Goal: Task Accomplishment & Management: Use online tool/utility

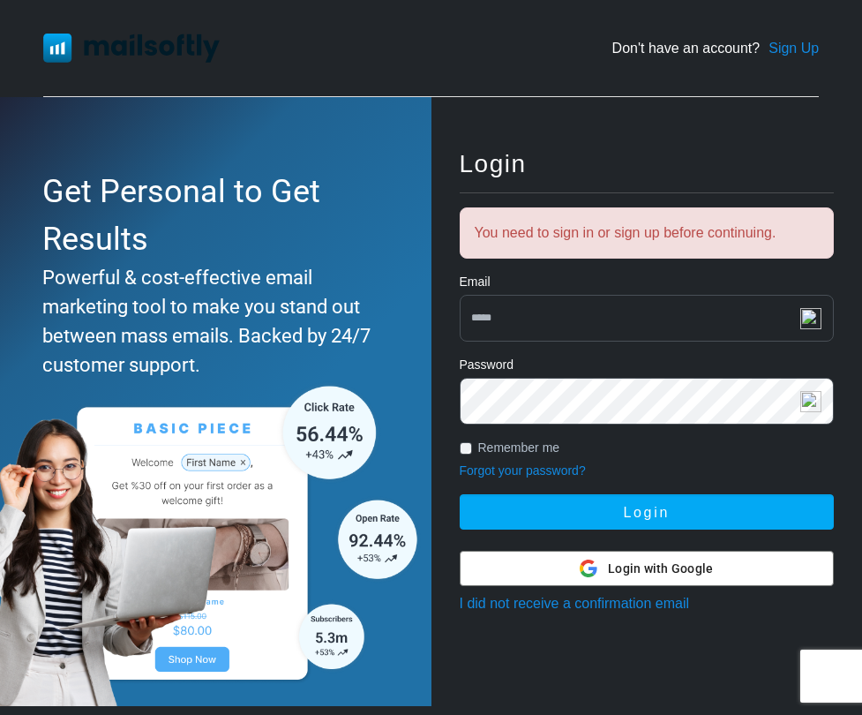
click at [552, 313] on input "email" at bounding box center [647, 318] width 375 height 47
paste input "**********"
type input "**********"
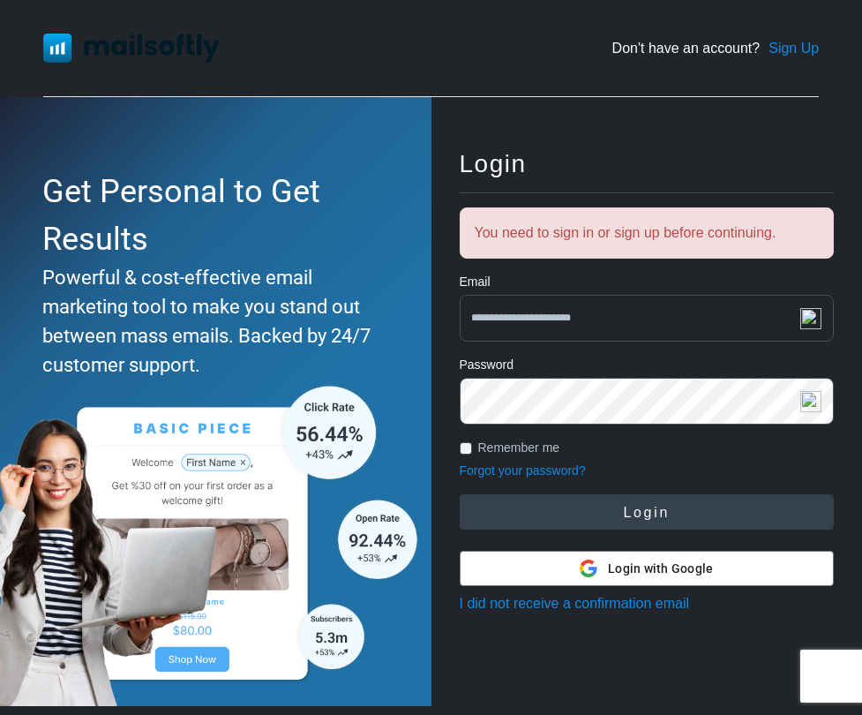
click at [543, 501] on button "Login" at bounding box center [647, 511] width 375 height 35
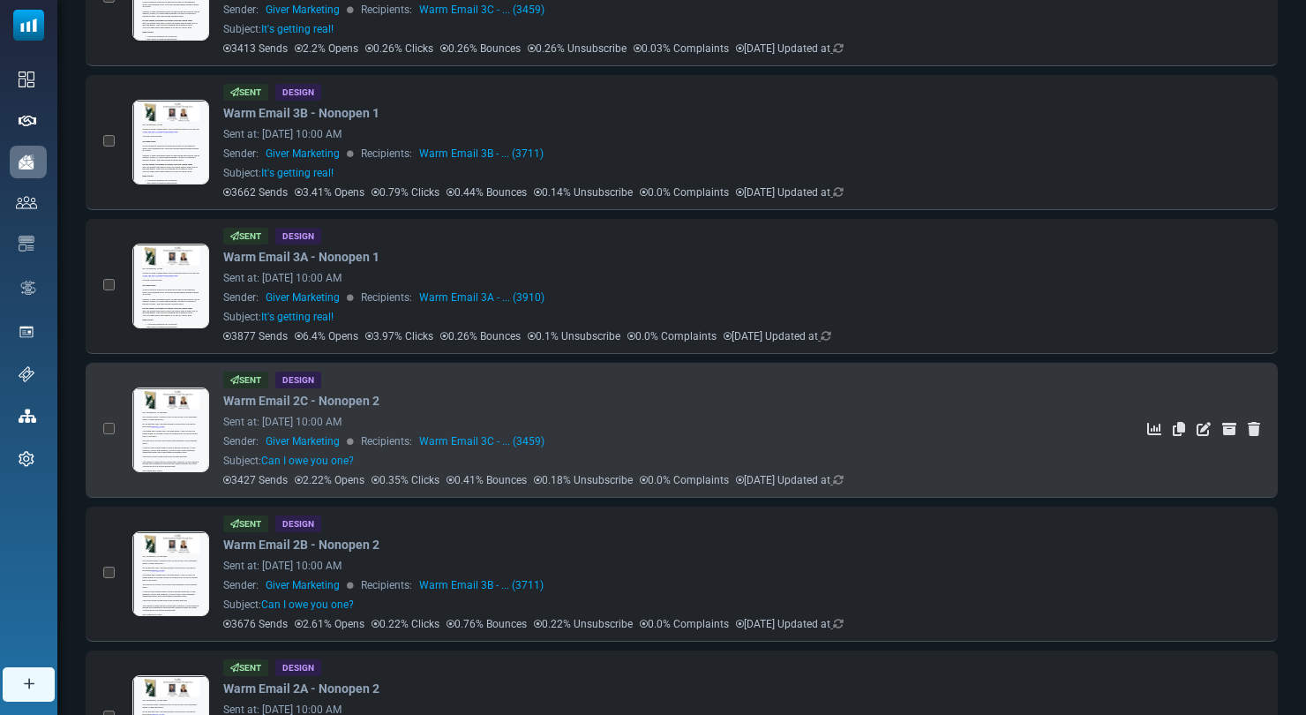
scroll to position [1046, 0]
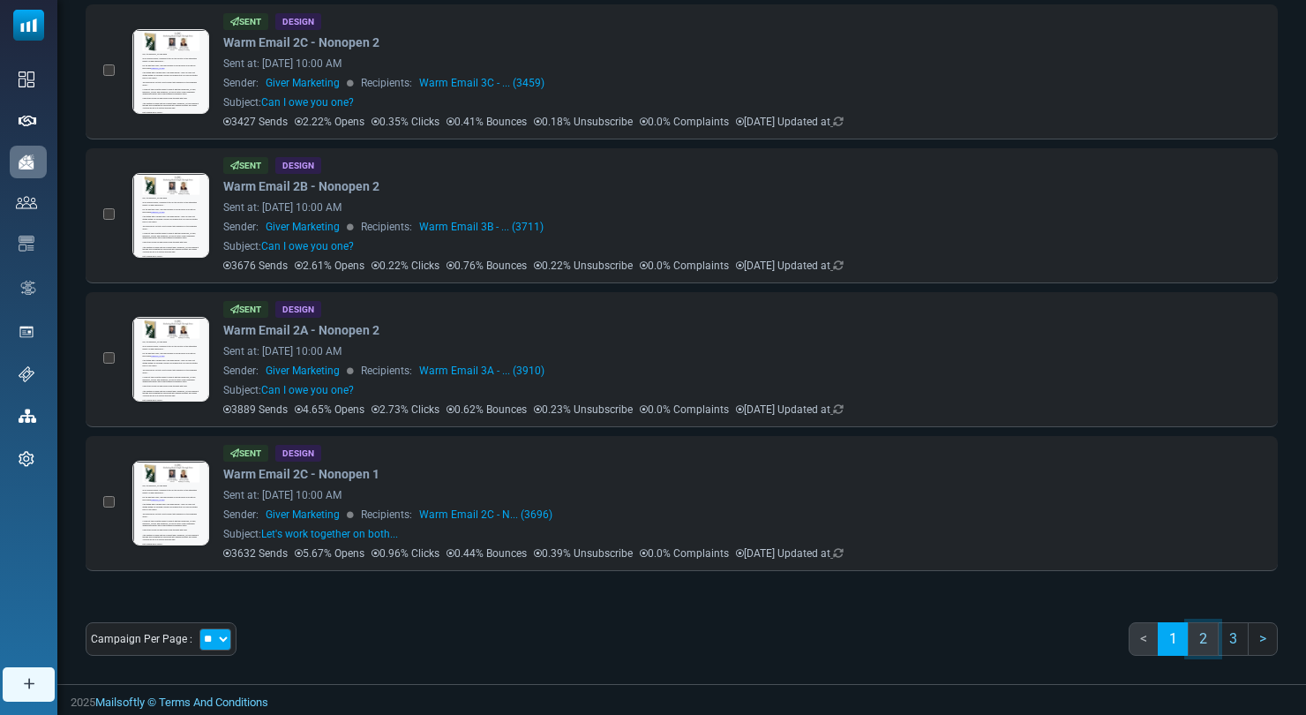
click at [855, 634] on link "2" at bounding box center [1203, 639] width 31 height 34
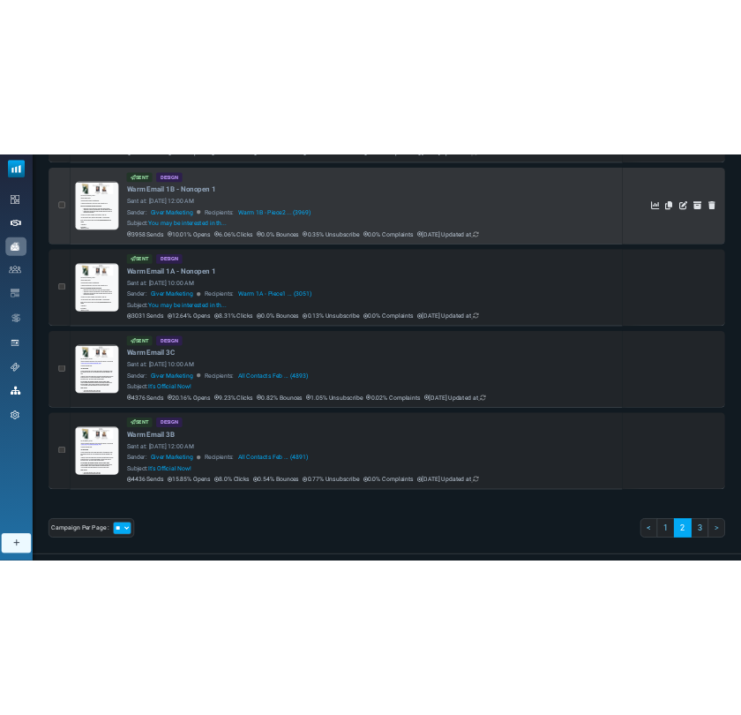
scroll to position [0, 0]
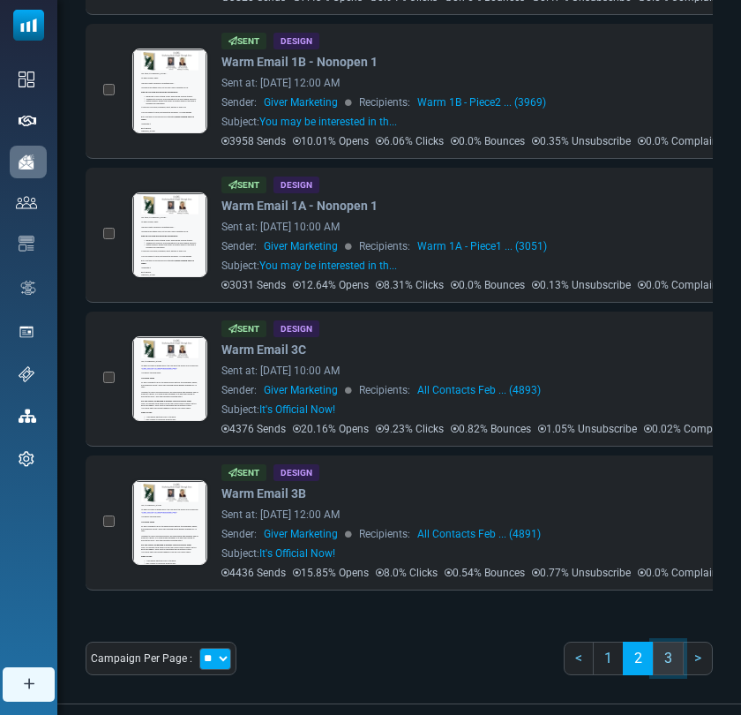
click at [659, 674] on link "3" at bounding box center [668, 659] width 31 height 34
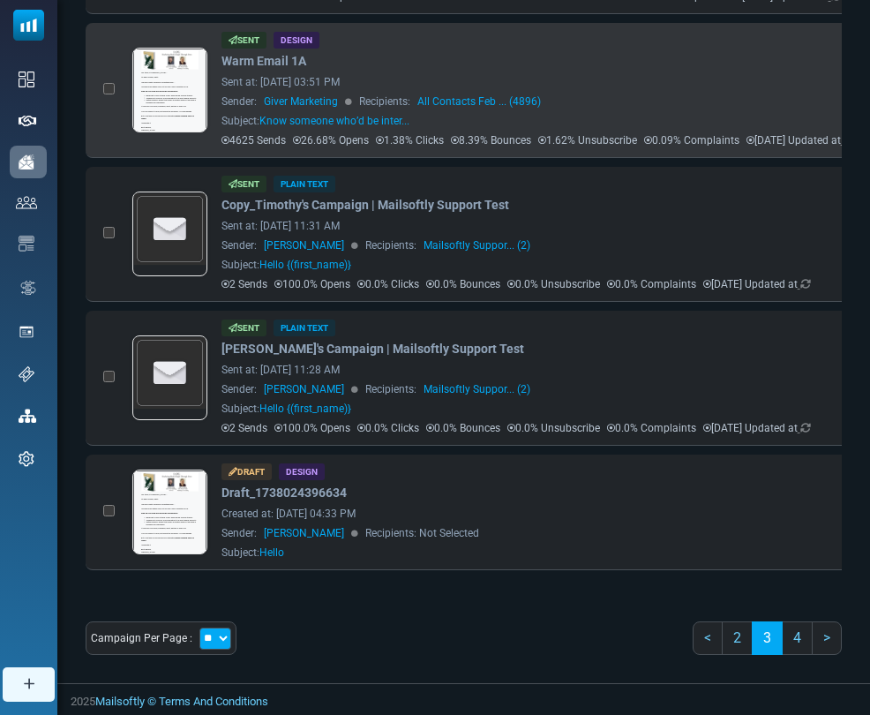
scroll to position [1060, 0]
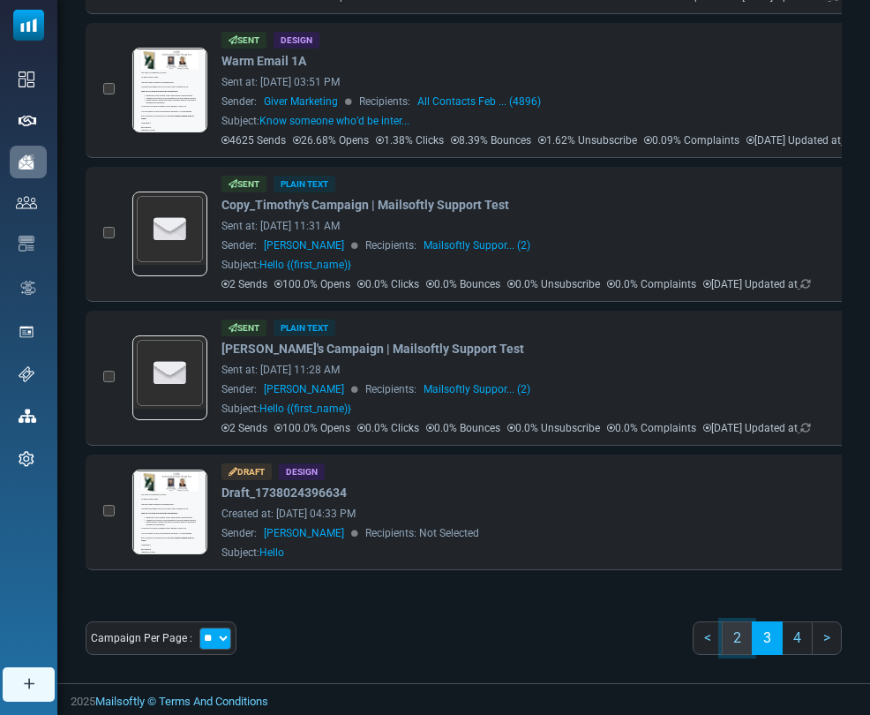
click at [742, 629] on link "2" at bounding box center [737, 638] width 31 height 34
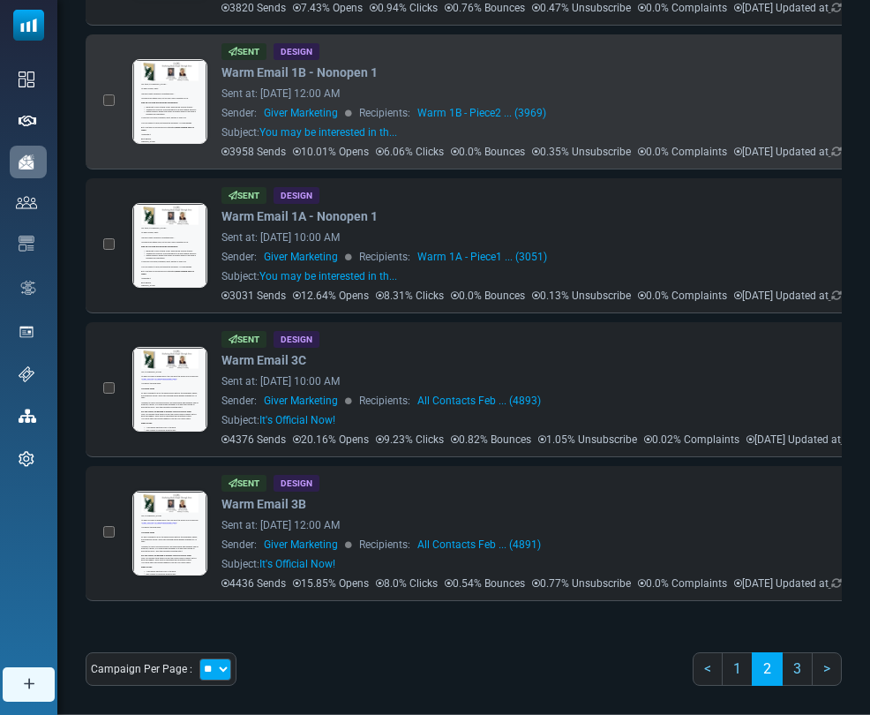
scroll to position [1080, 0]
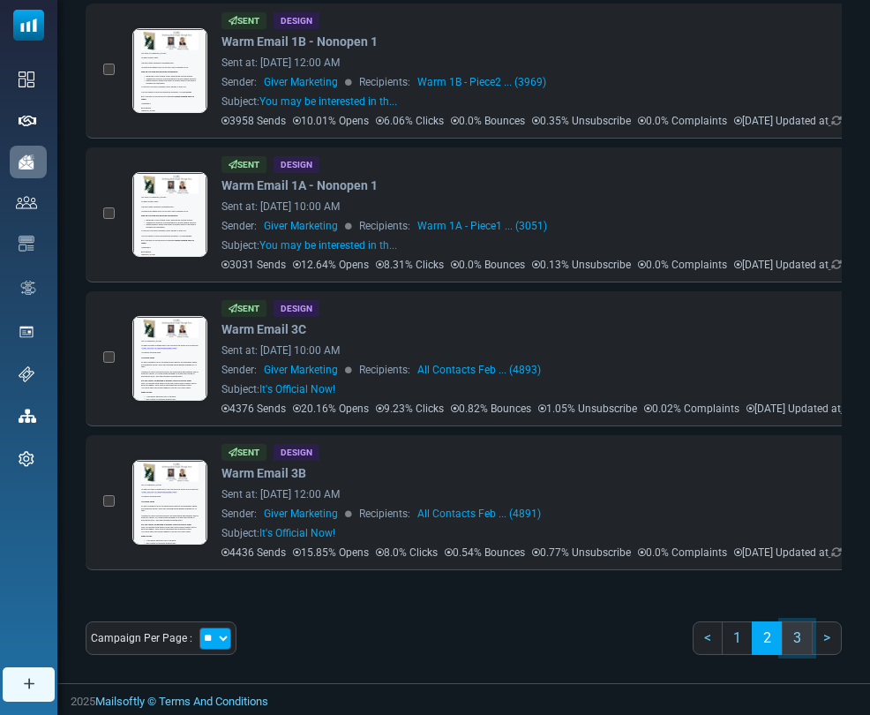
click at [793, 641] on link "3" at bounding box center [797, 638] width 31 height 34
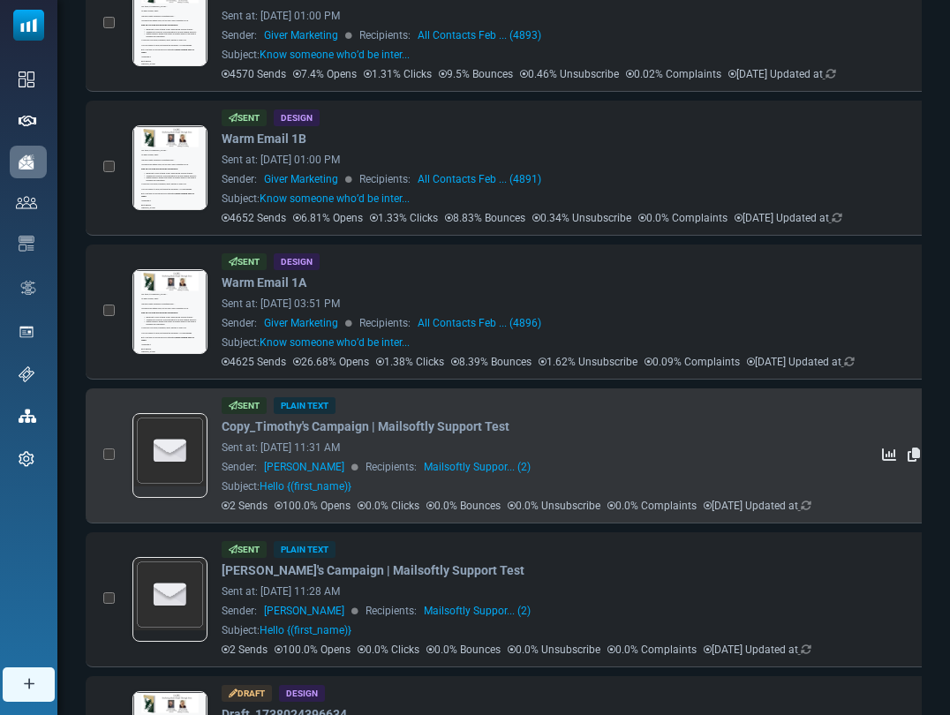
scroll to position [1060, 0]
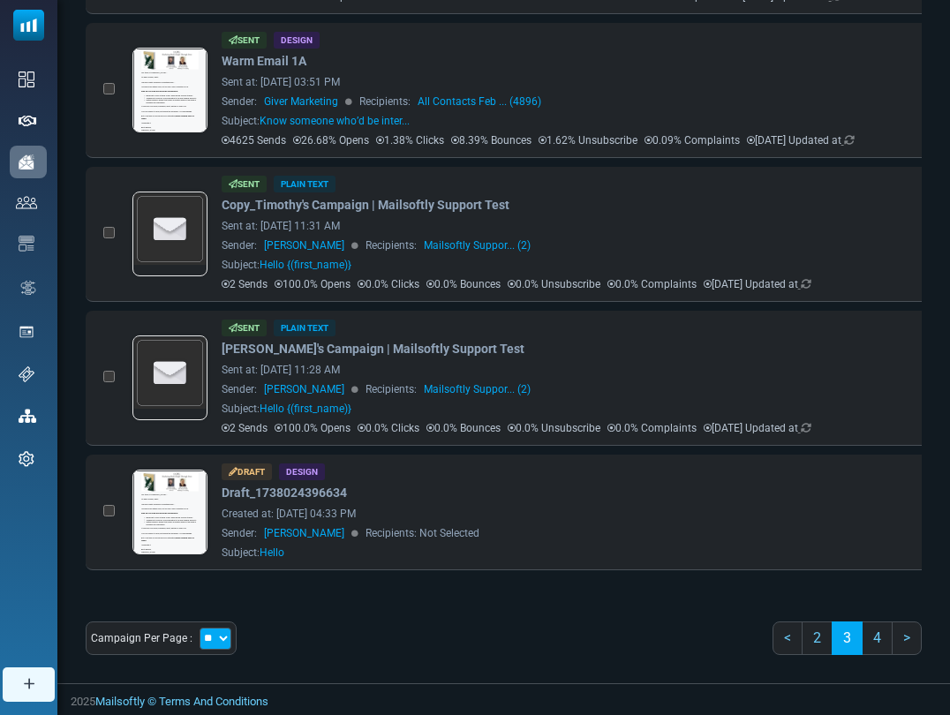
click at [809, 655] on nav "< 2 3 4 >" at bounding box center [846, 645] width 149 height 48
click at [821, 643] on link "2" at bounding box center [816, 638] width 31 height 34
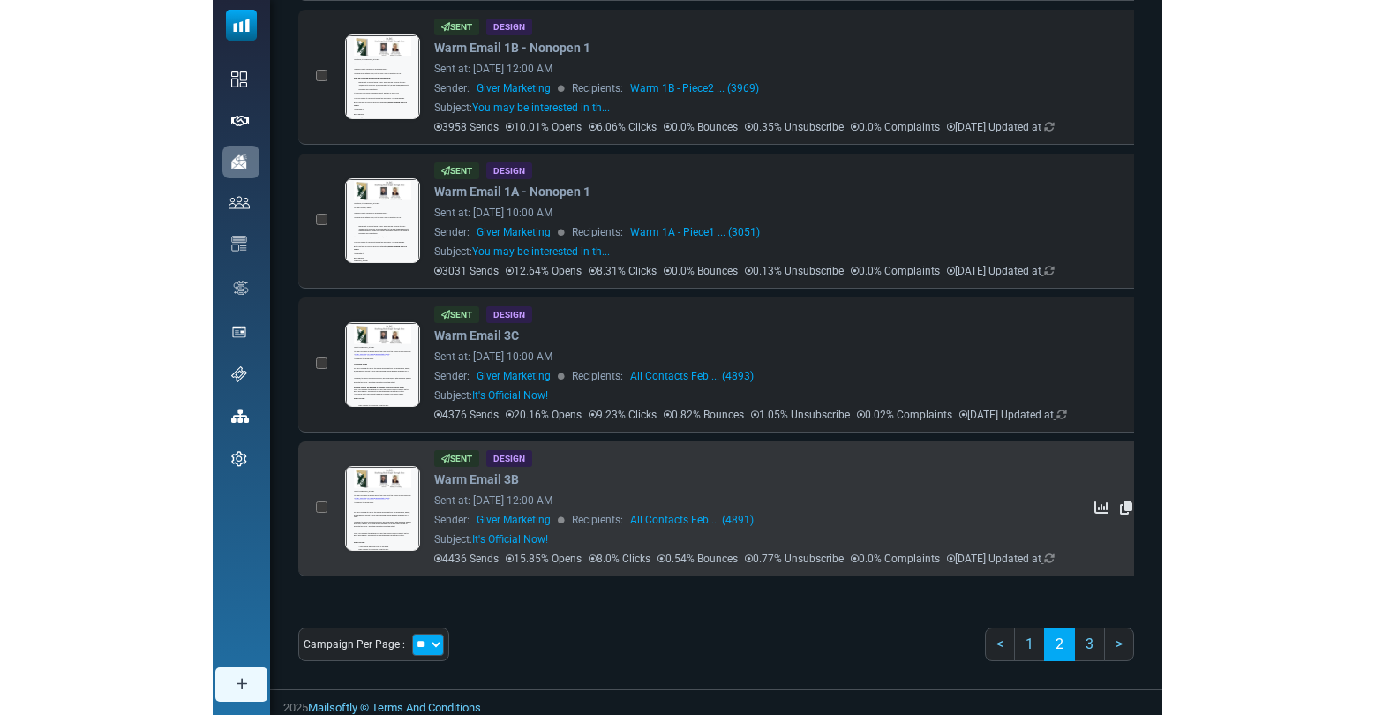
scroll to position [0, 0]
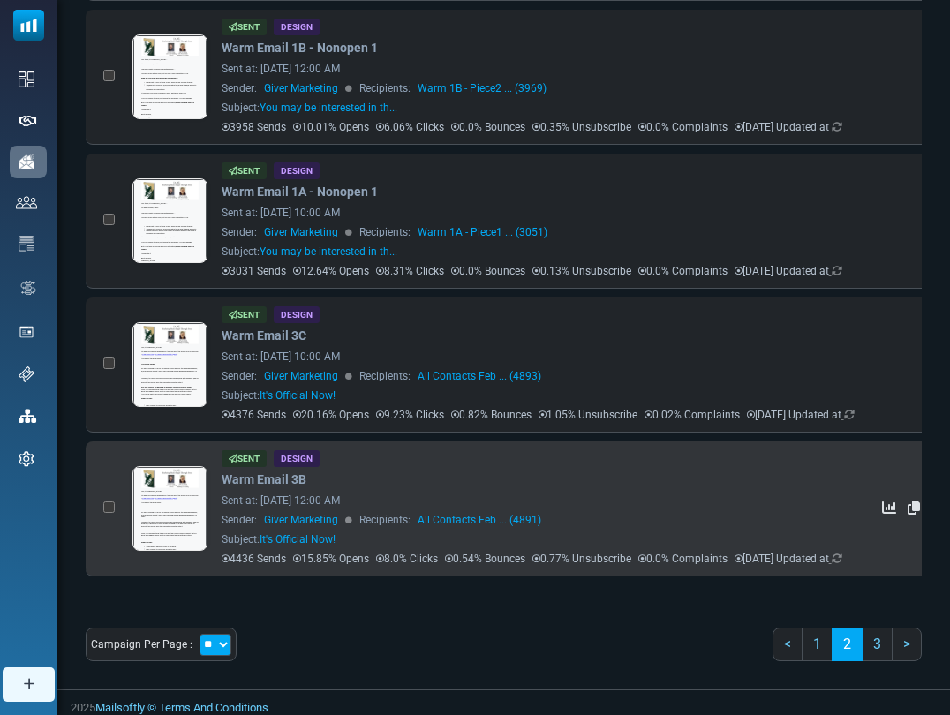
click at [251, 559] on p "4436 Sends" at bounding box center [254, 559] width 64 height 16
copy p "4436"
click at [383, 559] on icon at bounding box center [380, 559] width 8 height 1
click at [356, 461] on div "Sent Design" at bounding box center [543, 458] width 643 height 17
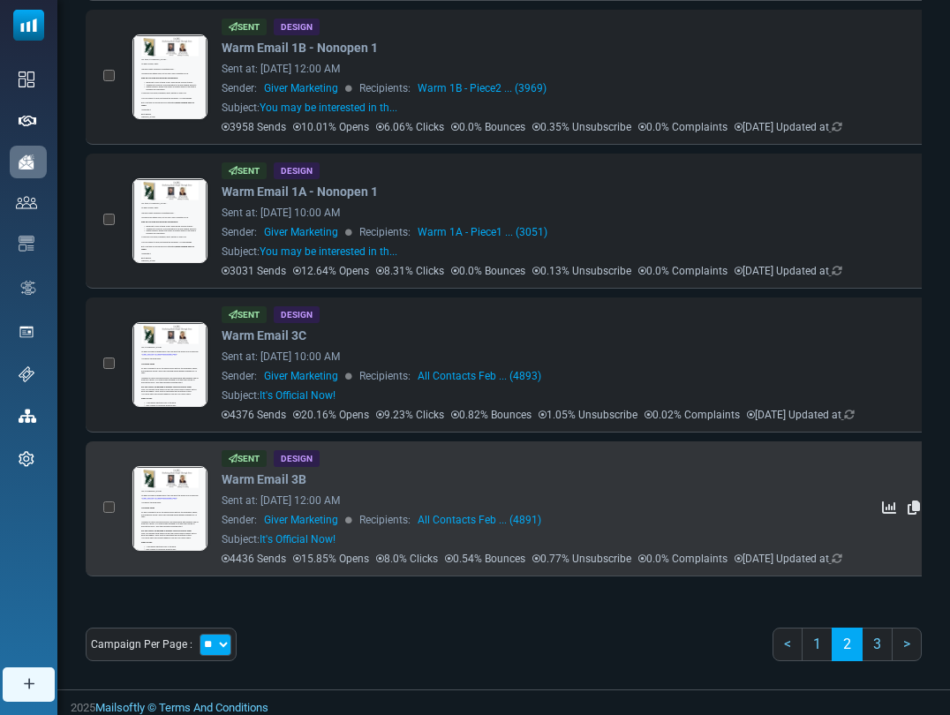
click at [190, 523] on link at bounding box center [169, 558] width 73 height 182
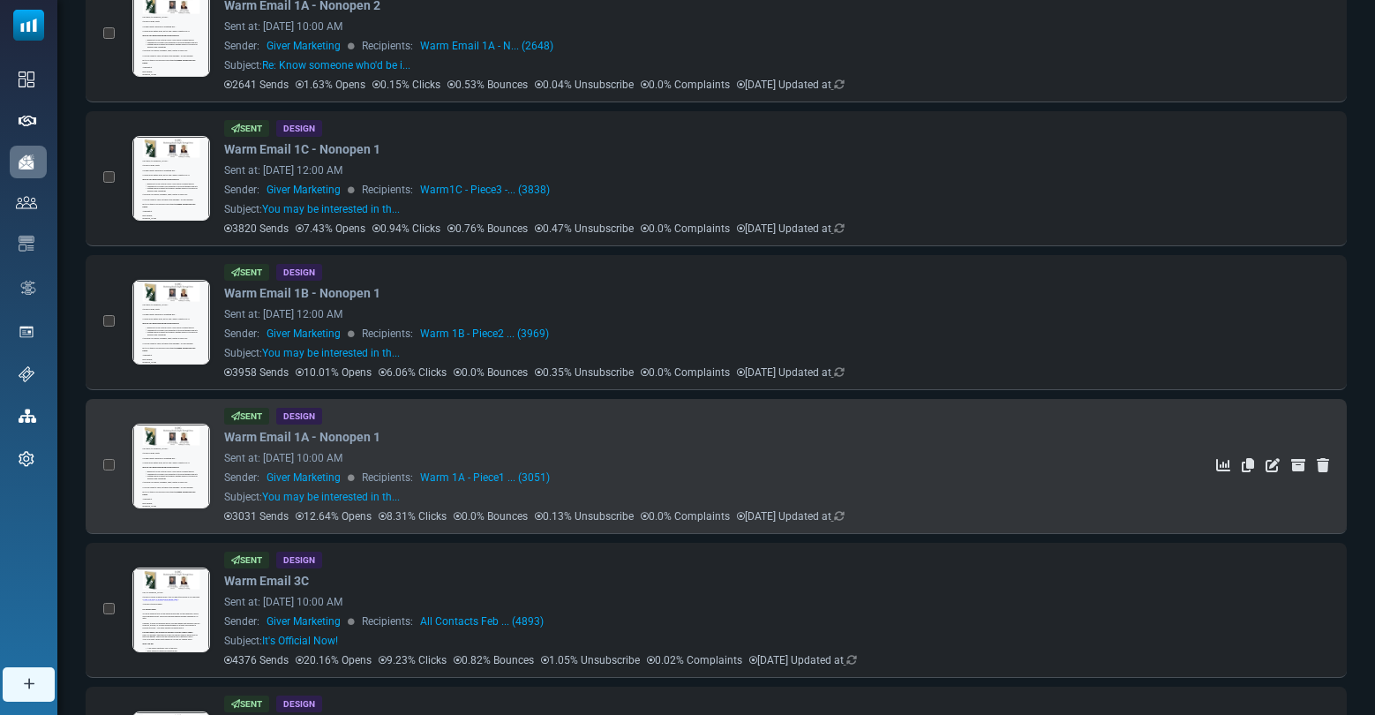
scroll to position [786, 0]
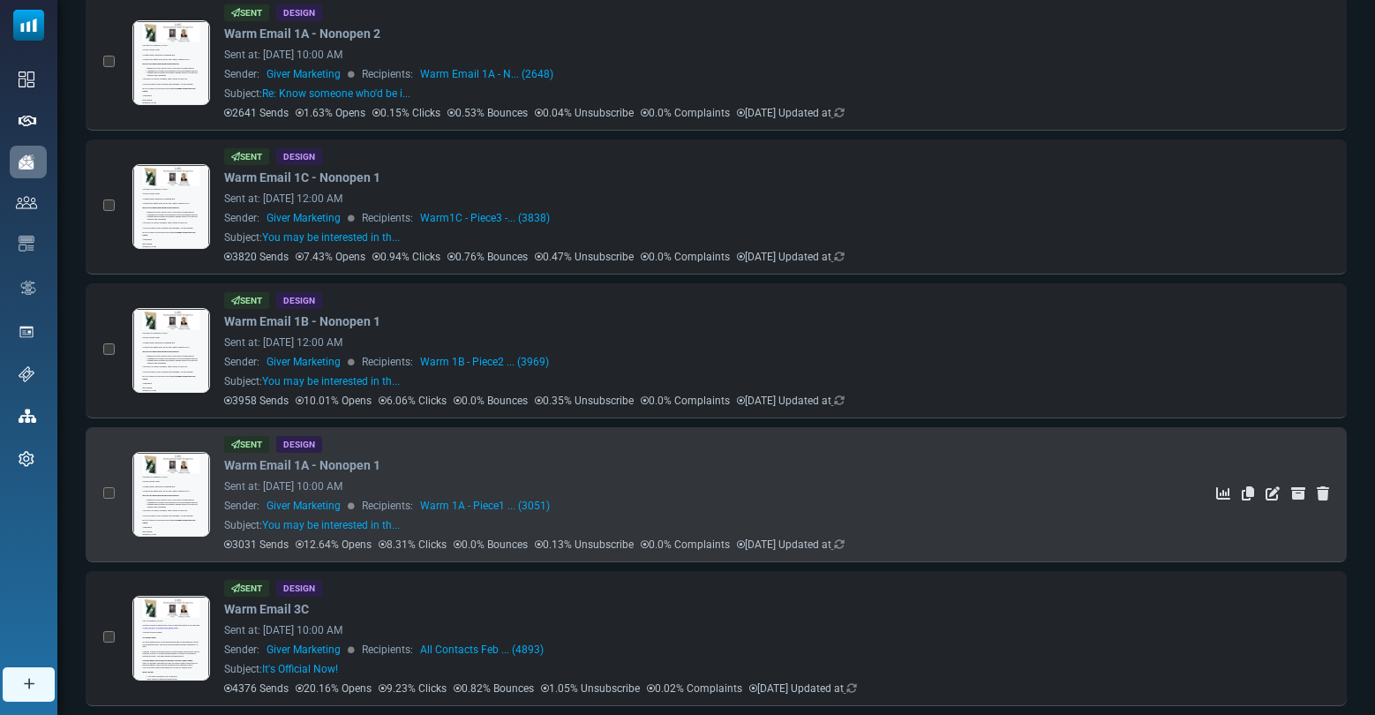
click at [247, 541] on p "3031 Sends" at bounding box center [256, 545] width 64 height 16
drag, startPoint x: 332, startPoint y: 544, endPoint x: 318, endPoint y: 544, distance: 14.1
click at [318, 544] on p "12.64% Opens" at bounding box center [334, 545] width 76 height 16
click at [396, 548] on p "8.31% Clicks" at bounding box center [413, 545] width 68 height 16
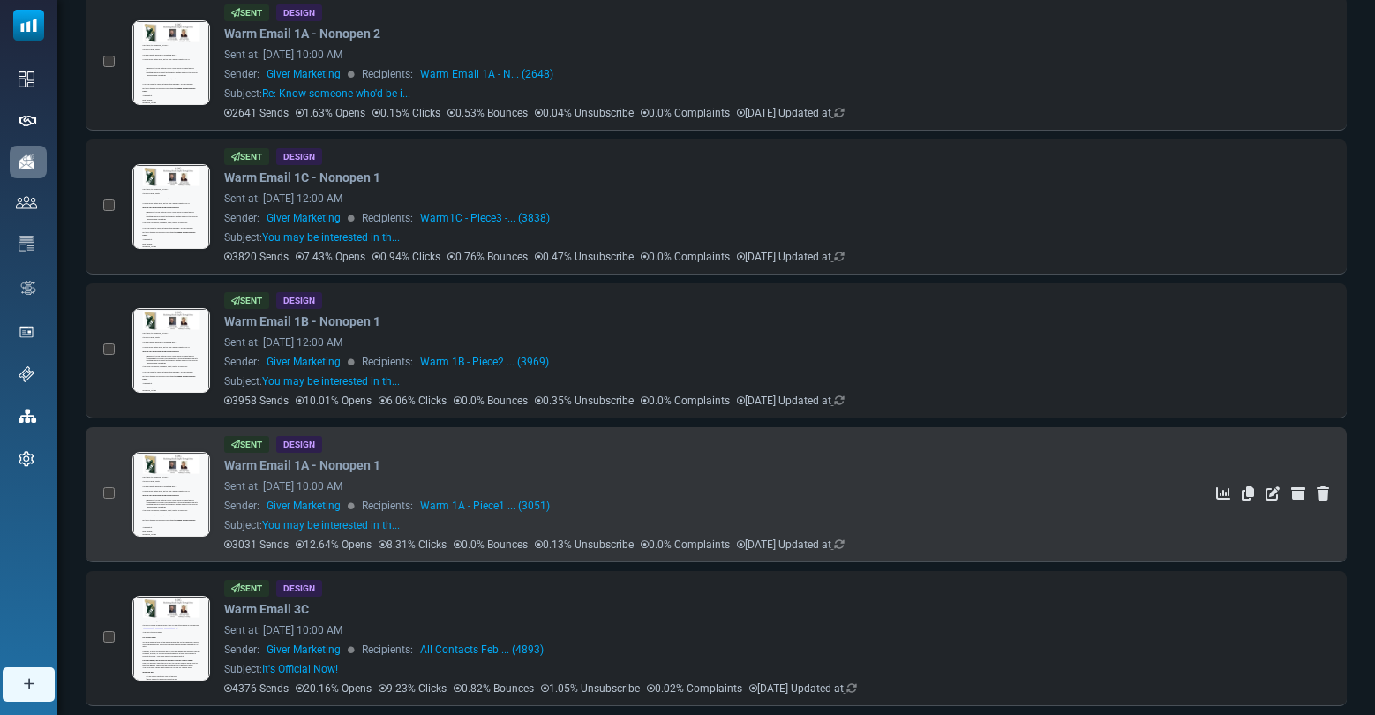
click at [396, 548] on p "8.31% Clicks" at bounding box center [413, 545] width 68 height 16
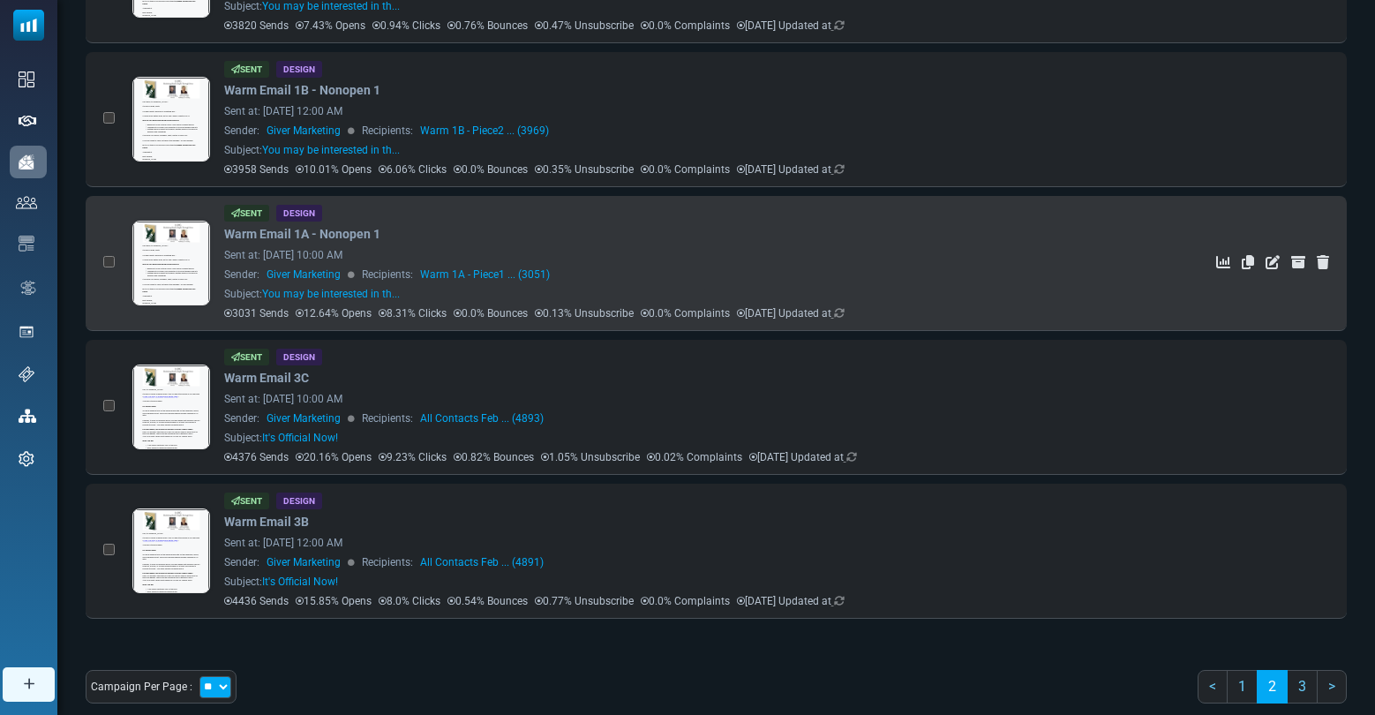
scroll to position [1065, 0]
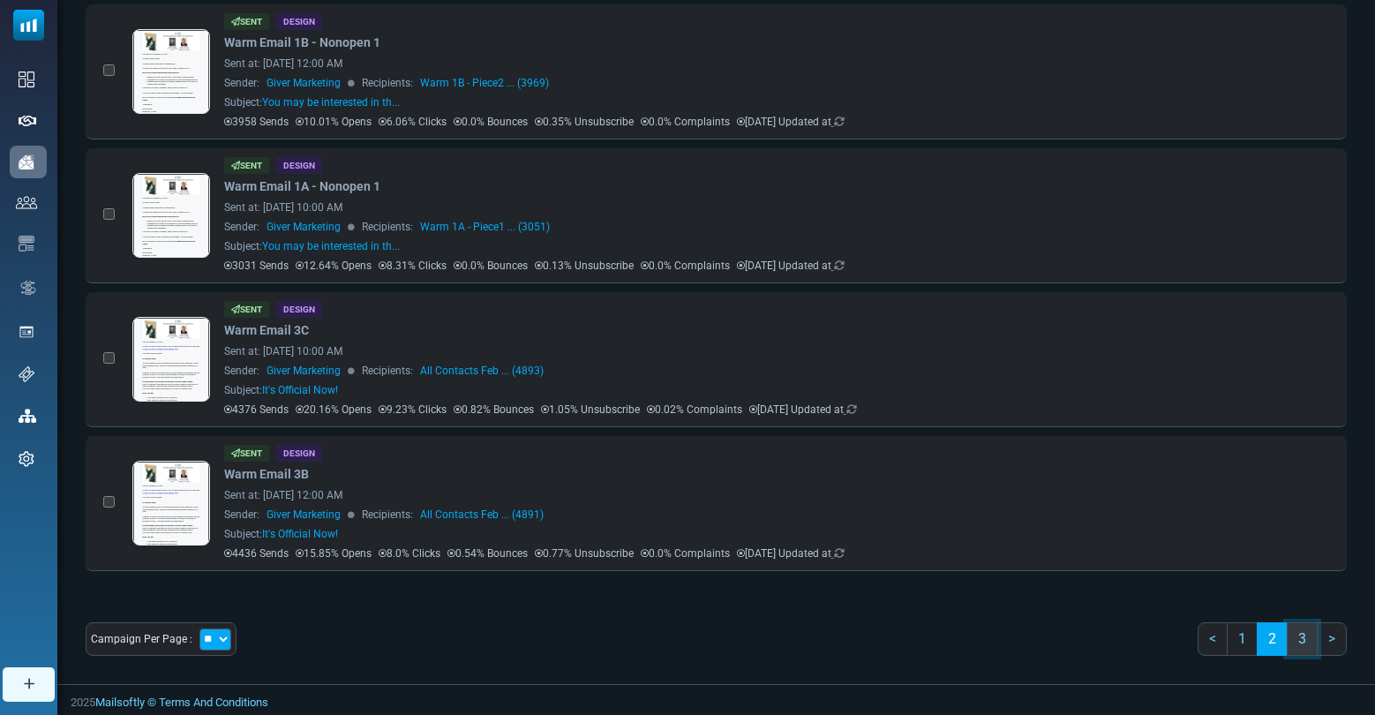
click at [855, 644] on link "3" at bounding box center [1302, 639] width 31 height 34
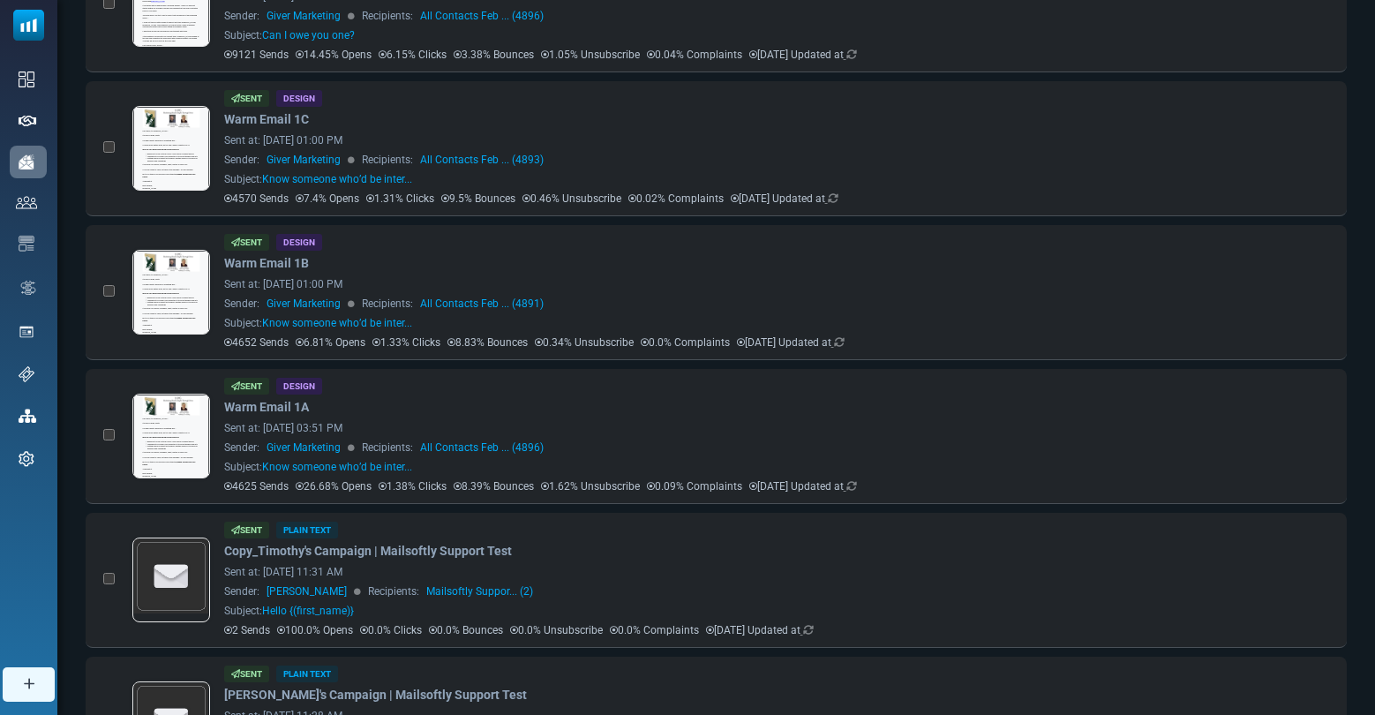
scroll to position [1046, 0]
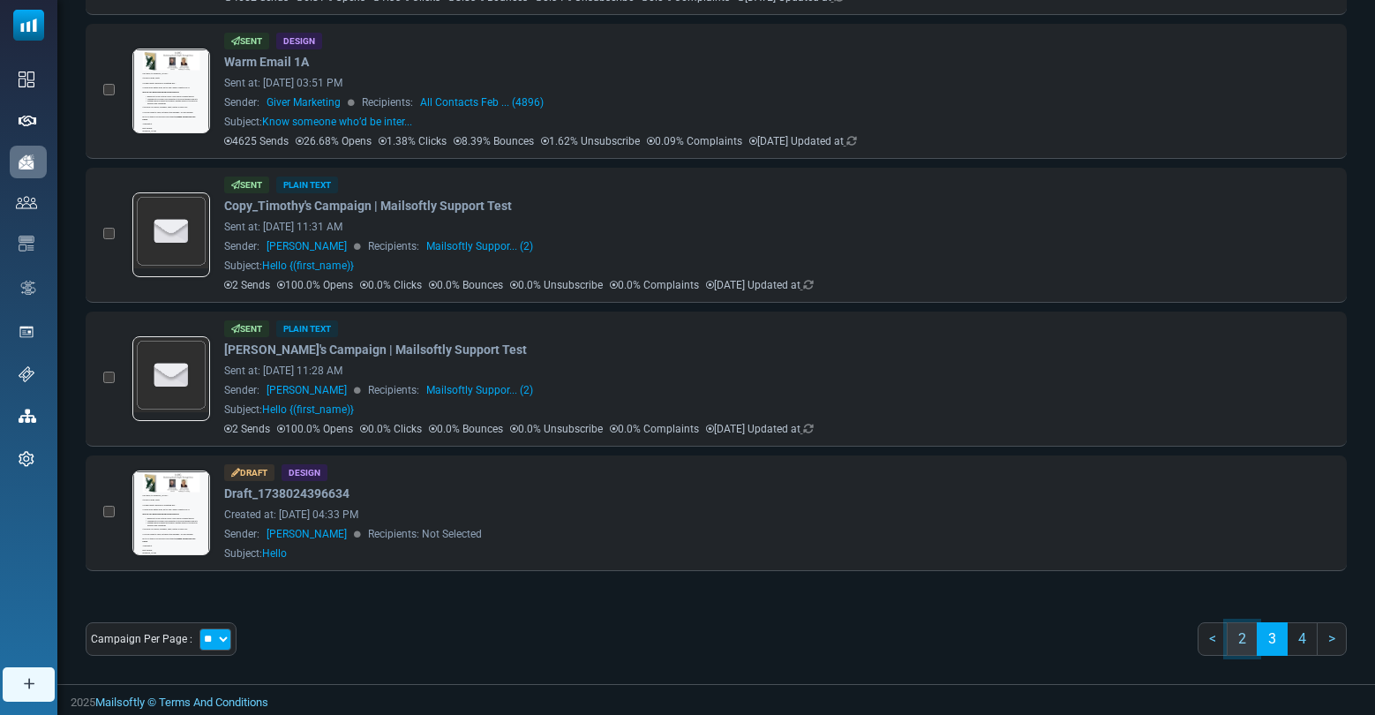
click at [855, 638] on link "2" at bounding box center [1242, 639] width 31 height 34
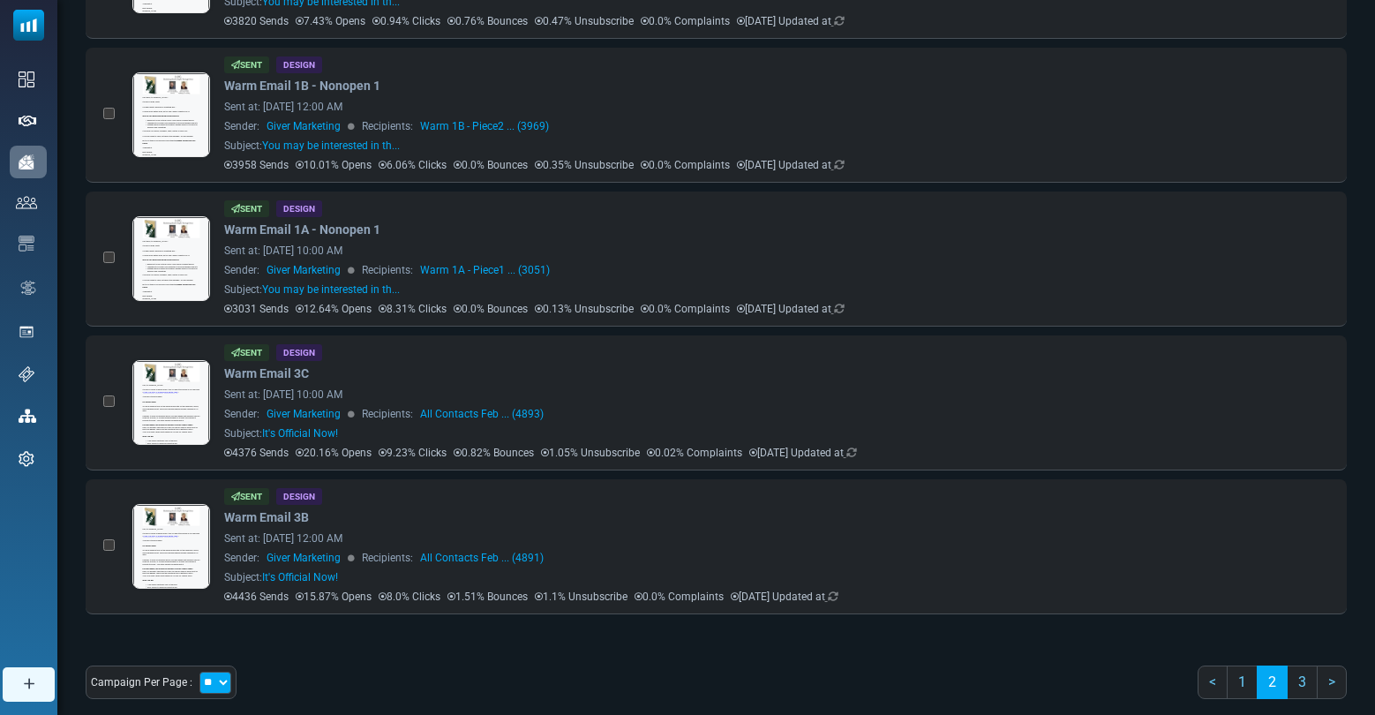
scroll to position [1065, 0]
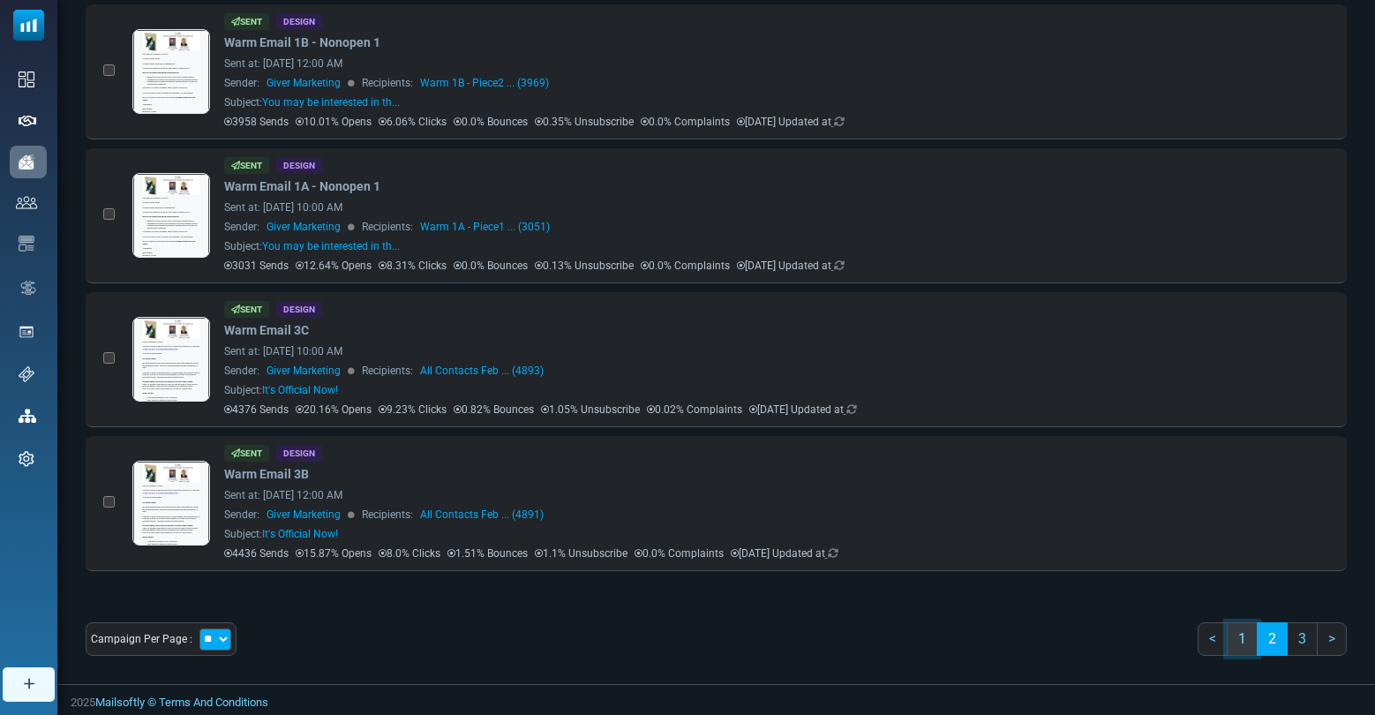
click at [855, 649] on link "1" at bounding box center [1242, 639] width 31 height 34
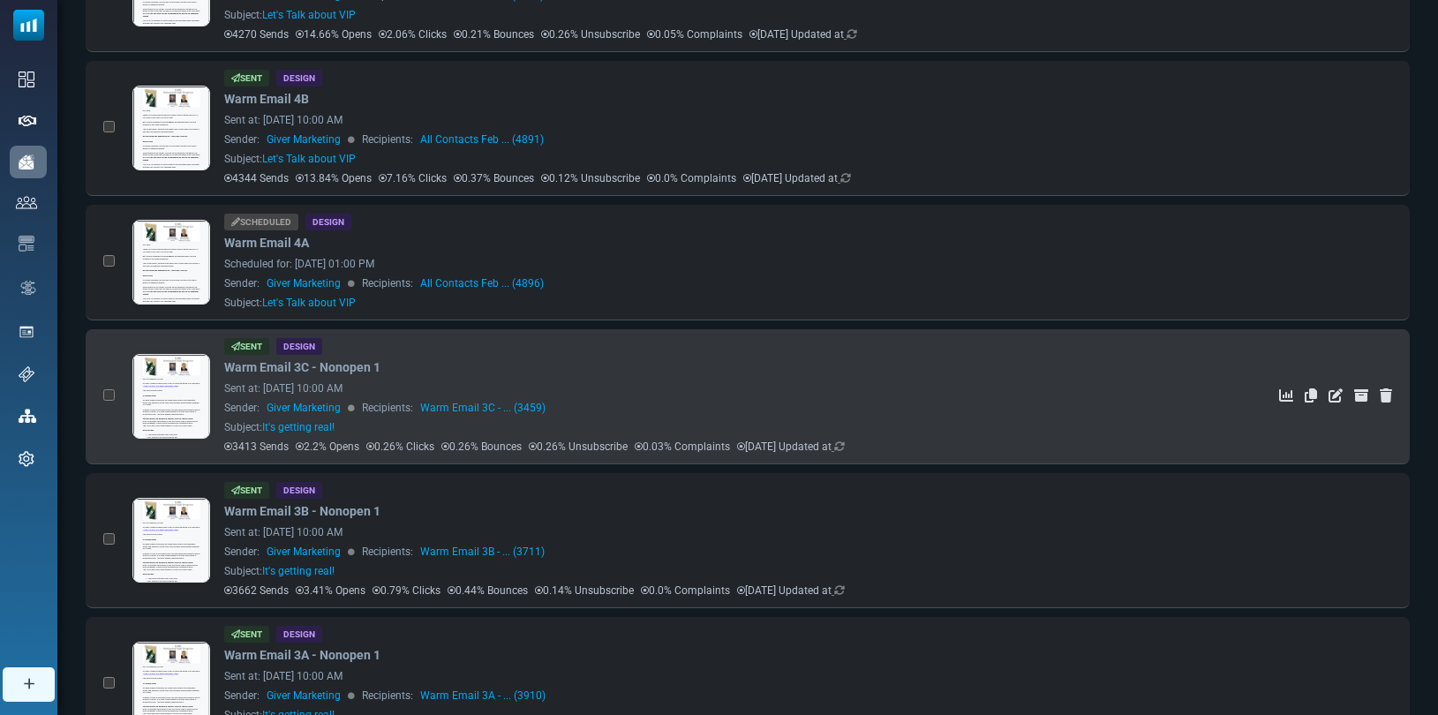
scroll to position [298, 0]
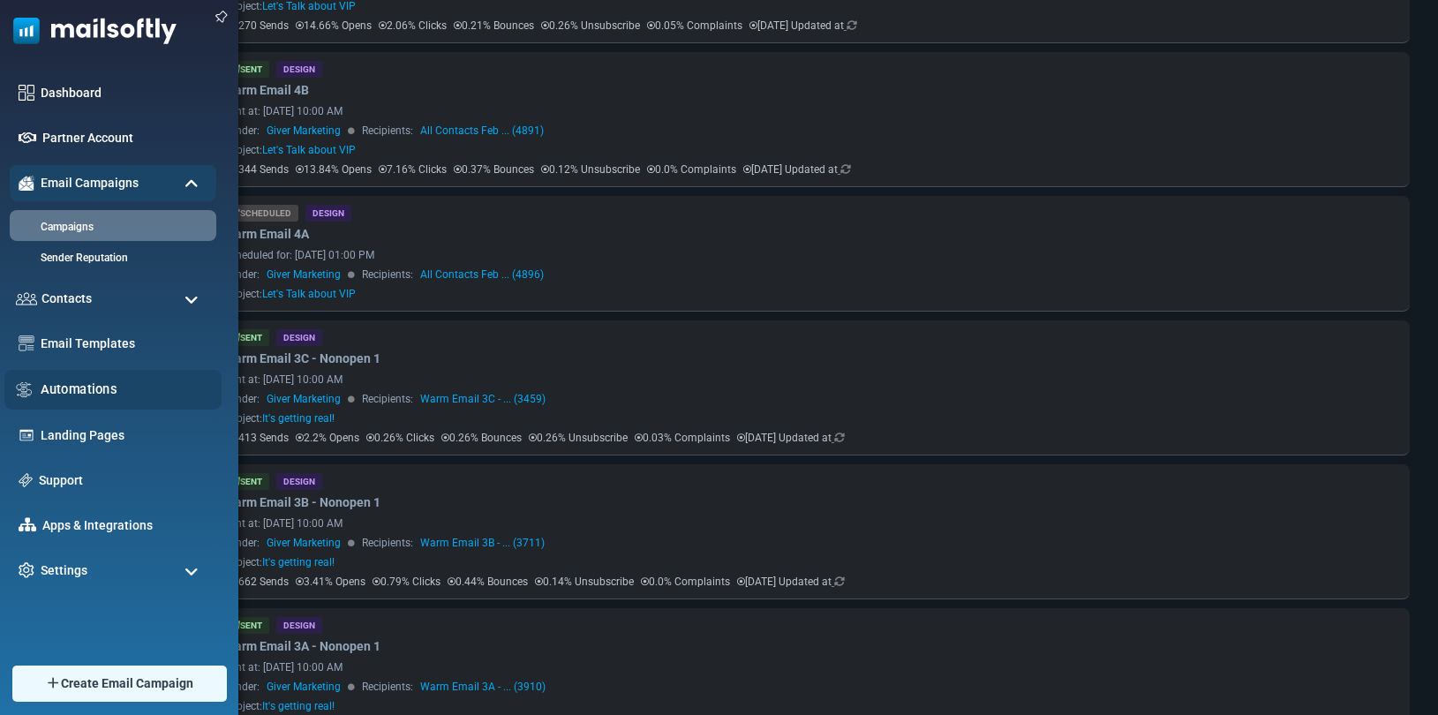
click at [79, 391] on link "Automations" at bounding box center [126, 389] width 171 height 19
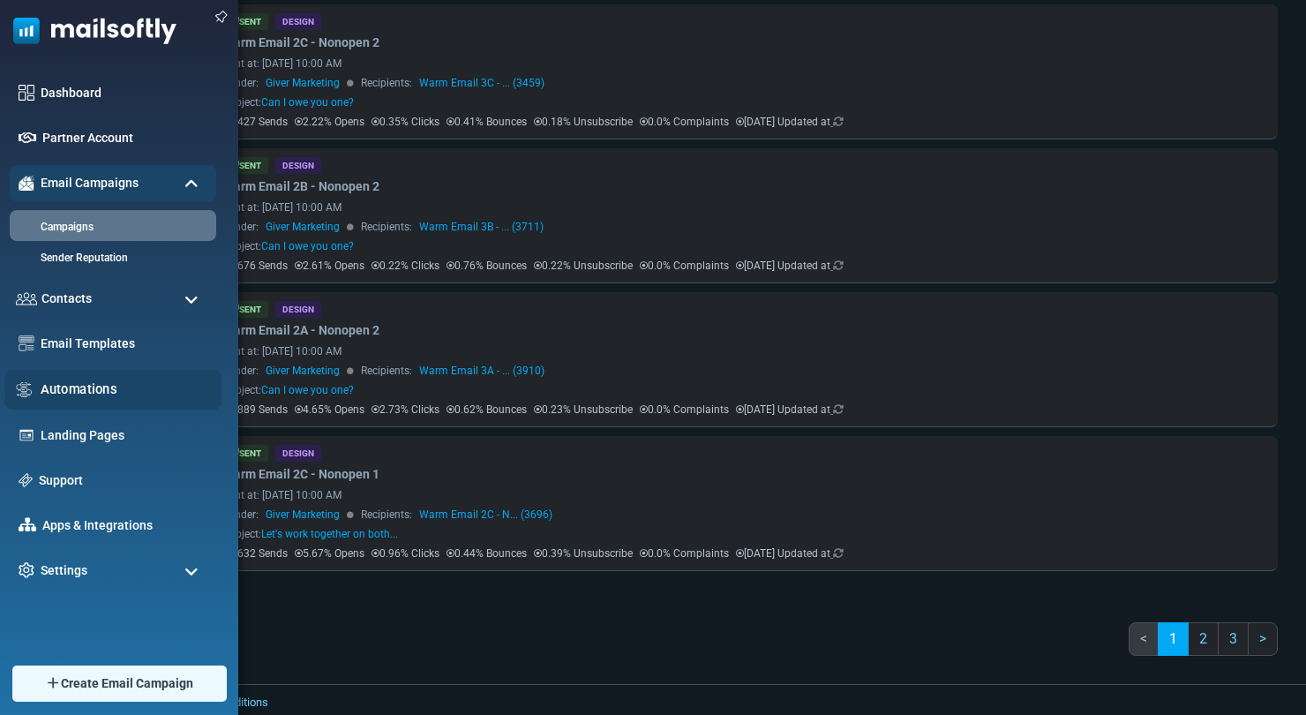
click at [117, 388] on link "Automations" at bounding box center [126, 389] width 171 height 19
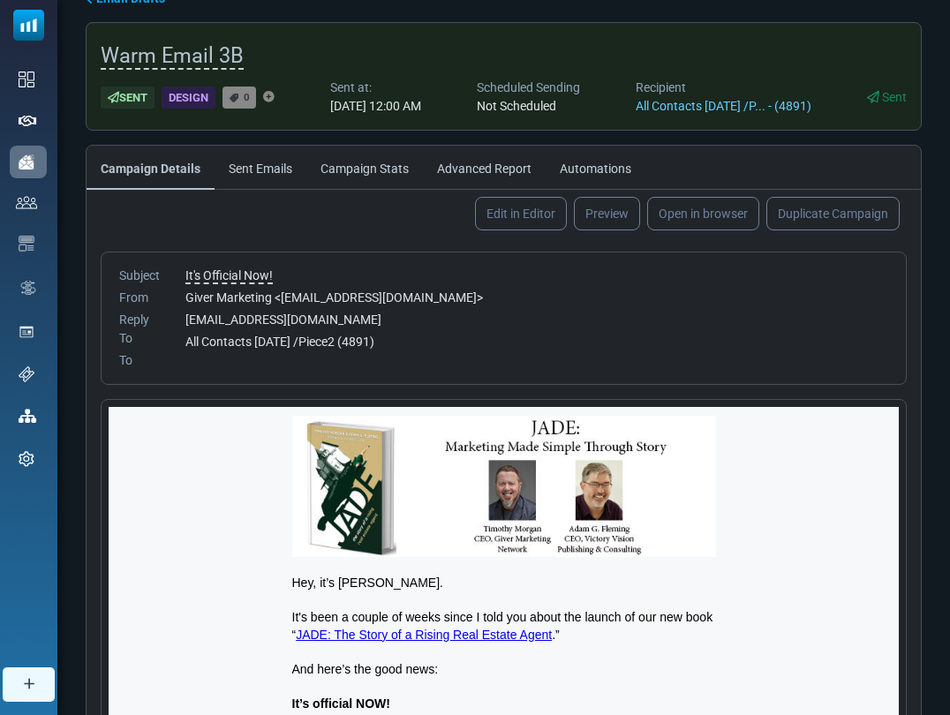
scroll to position [4, 0]
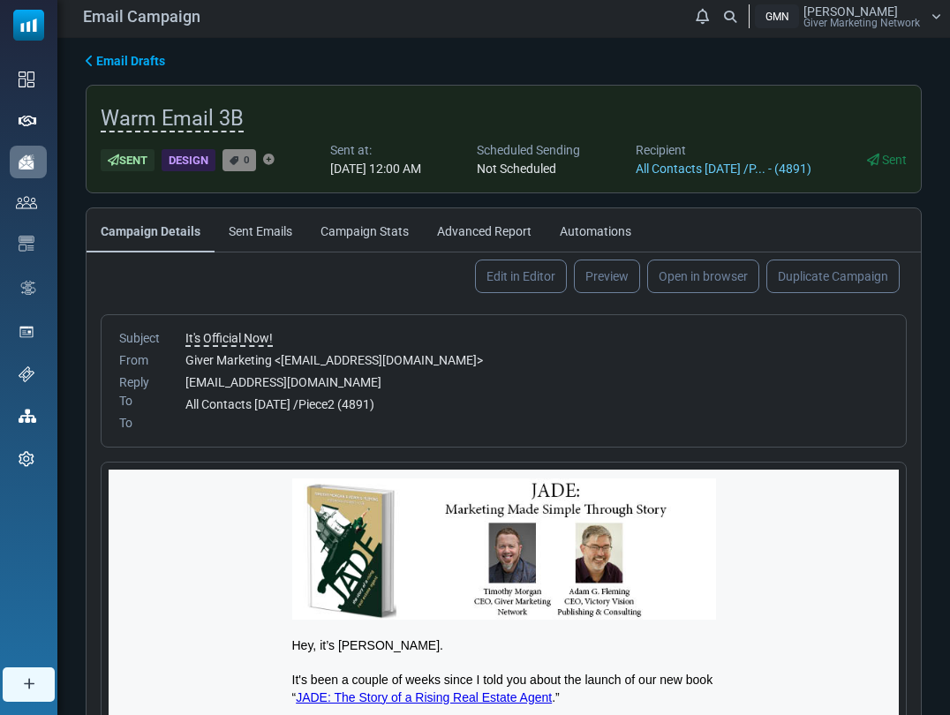
click at [279, 233] on link "Sent Emails" at bounding box center [260, 230] width 92 height 44
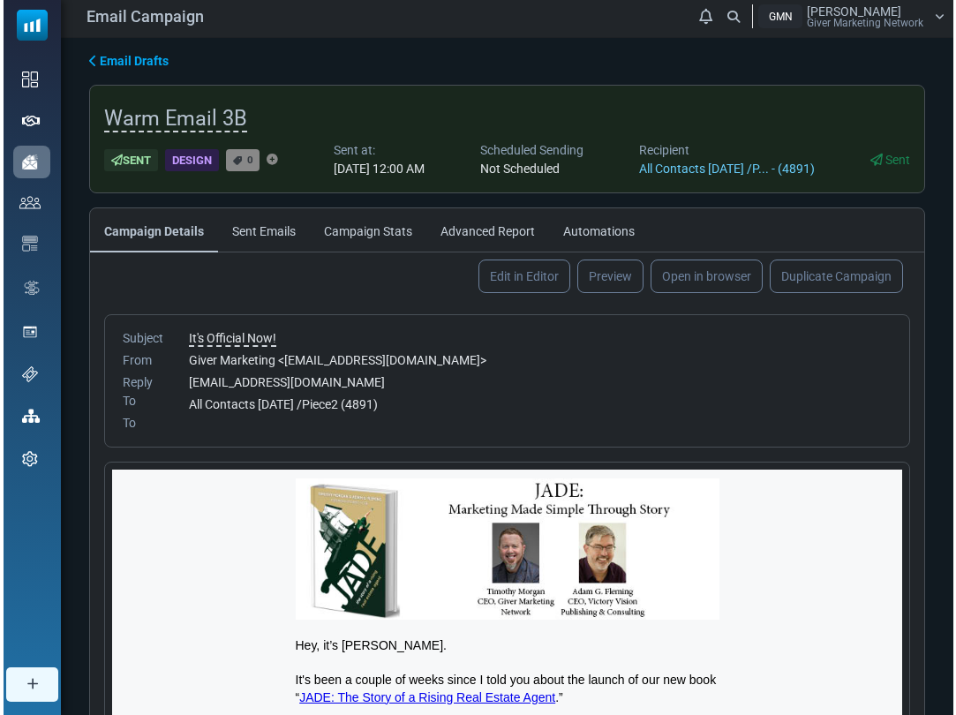
scroll to position [0, 0]
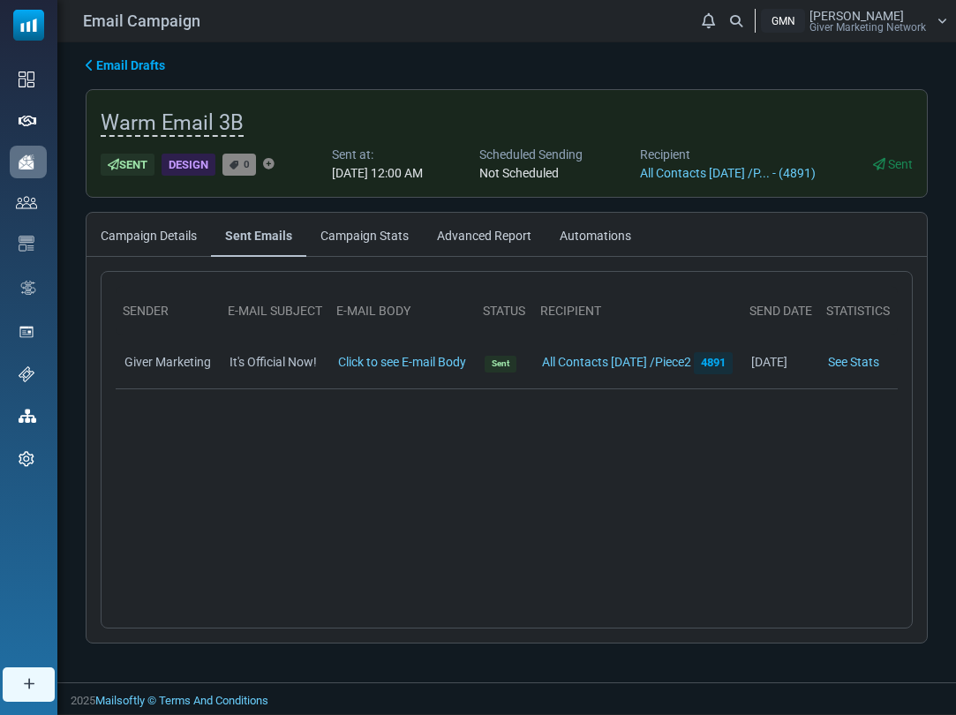
click at [345, 230] on link "Campaign Stats" at bounding box center [364, 235] width 117 height 44
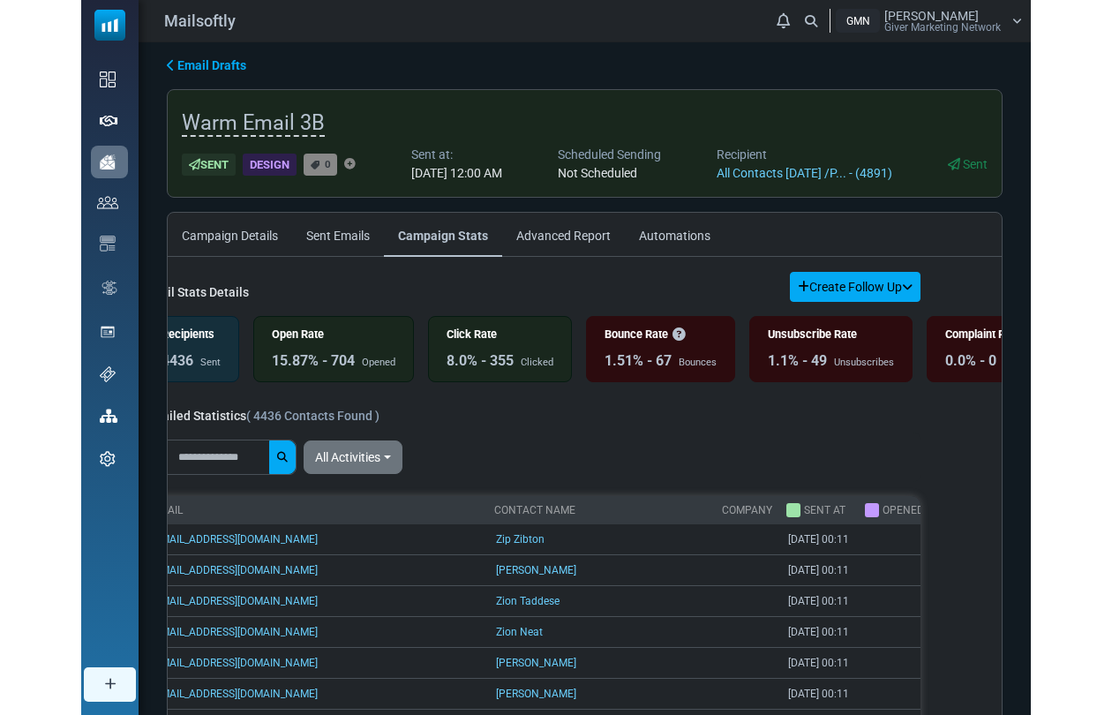
scroll to position [13, 39]
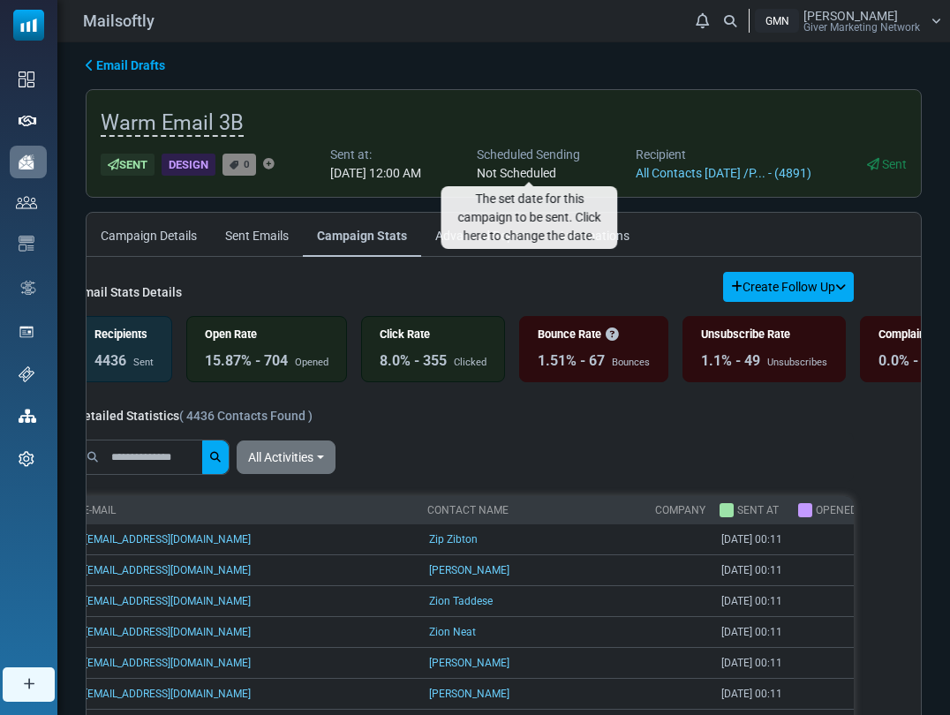
click at [542, 172] on span "Not Scheduled" at bounding box center [516, 173] width 79 height 14
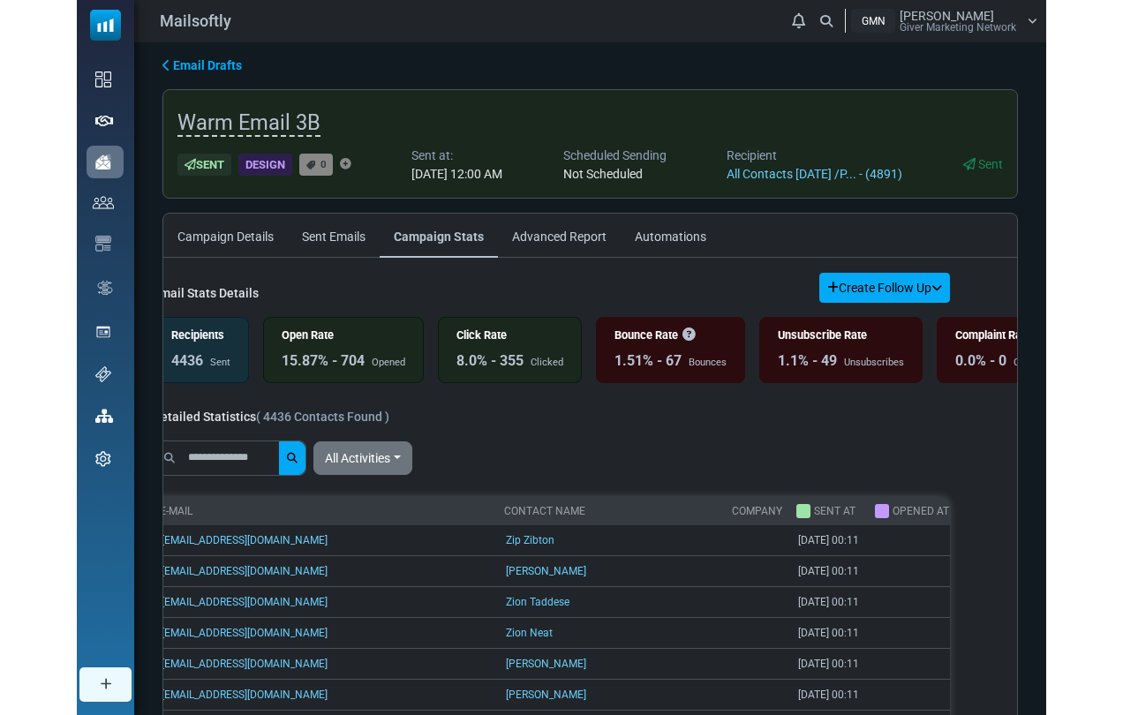
scroll to position [13, 0]
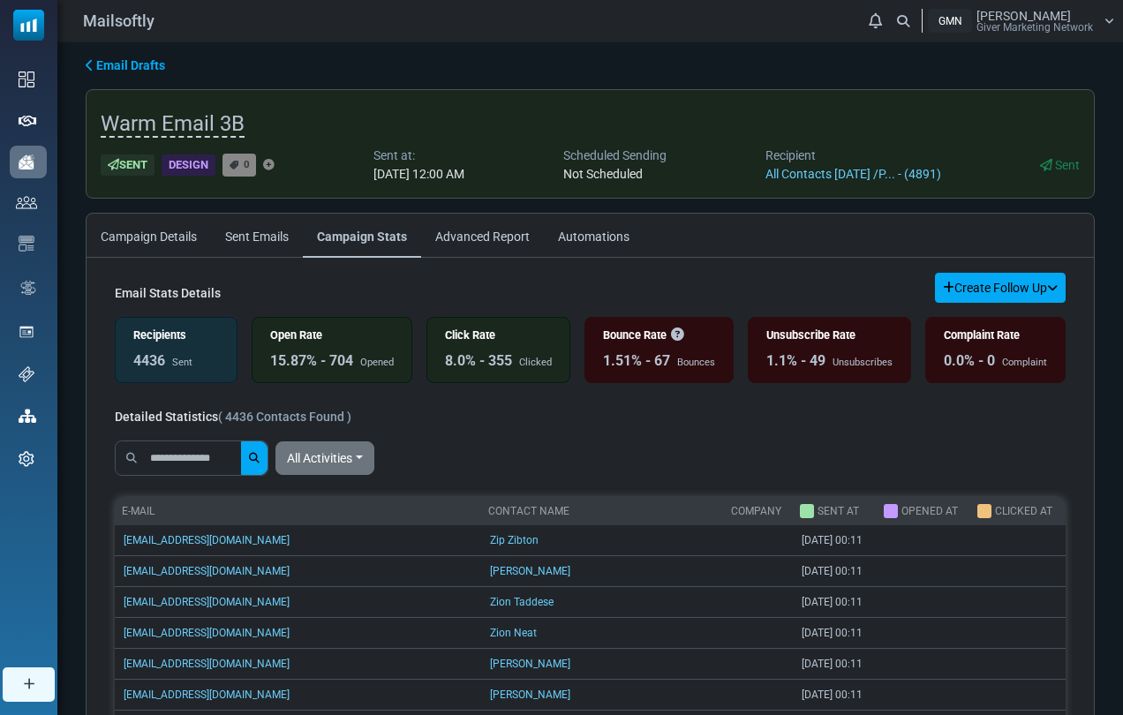
click at [475, 350] on div "8.0% - 355" at bounding box center [478, 360] width 67 height 21
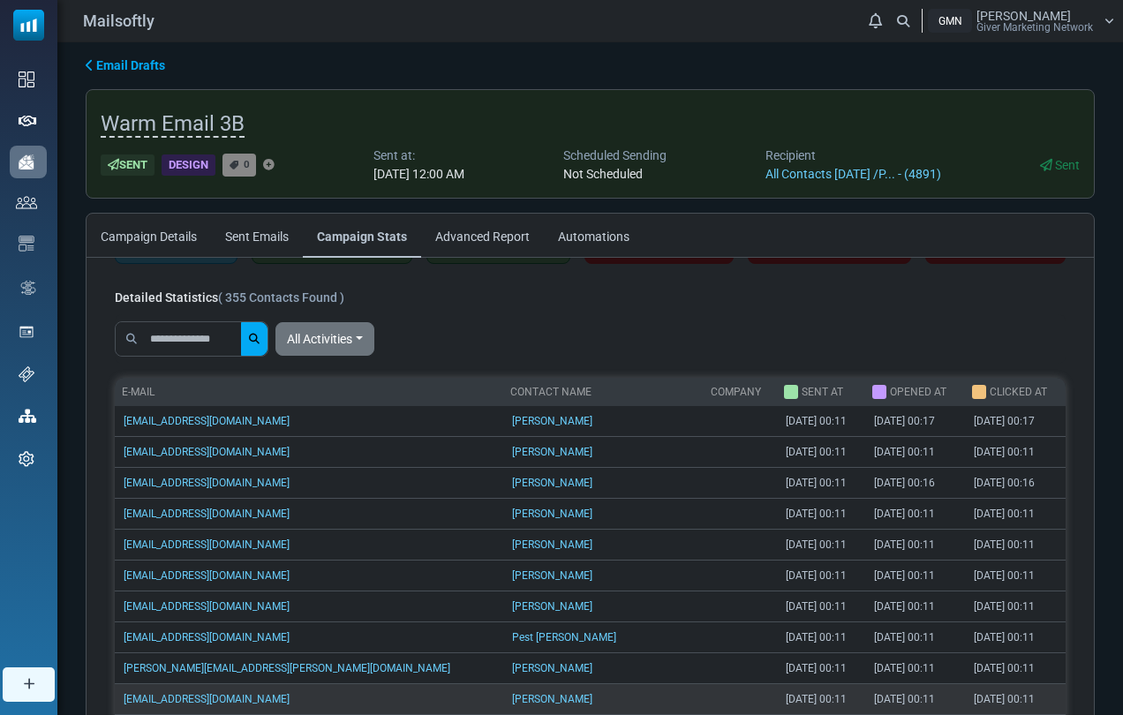
scroll to position [0, 0]
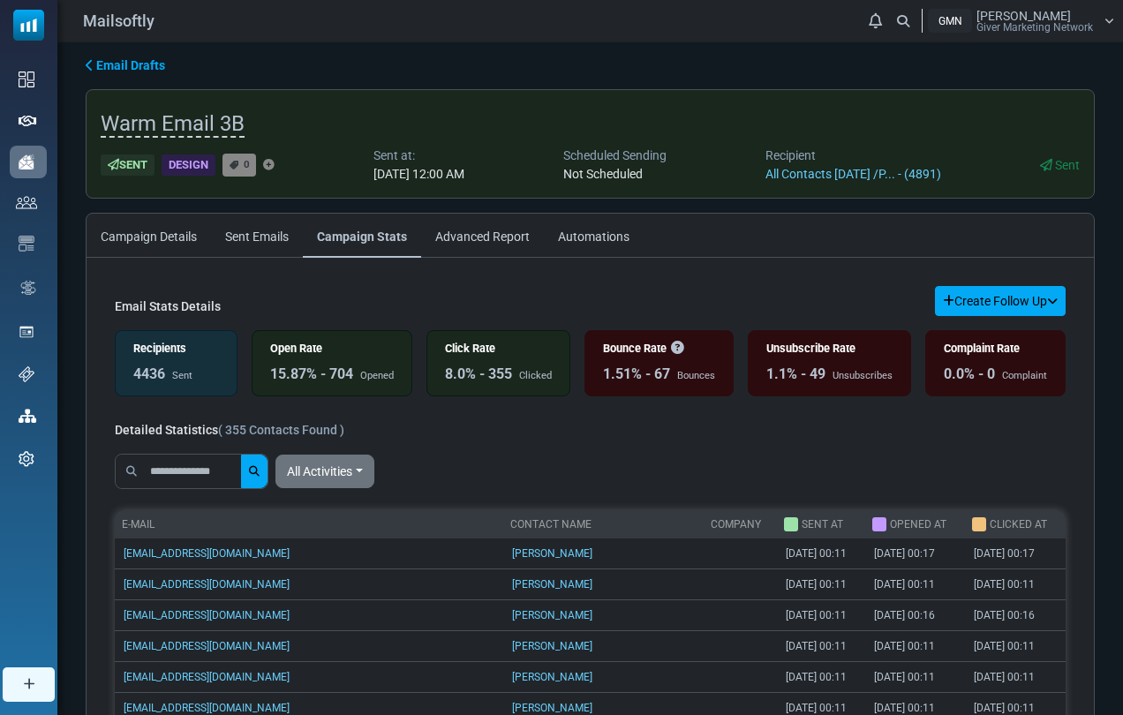
click at [493, 227] on link "Advanced Report" at bounding box center [482, 236] width 123 height 44
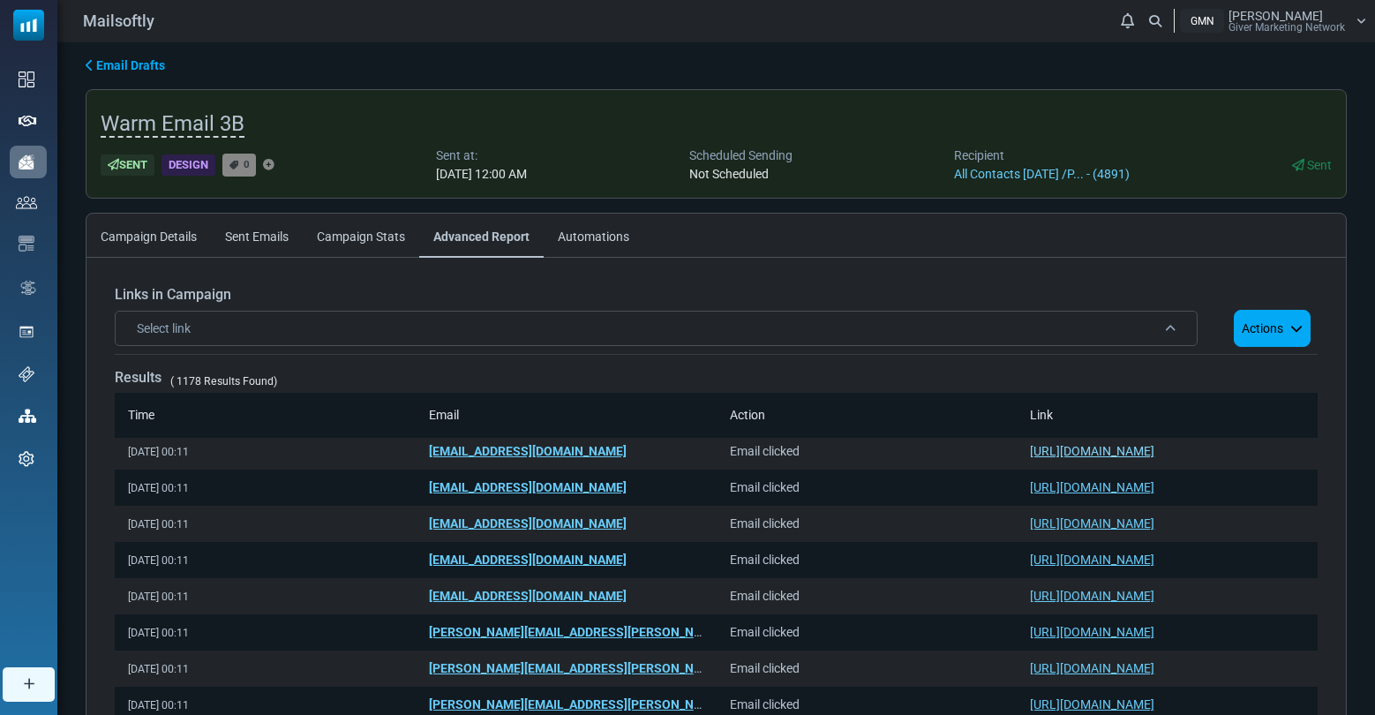
scroll to position [123, 0]
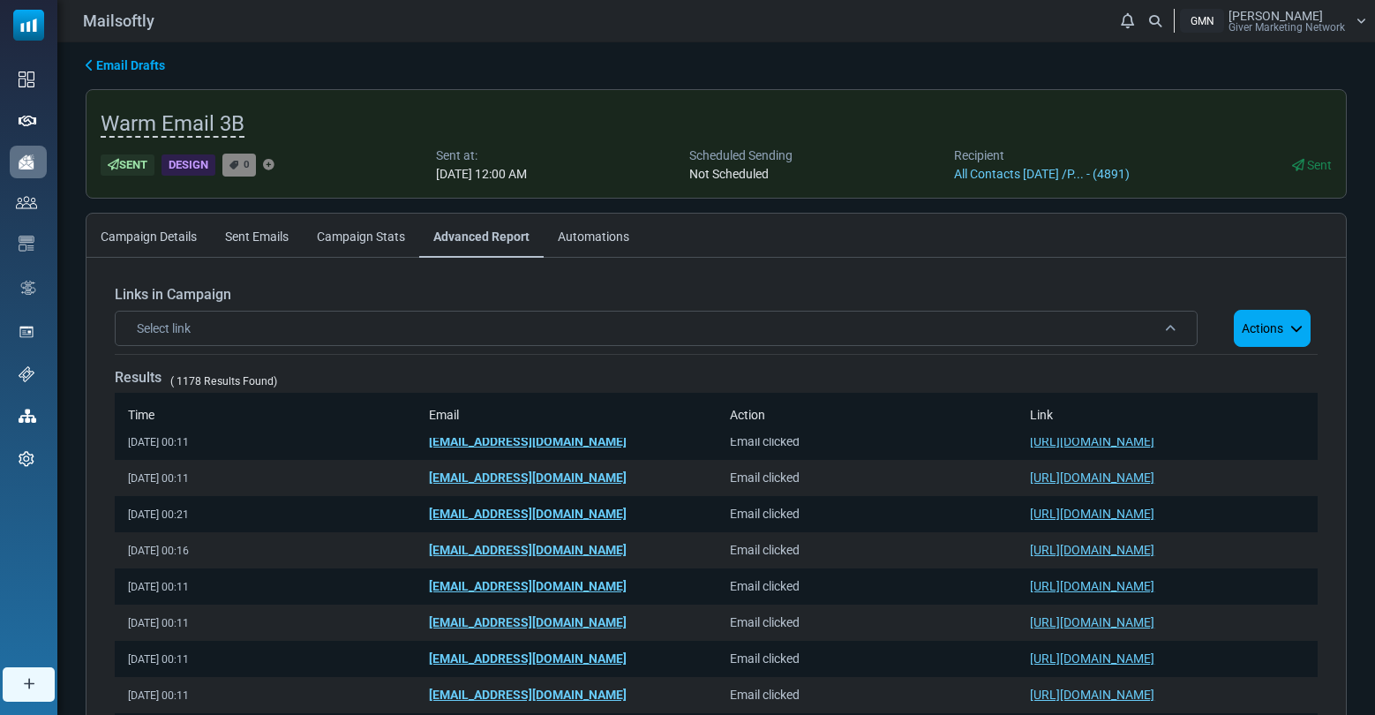
click at [1034, 413] on th "Link" at bounding box center [1167, 415] width 301 height 45
click at [1026, 418] on th "Link" at bounding box center [1167, 415] width 301 height 45
click at [995, 335] on div "Select link" at bounding box center [656, 328] width 1083 height 35
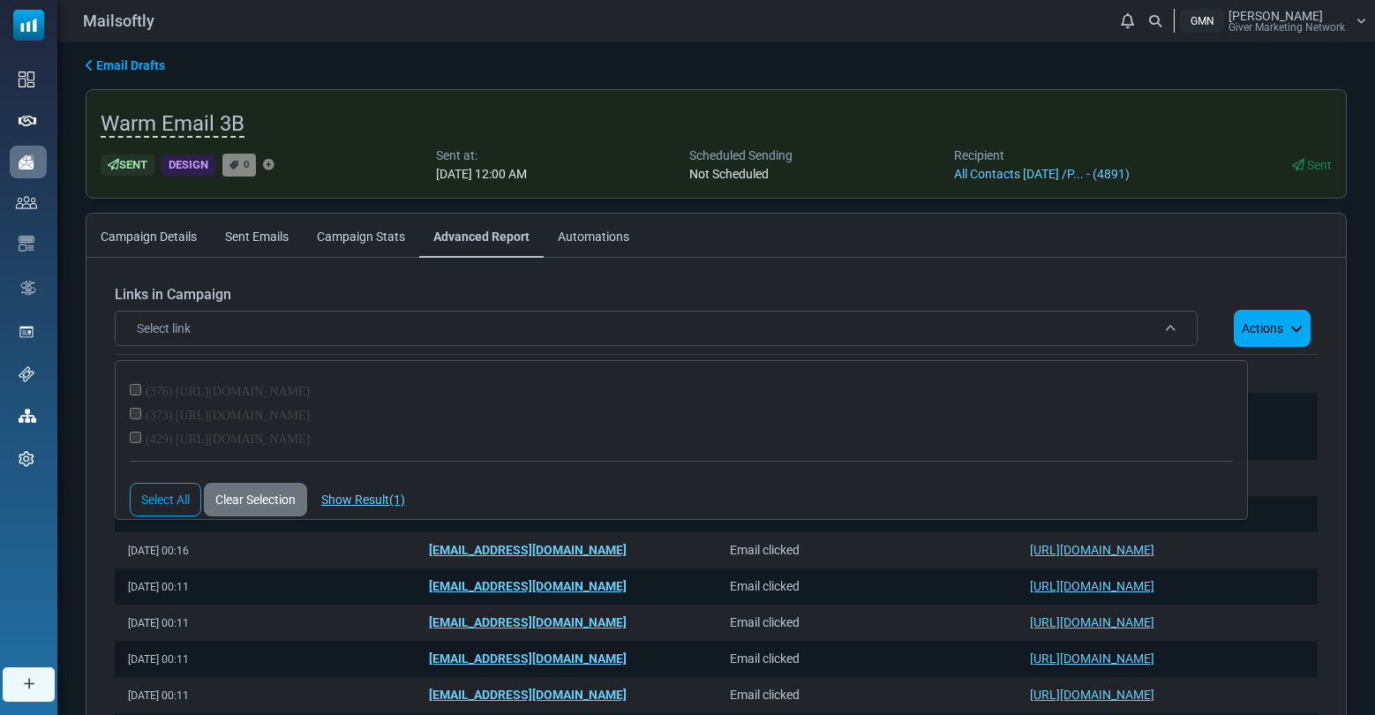
drag, startPoint x: 427, startPoint y: 419, endPoint x: 270, endPoint y: 418, distance: 157.1
click at [270, 418] on div "(373) https://www.givermarketing.com/jade/" at bounding box center [681, 411] width 1103 height 24
drag, startPoint x: 424, startPoint y: 417, endPoint x: 455, endPoint y: 428, distance: 33.8
click at [455, 428] on div "(376) https://www.facebook.com/groups/jadebook (373) https://www.givermarketing…" at bounding box center [681, 440] width 1133 height 160
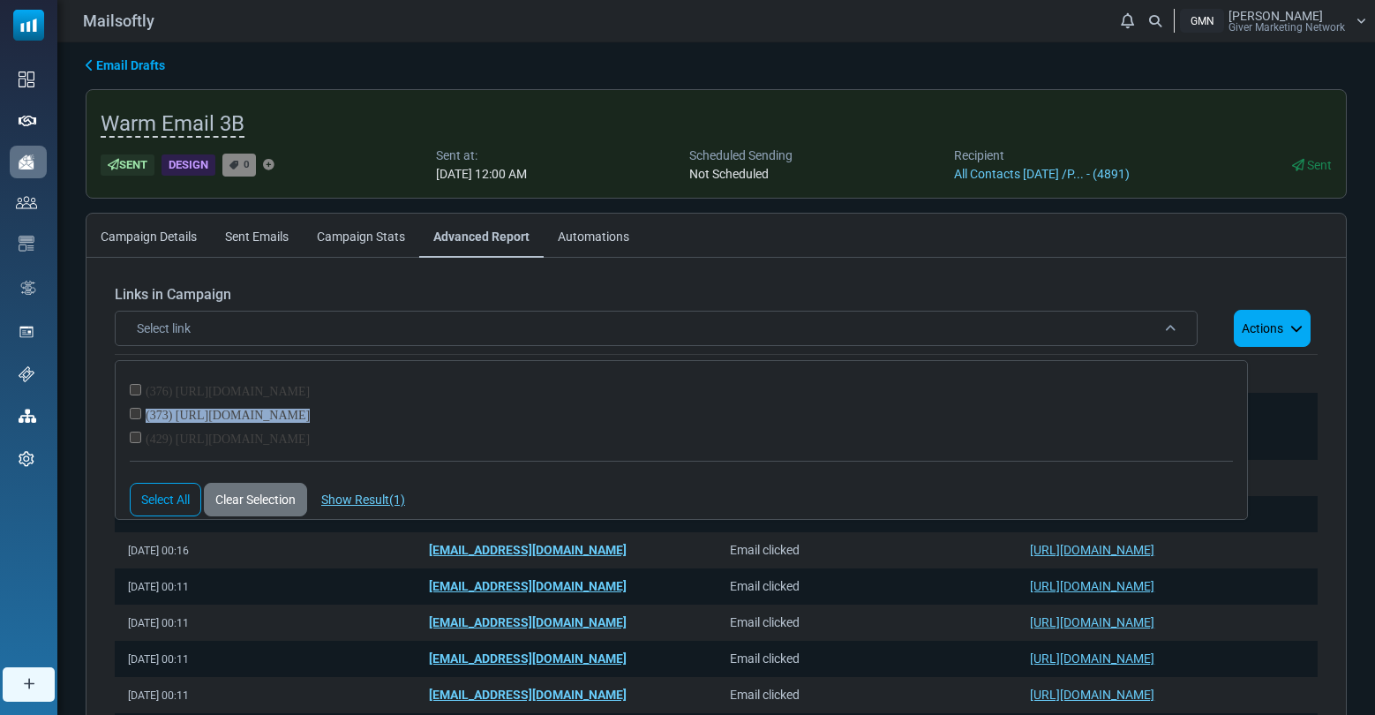
click at [419, 419] on div "(373) https://www.givermarketing.com/jade/" at bounding box center [681, 411] width 1103 height 24
click at [369, 418] on div "(373) https://www.givermarketing.com/jade/" at bounding box center [681, 411] width 1103 height 24
drag, startPoint x: 424, startPoint y: 418, endPoint x: 408, endPoint y: 419, distance: 15.9
click at [408, 419] on div "(373) https://www.givermarketing.com/jade/" at bounding box center [681, 411] width 1103 height 24
copy div "(373) https://www.givermarketing.com/jade/"
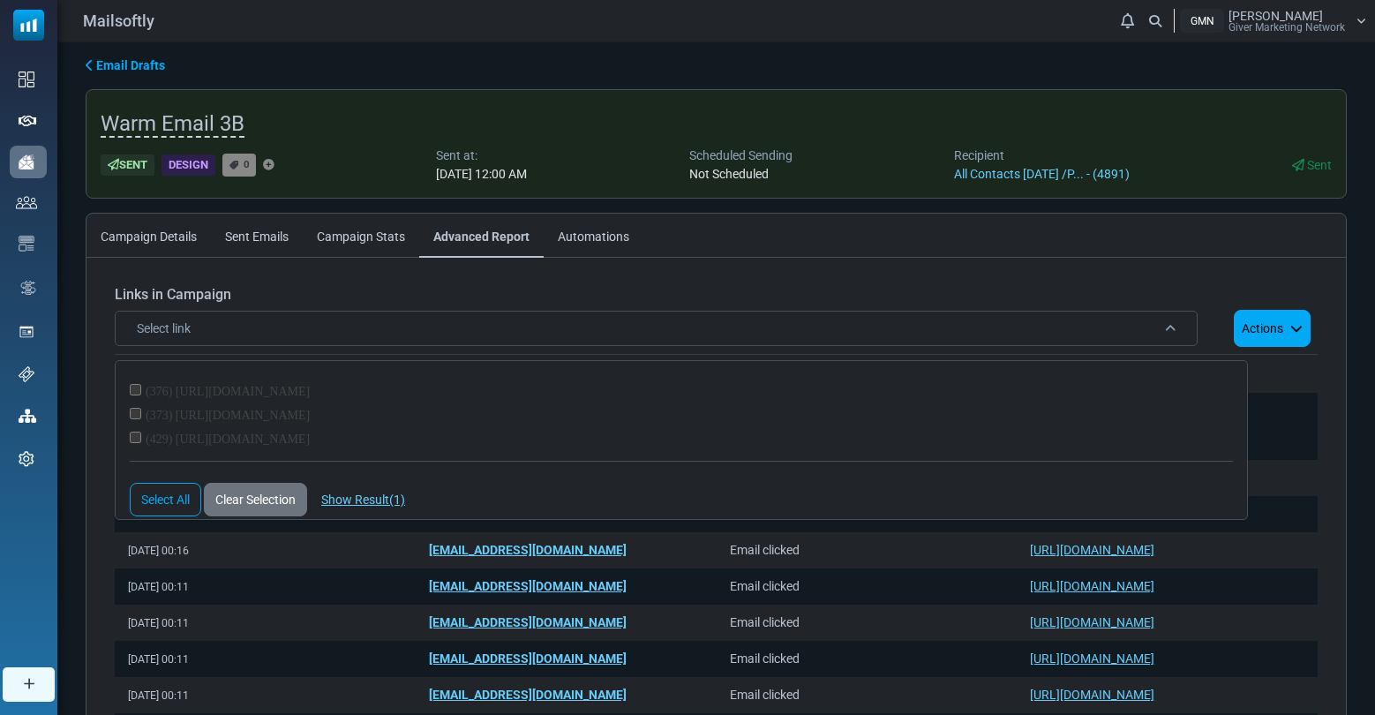
click at [137, 64] on span "Email Drafts" at bounding box center [130, 65] width 69 height 14
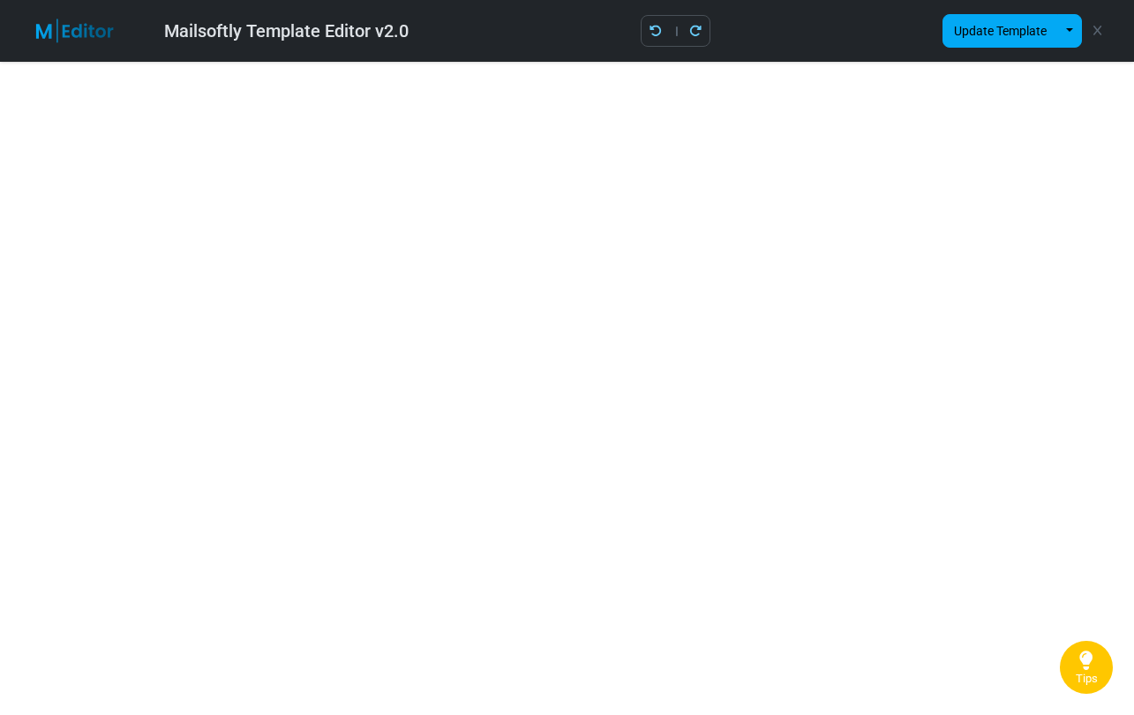
click at [1099, 31] on icon at bounding box center [1098, 31] width 8 height 1
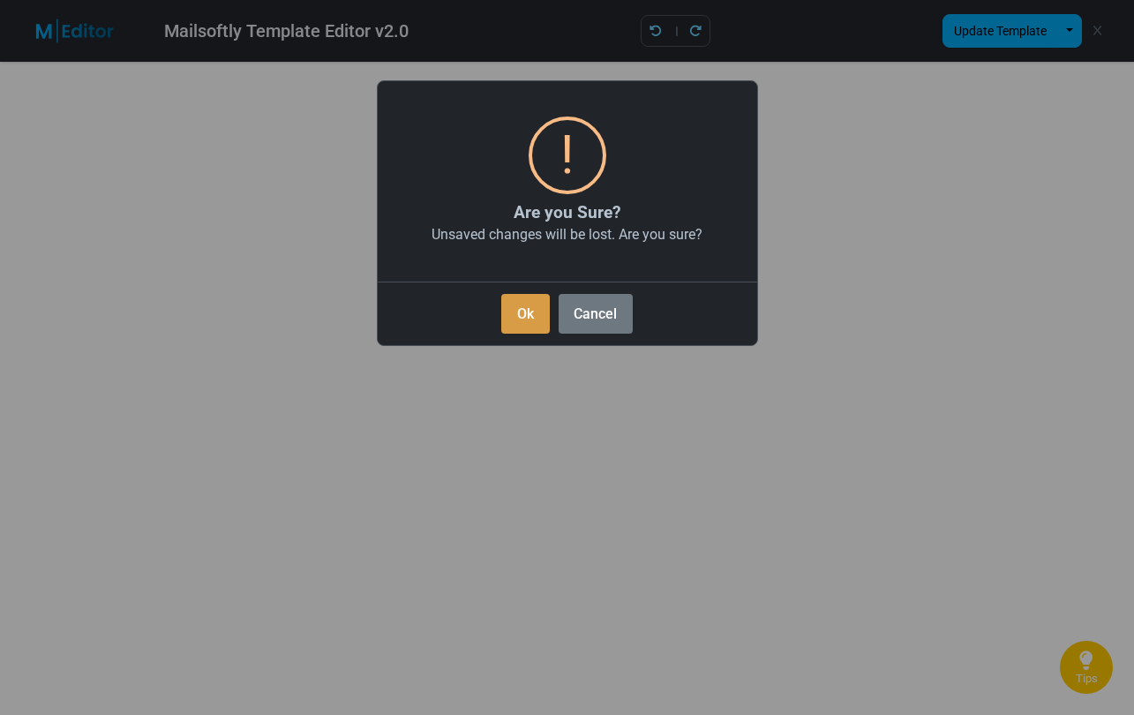
click at [531, 312] on button "Ok" at bounding box center [525, 314] width 48 height 40
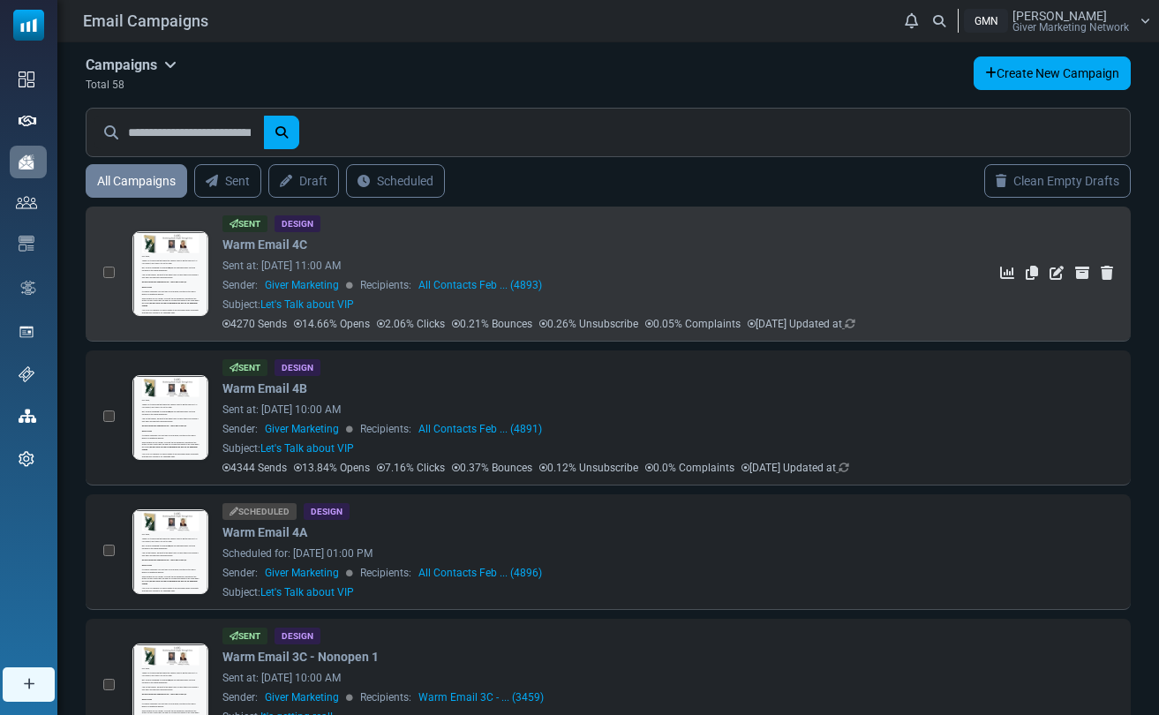
click at [170, 277] on link at bounding box center [170, 323] width 74 height 182
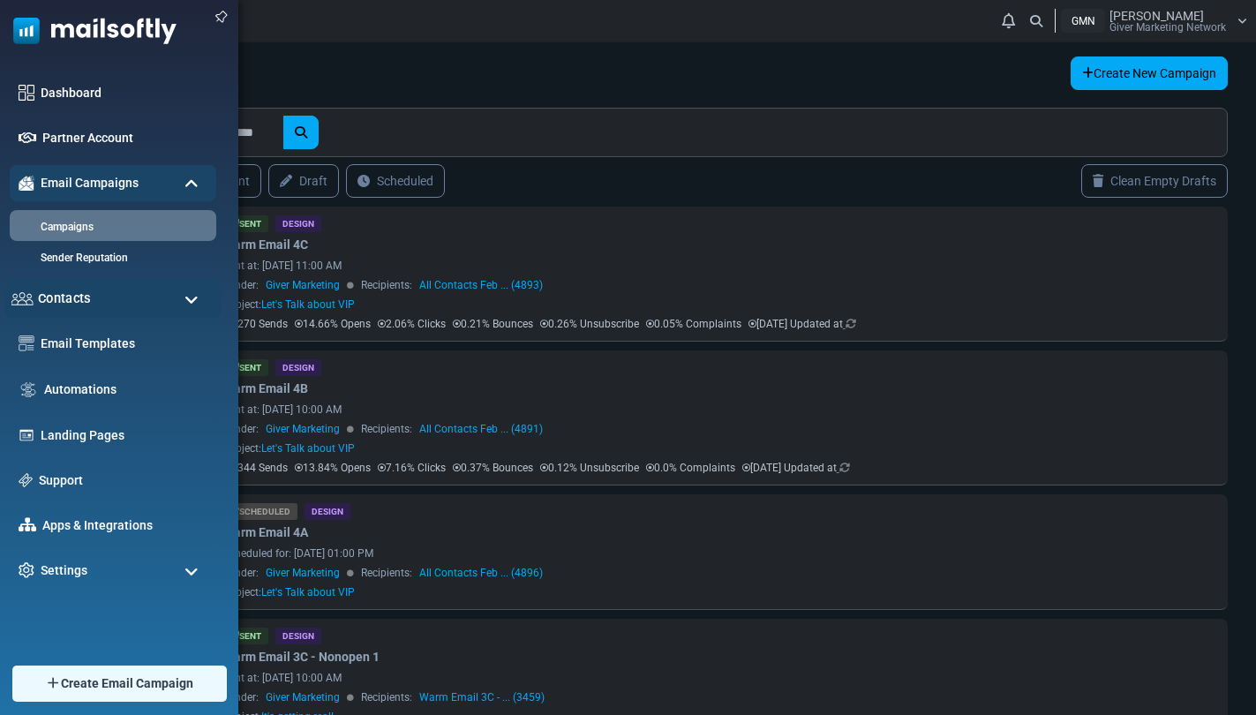
click at [106, 290] on div "Contacts" at bounding box center [112, 299] width 217 height 38
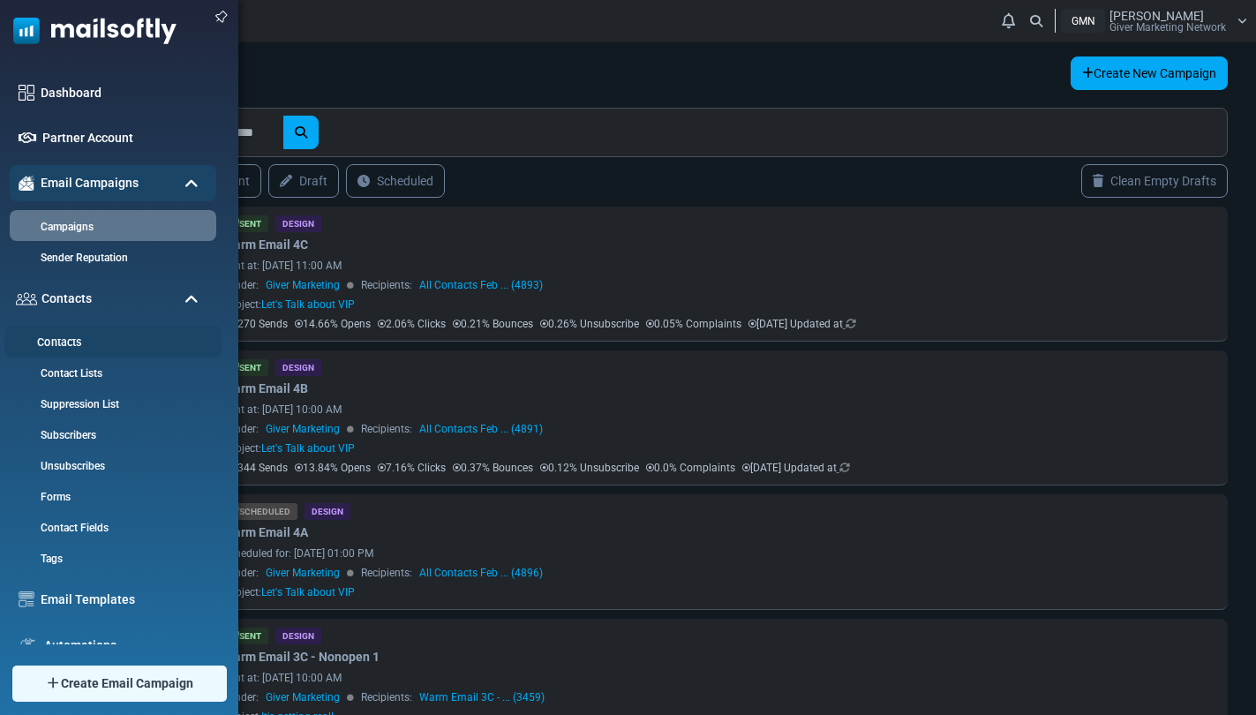
click at [73, 348] on link "Contacts" at bounding box center [110, 343] width 212 height 17
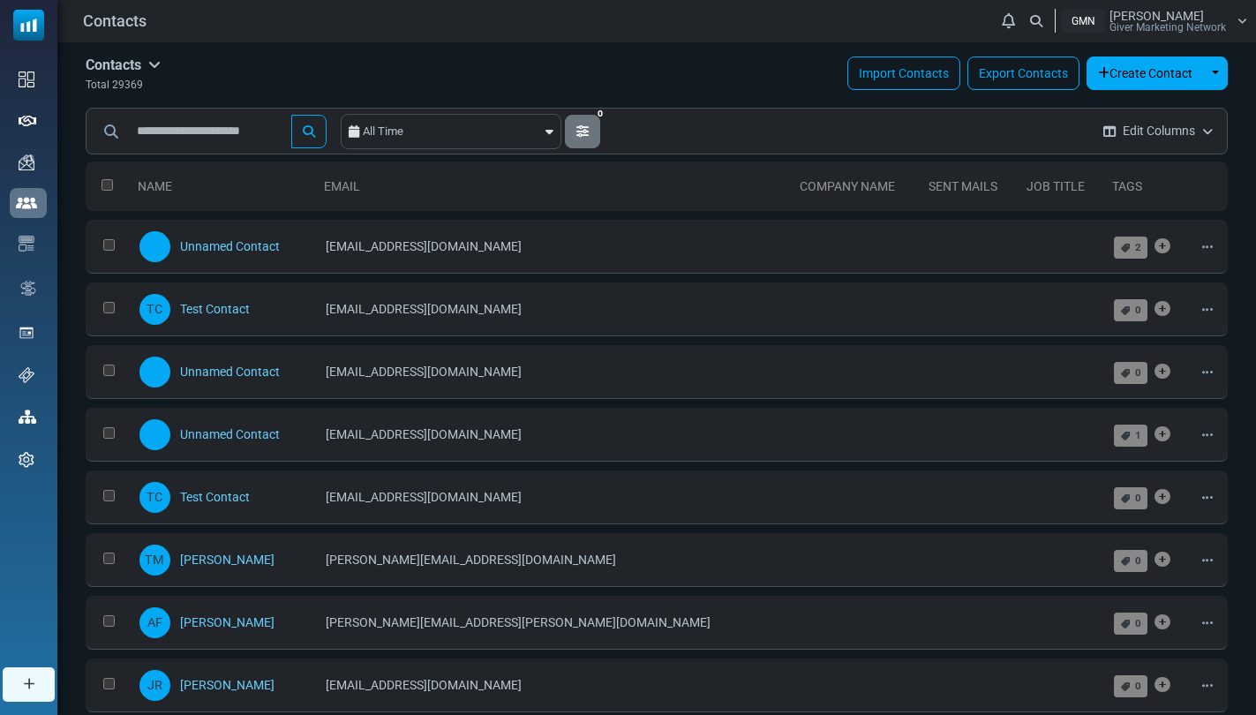
click at [137, 87] on span "29369" at bounding box center [127, 85] width 31 height 12
drag, startPoint x: 147, startPoint y: 87, endPoint x: 112, endPoint y: 87, distance: 34.4
click at [112, 87] on div "Total 29369" at bounding box center [123, 84] width 75 height 19
click at [171, 82] on div "Contacts Contacts Subscribers Archived Total 29369 Import Contacts Export Conta…" at bounding box center [657, 74] width 1142 height 37
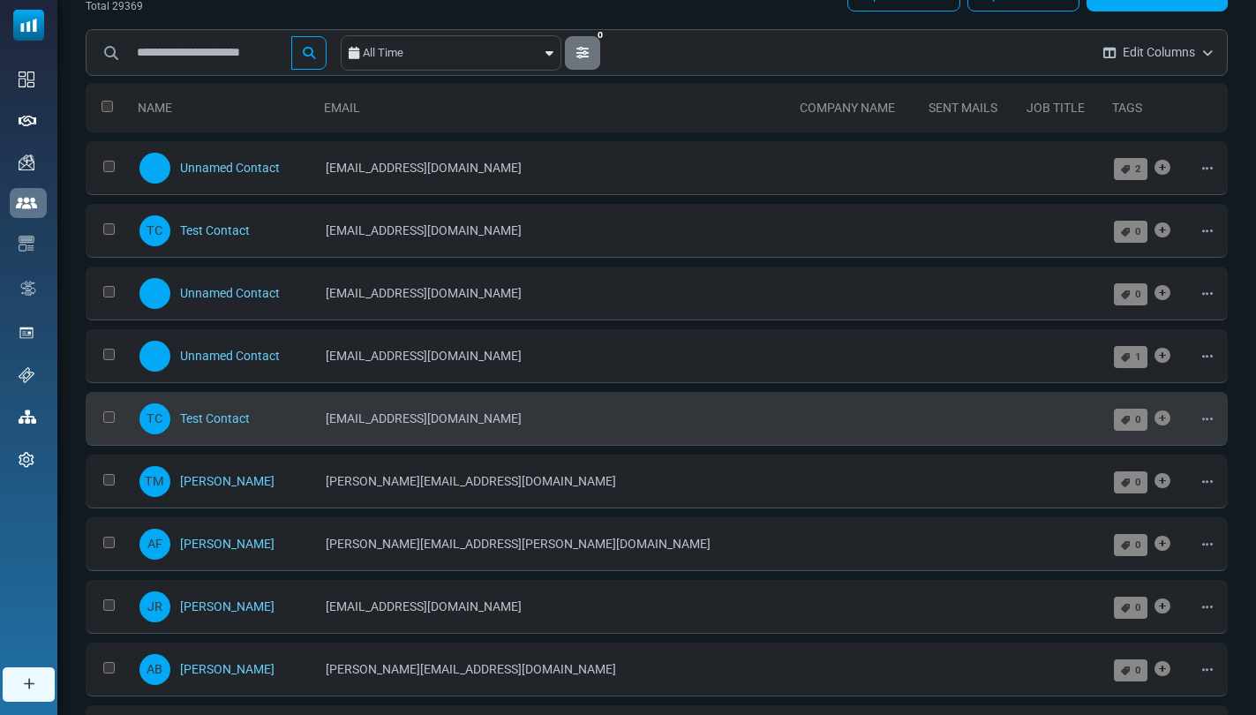
scroll to position [86, 0]
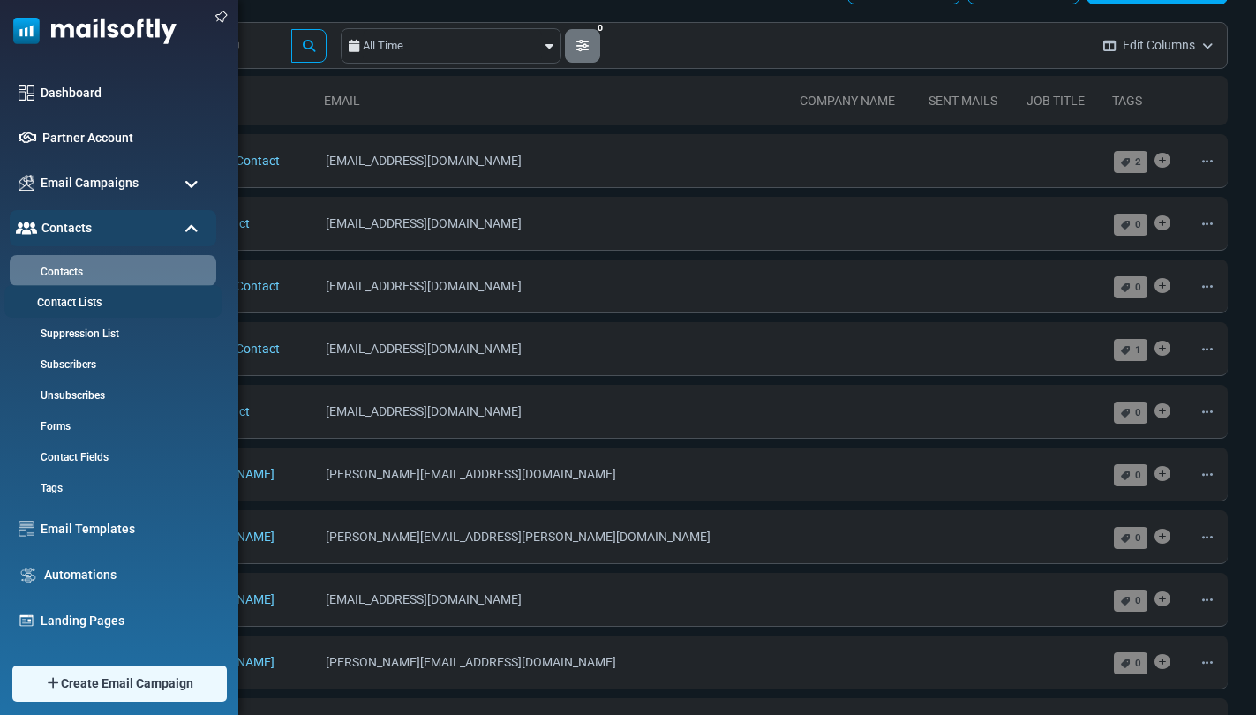
click at [92, 302] on link "Contact Lists" at bounding box center [110, 303] width 212 height 17
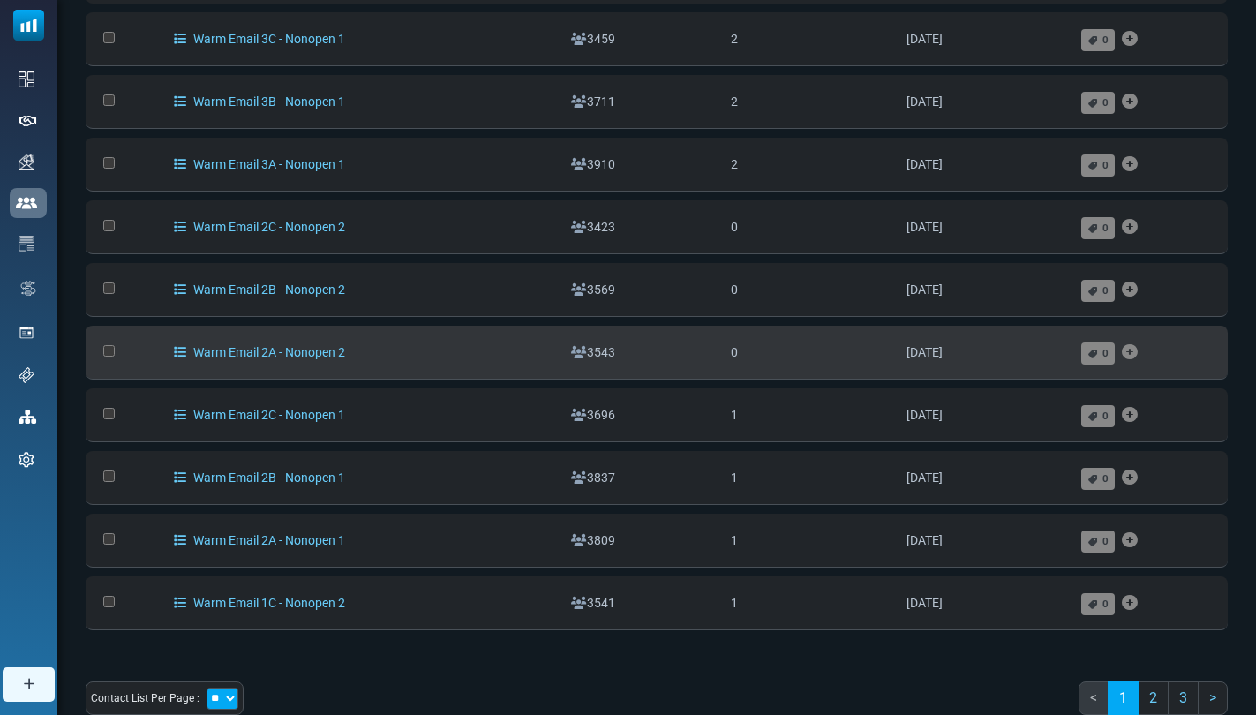
scroll to position [269, 0]
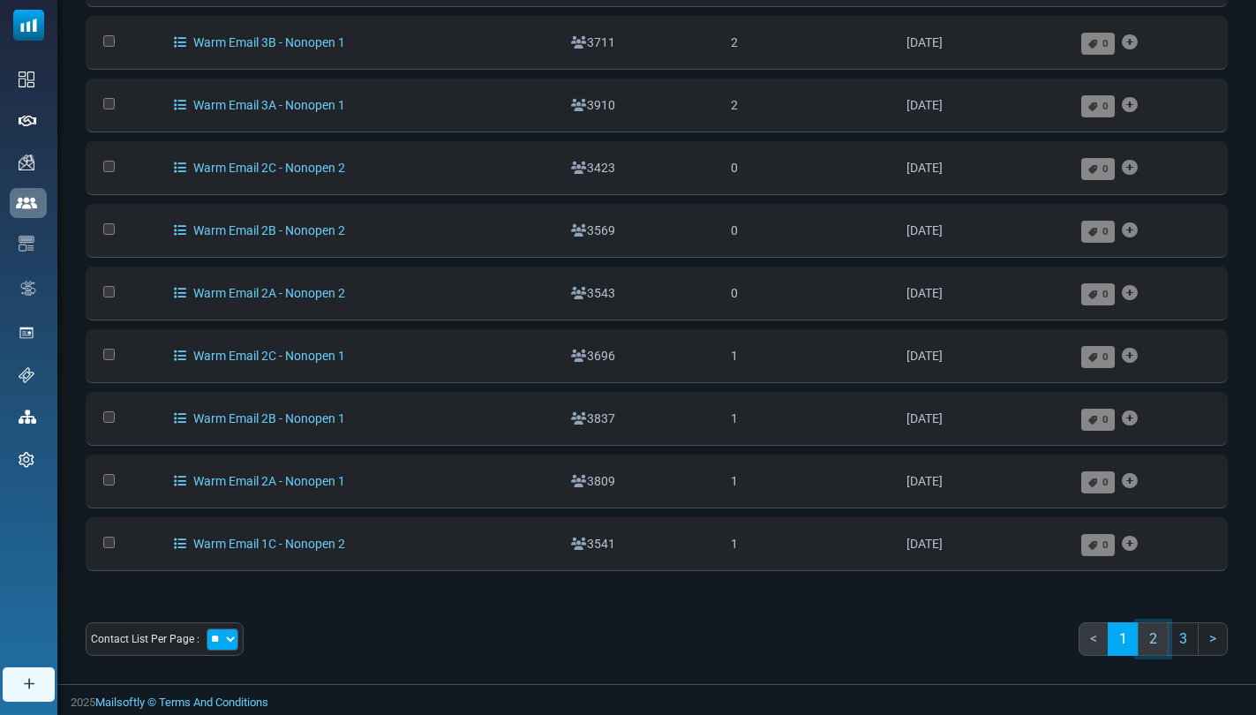
click at [1154, 634] on link "2" at bounding box center [1153, 639] width 31 height 34
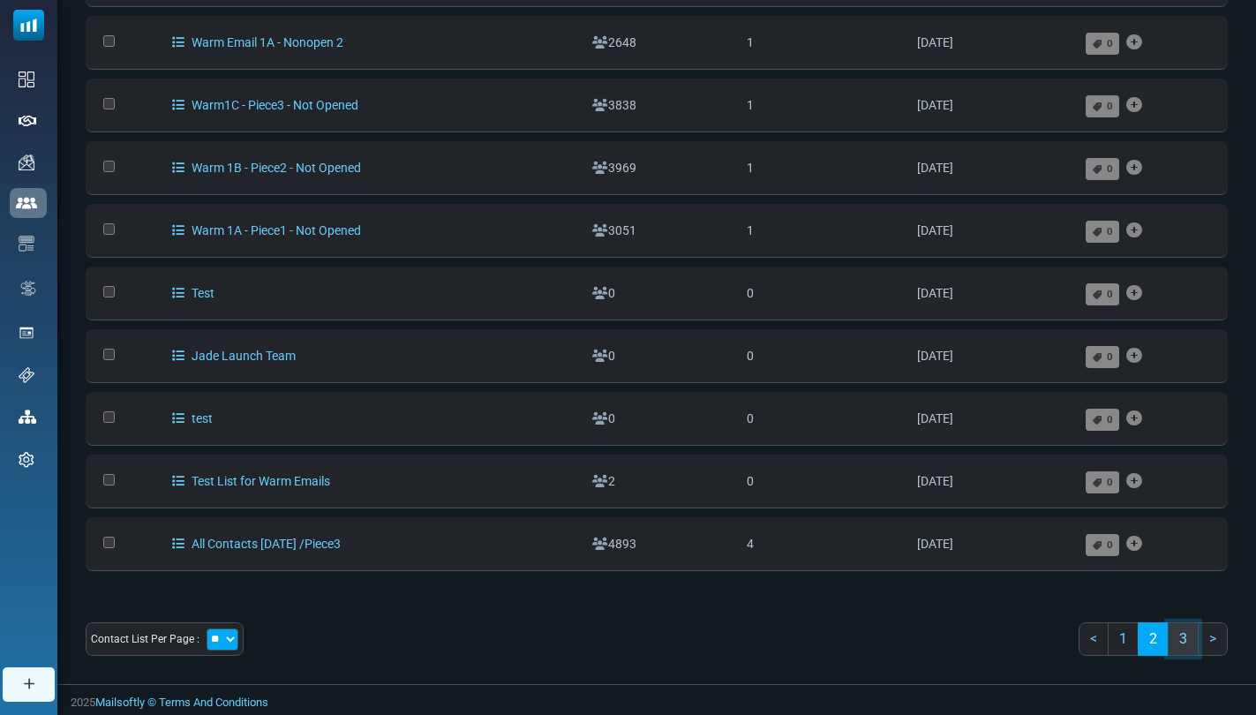
click at [1182, 642] on link "3" at bounding box center [1183, 639] width 31 height 34
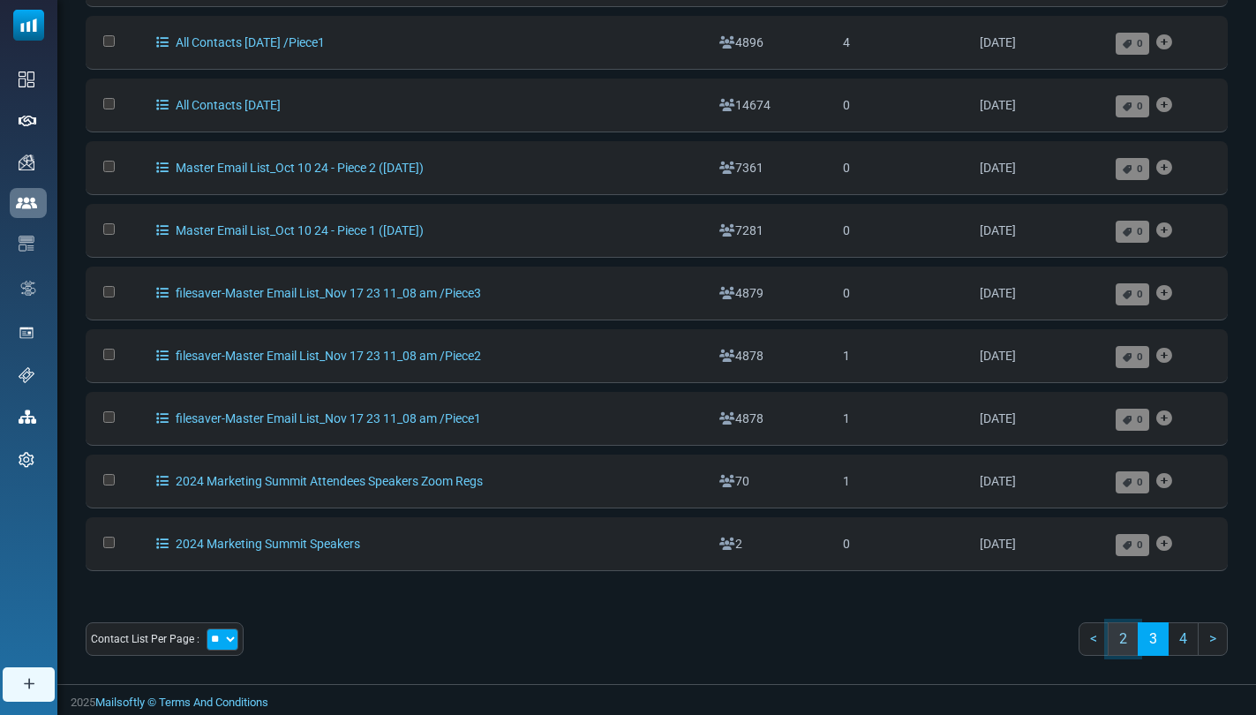
click at [1118, 632] on link "2" at bounding box center [1123, 639] width 31 height 34
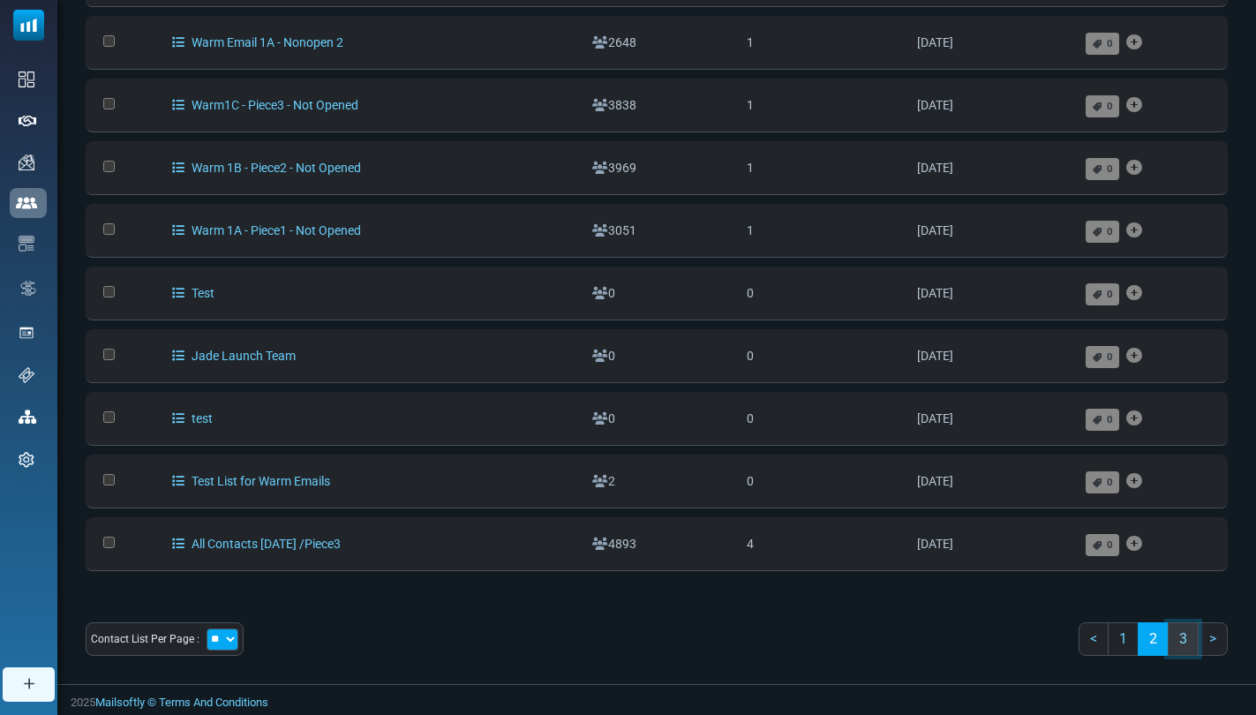
click at [1189, 638] on link "3" at bounding box center [1183, 639] width 31 height 34
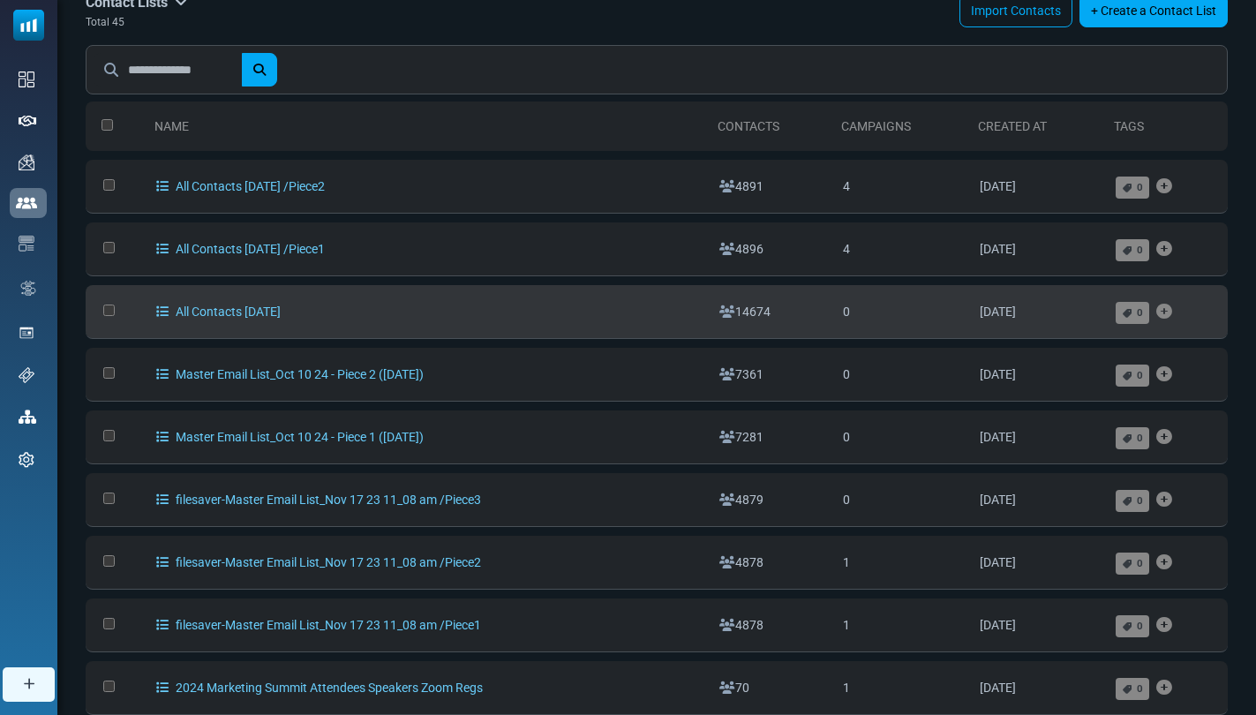
scroll to position [0, 0]
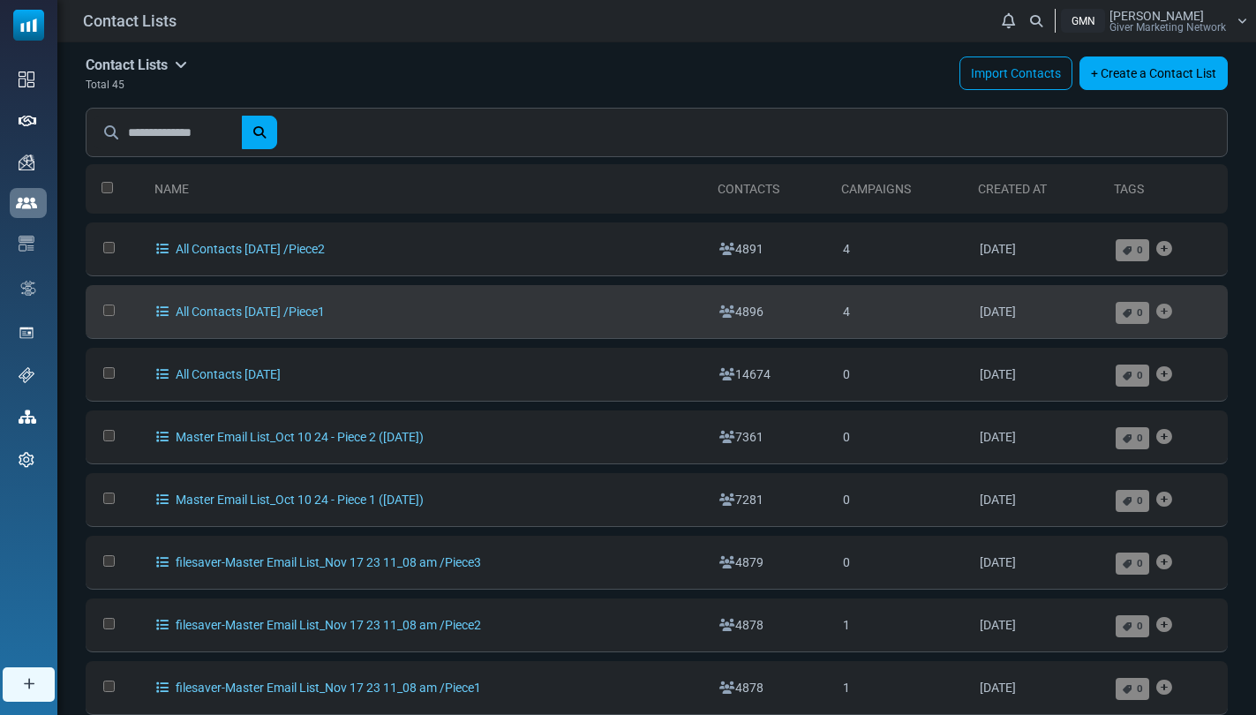
drag, startPoint x: 387, startPoint y: 315, endPoint x: 174, endPoint y: 321, distance: 212.8
click at [174, 321] on td "All Contacts Feb 17 2025 /Piece1" at bounding box center [428, 312] width 562 height 54
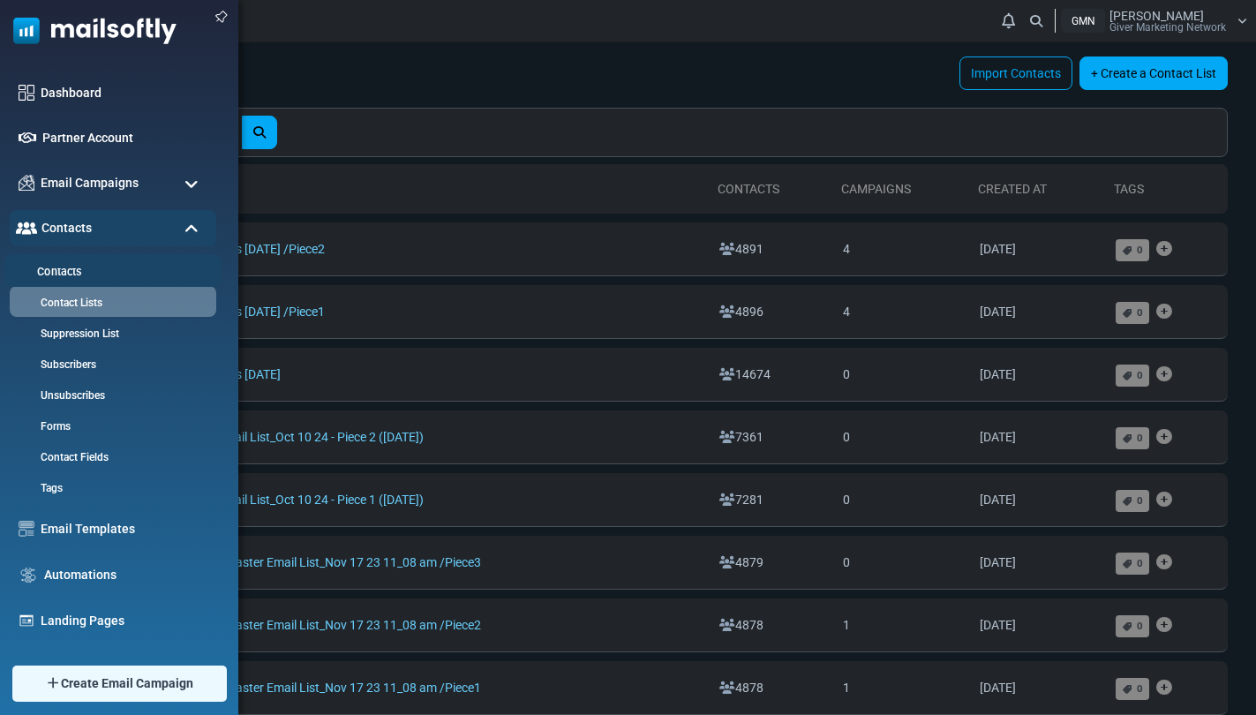
click at [69, 273] on link "Contacts" at bounding box center [110, 272] width 212 height 17
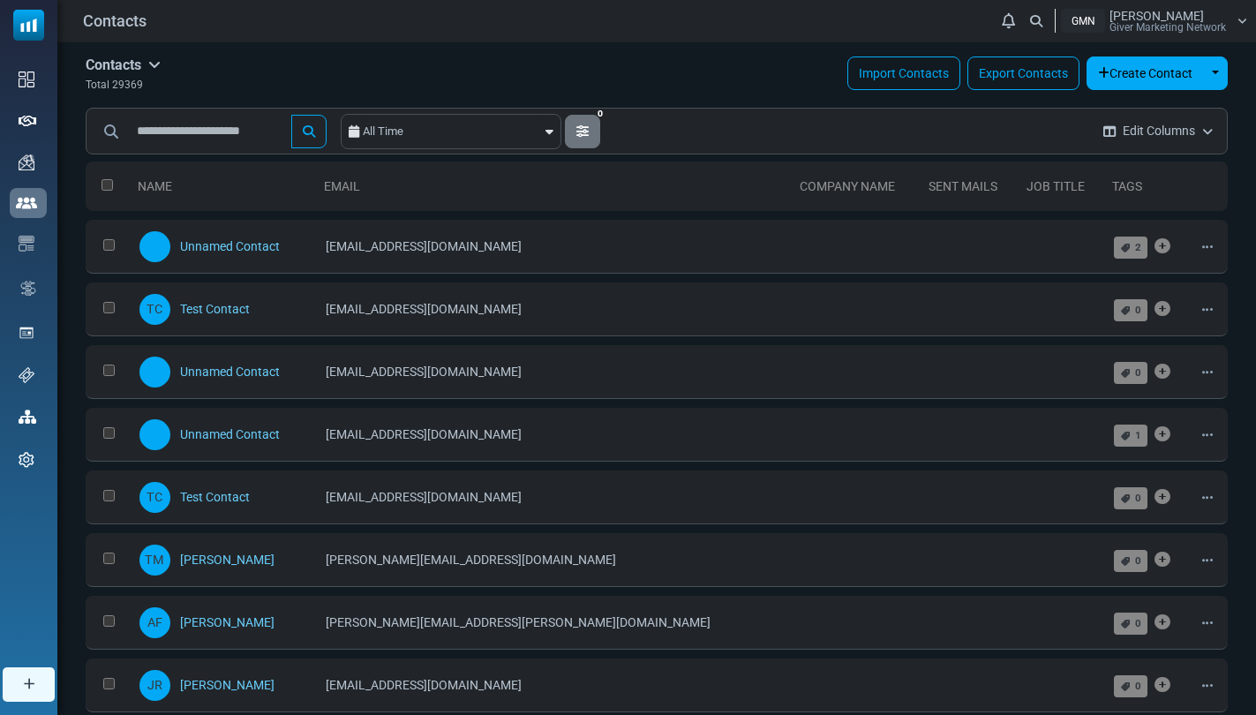
click at [127, 88] on span "29369" at bounding box center [127, 85] width 31 height 12
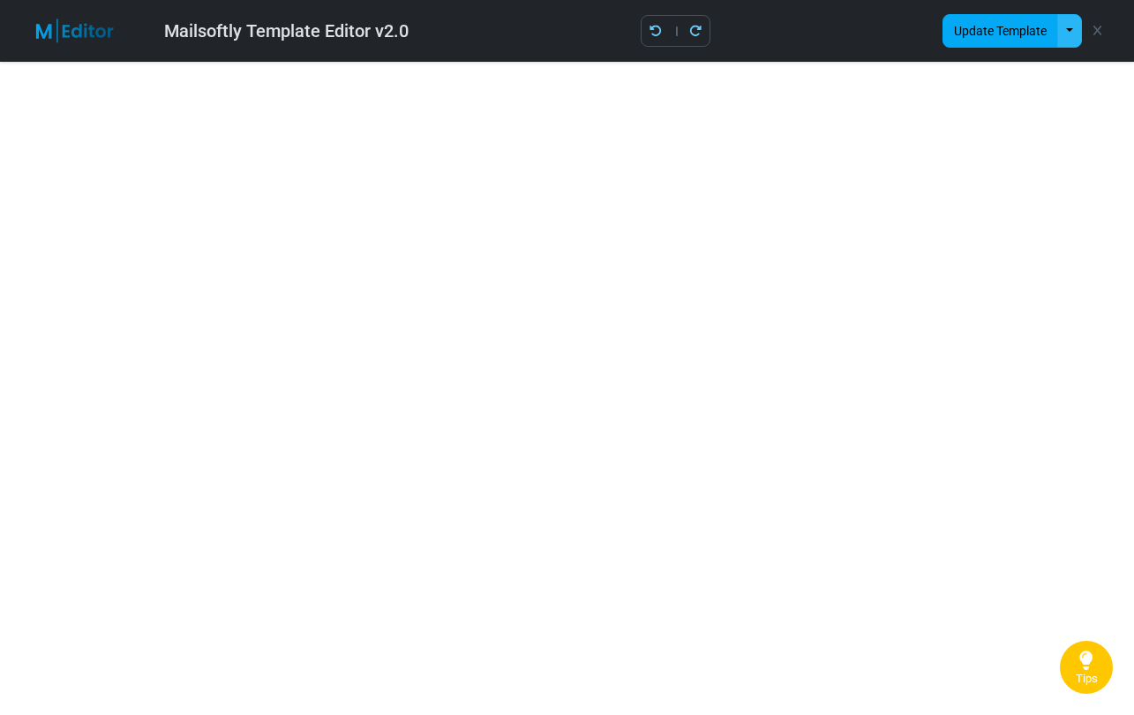
click at [1070, 34] on button "button" at bounding box center [1069, 31] width 25 height 34
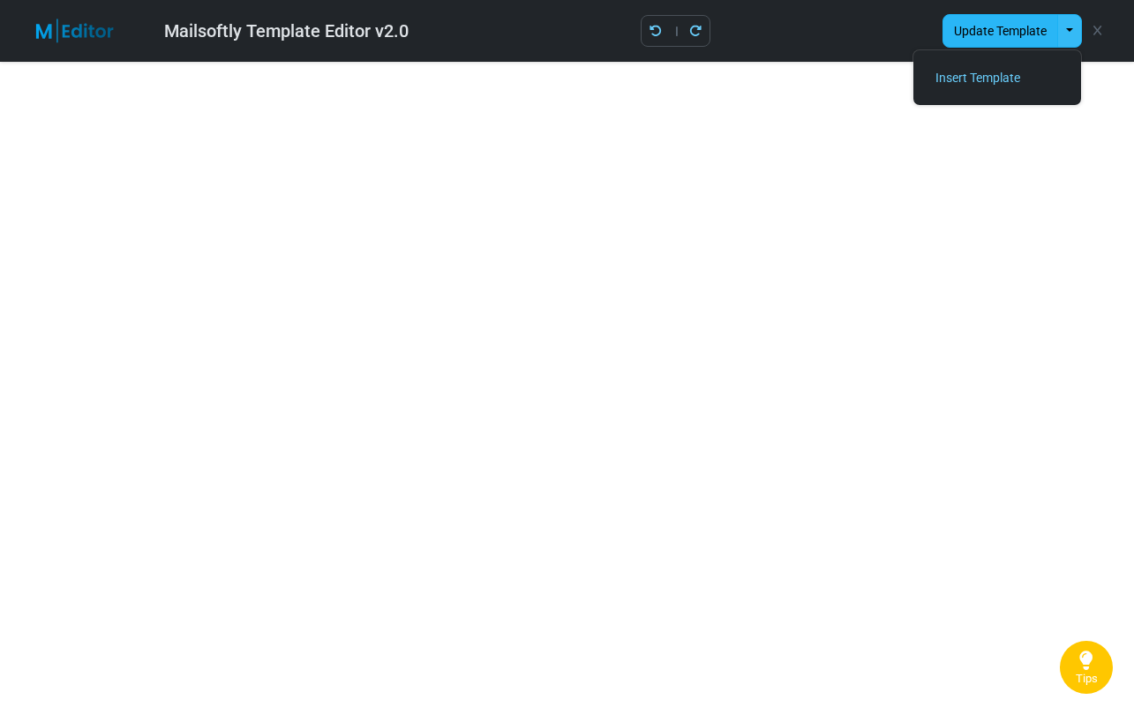
click at [1008, 35] on button "Update Template" at bounding box center [1001, 31] width 116 height 34
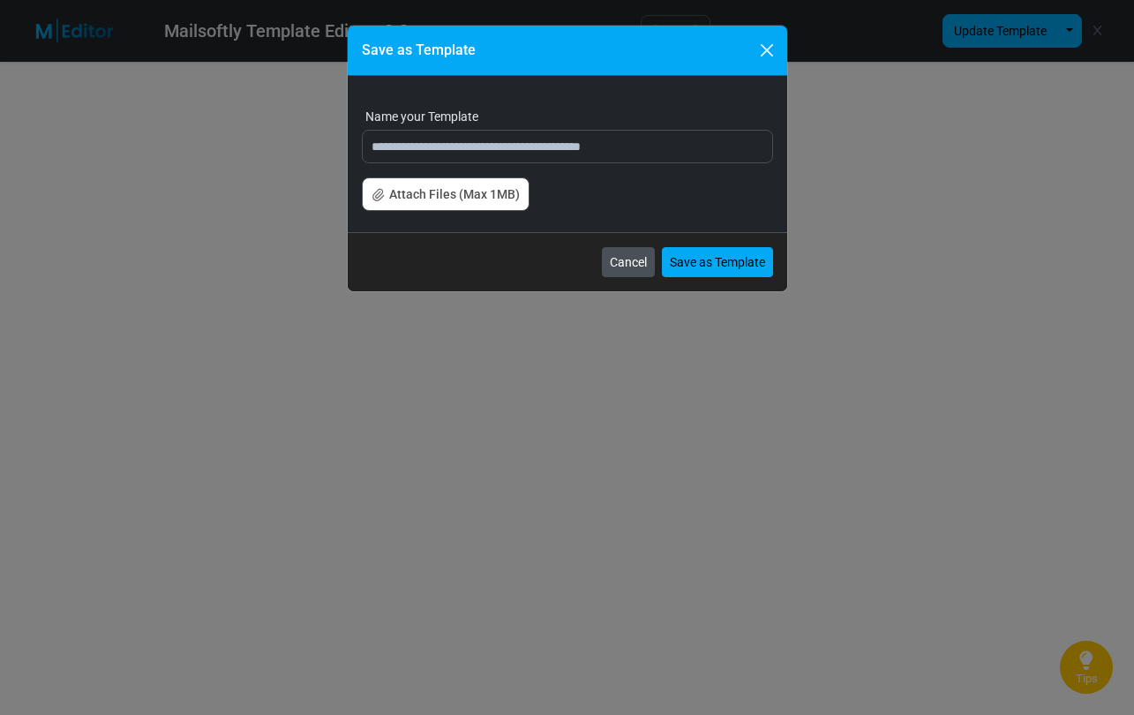
click at [613, 272] on button "Cancel" at bounding box center [628, 262] width 53 height 30
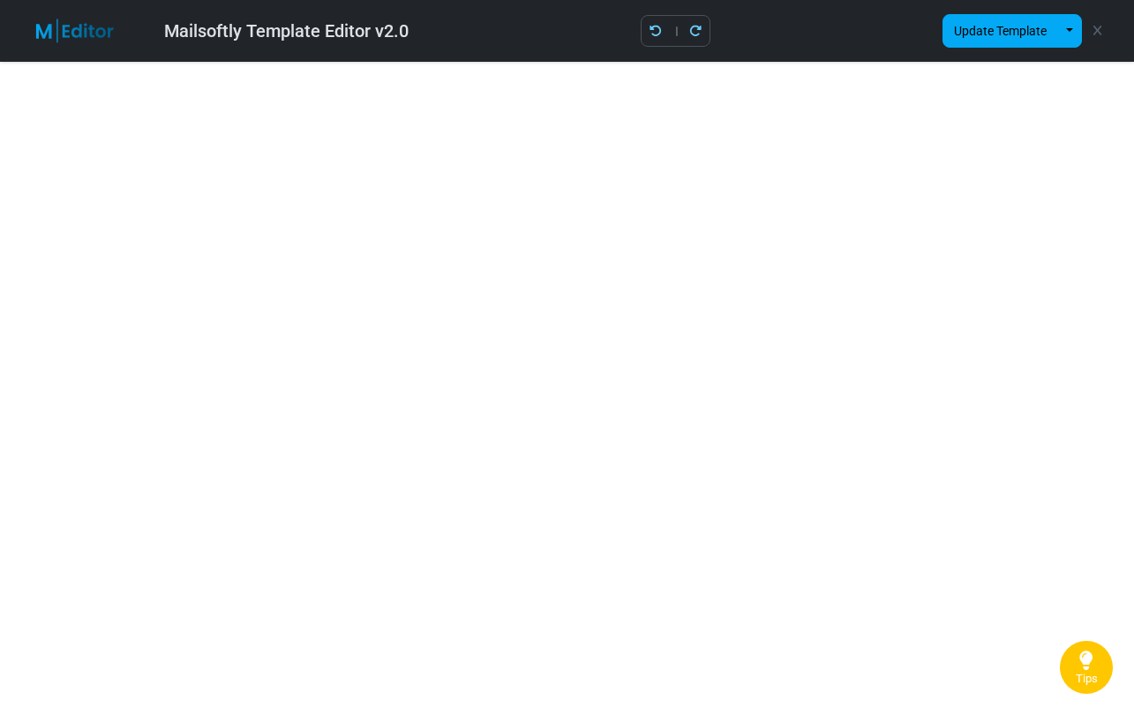
click at [1100, 31] on icon at bounding box center [1098, 31] width 8 height 1
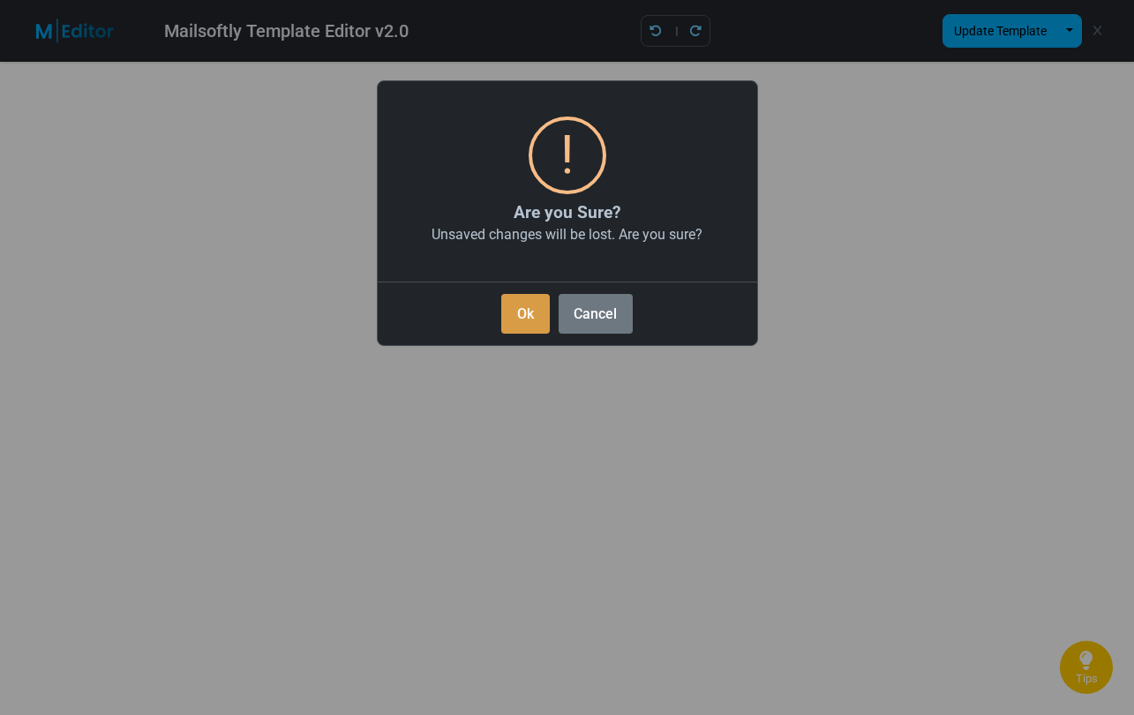
click at [535, 306] on button "Ok" at bounding box center [525, 314] width 48 height 40
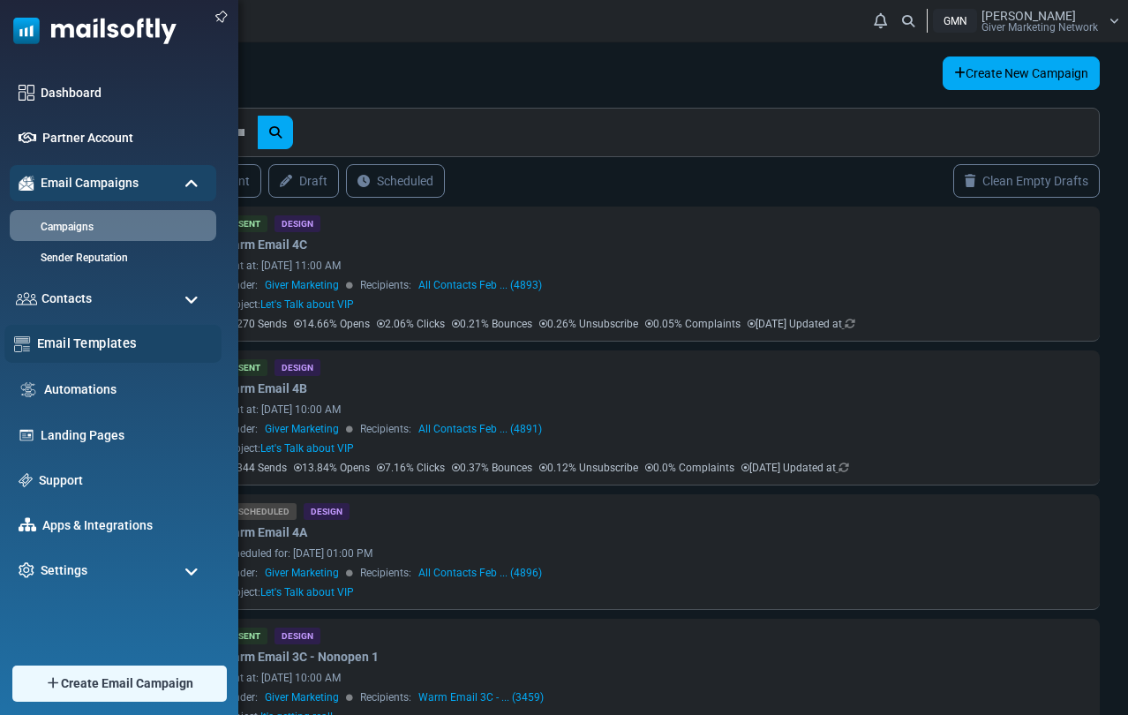
click at [66, 338] on link "Email Templates" at bounding box center [124, 343] width 175 height 19
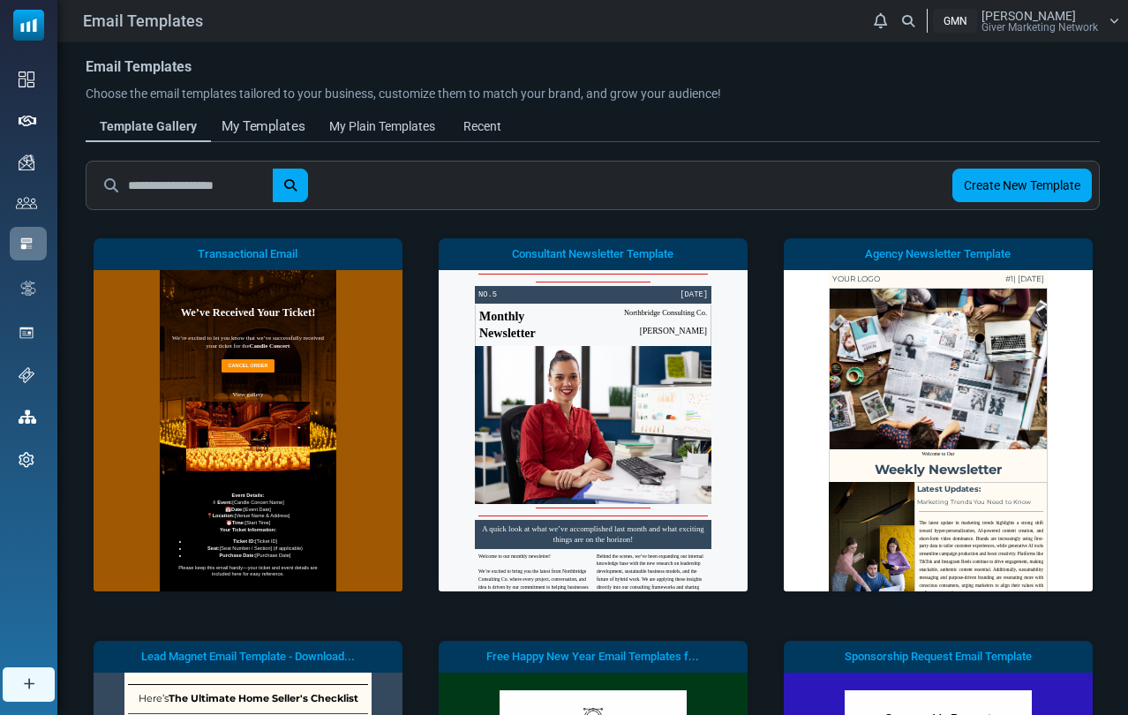
click at [254, 121] on div "My Templates" at bounding box center [264, 127] width 84 height 20
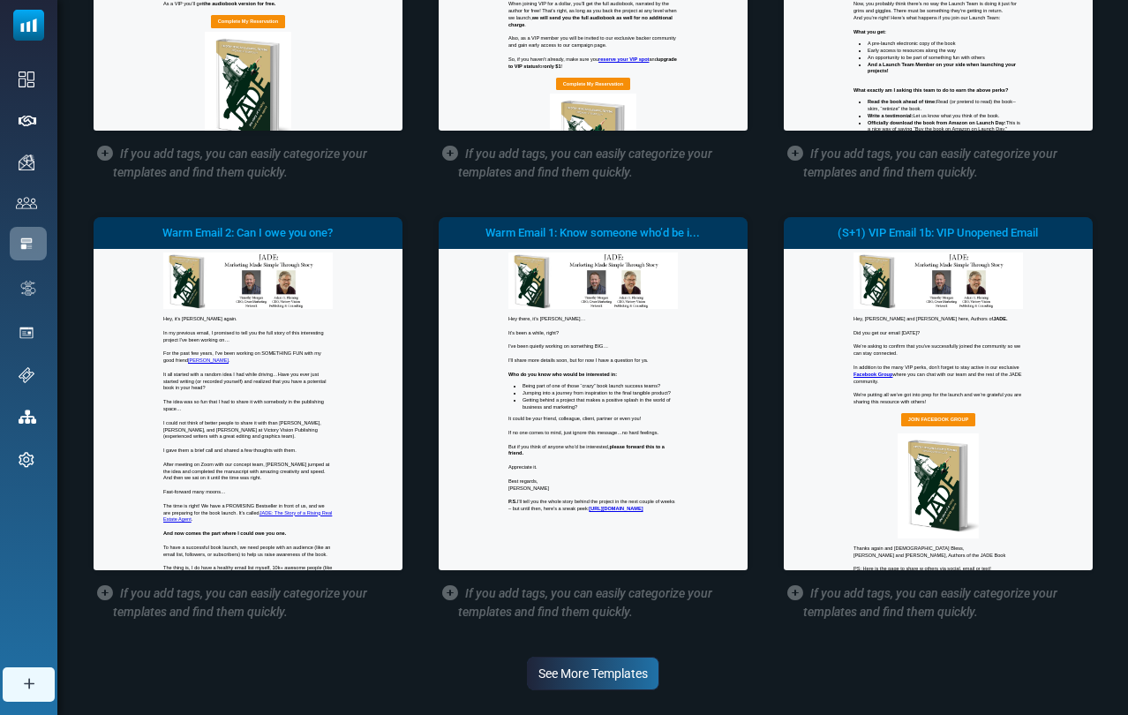
scroll to position [502, 0]
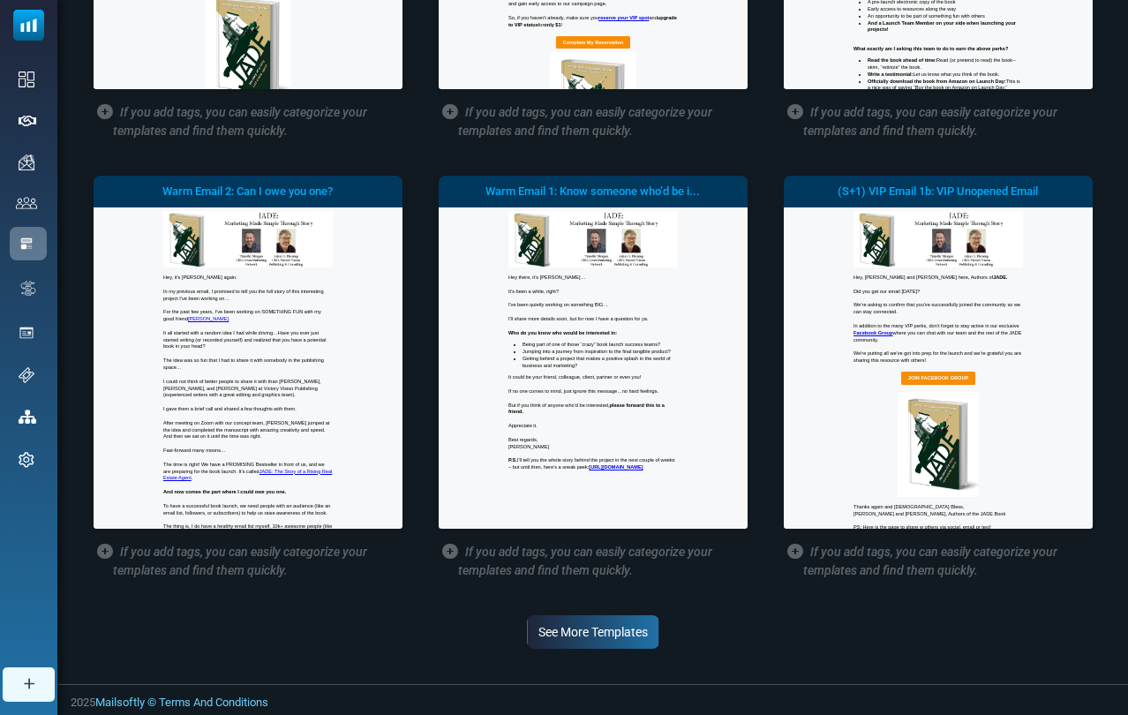
click at [585, 621] on link "See More Templates" at bounding box center [593, 632] width 132 height 34
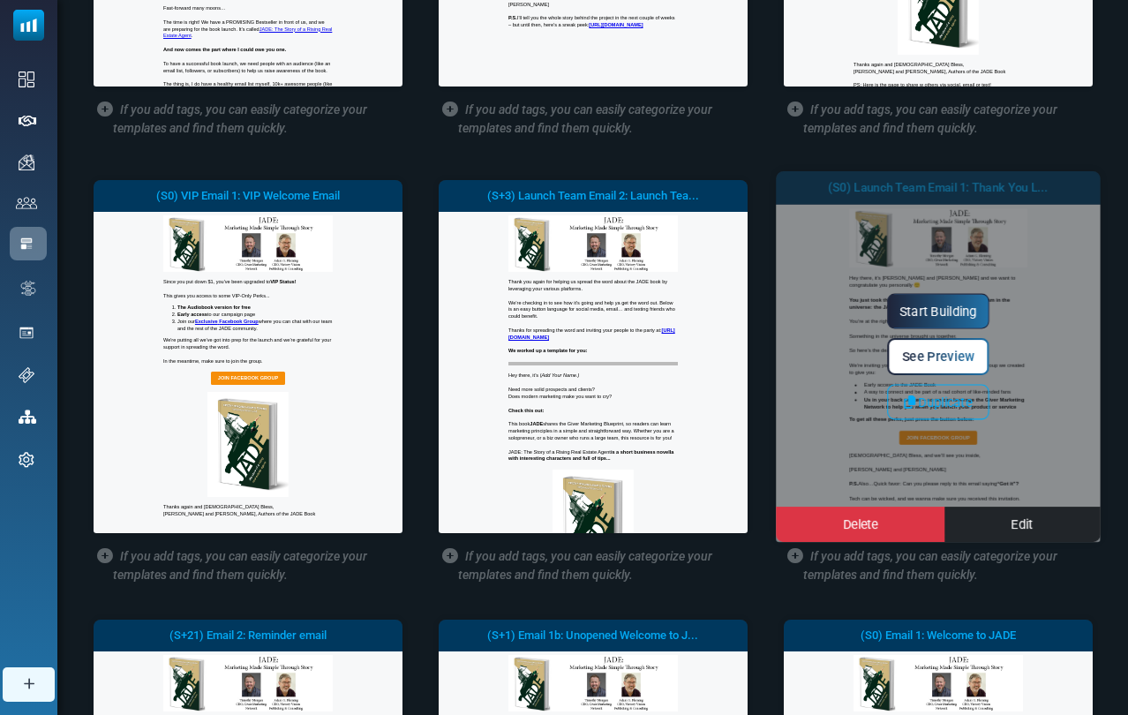
scroll to position [960, 0]
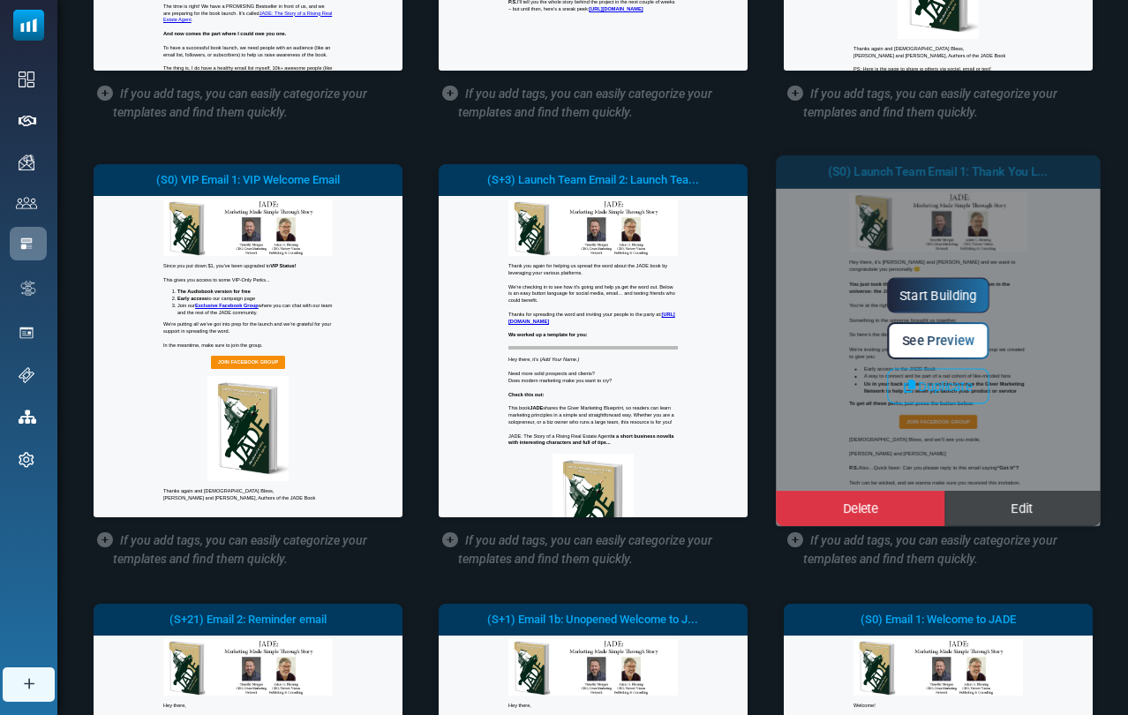
click at [1020, 506] on span "Edit" at bounding box center [1022, 508] width 22 height 15
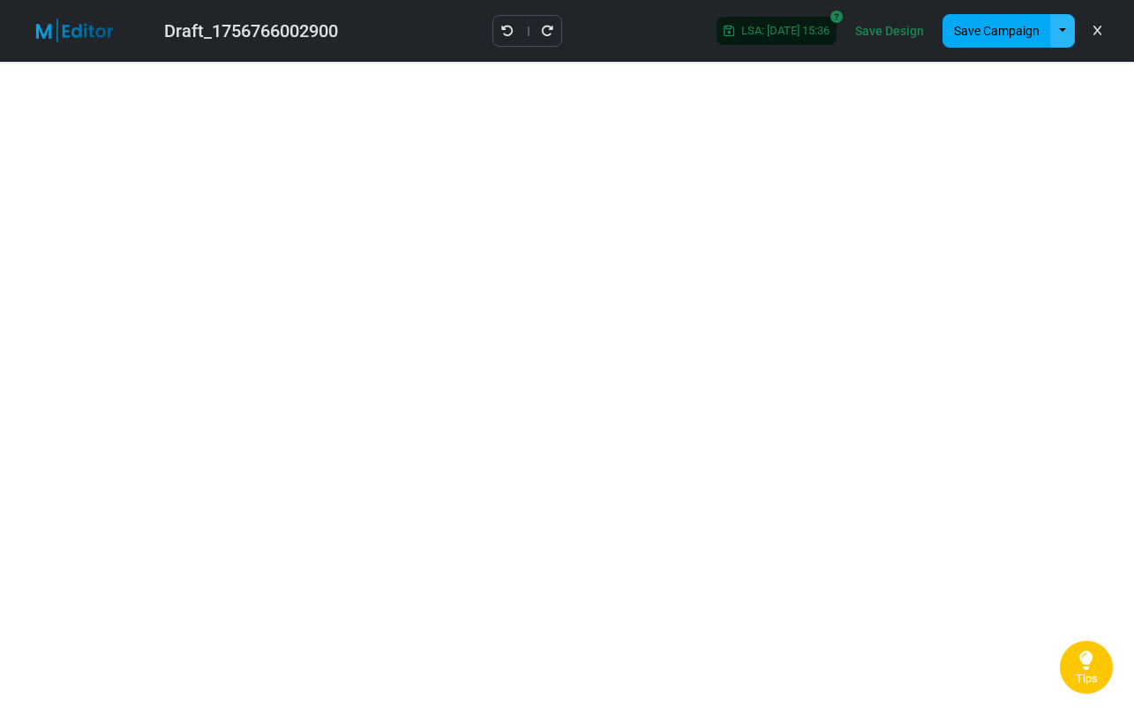
click at [1057, 30] on button "button" at bounding box center [1062, 31] width 25 height 34
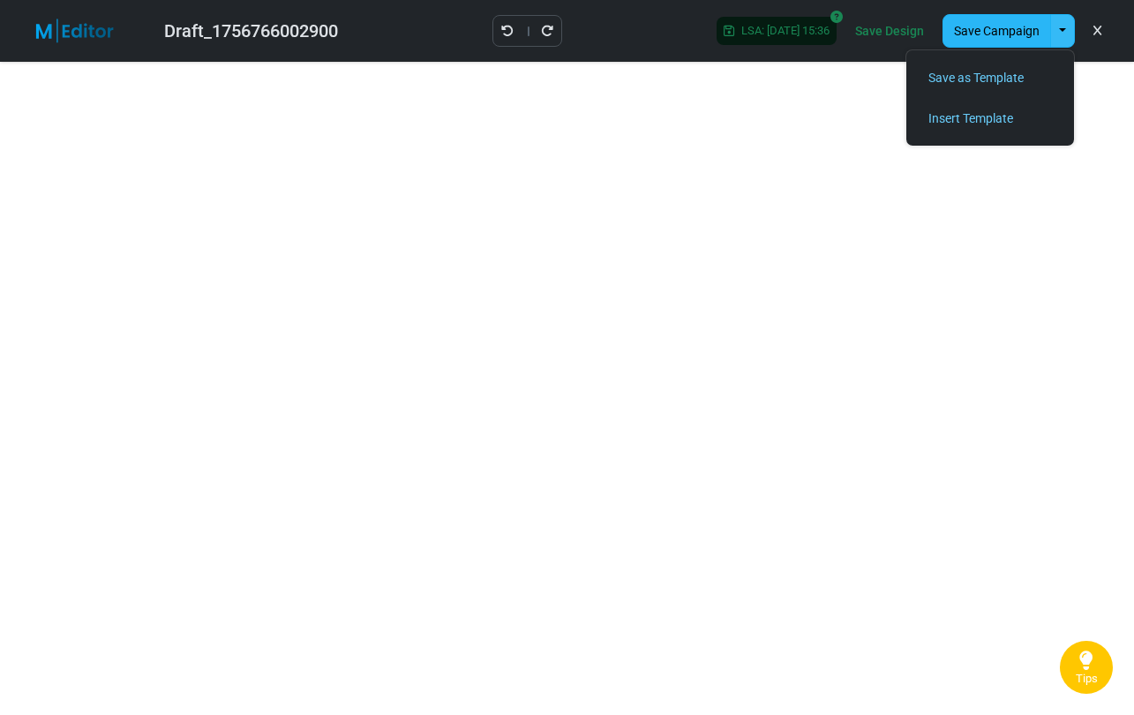
click at [991, 33] on button "Save Campaign" at bounding box center [997, 31] width 109 height 34
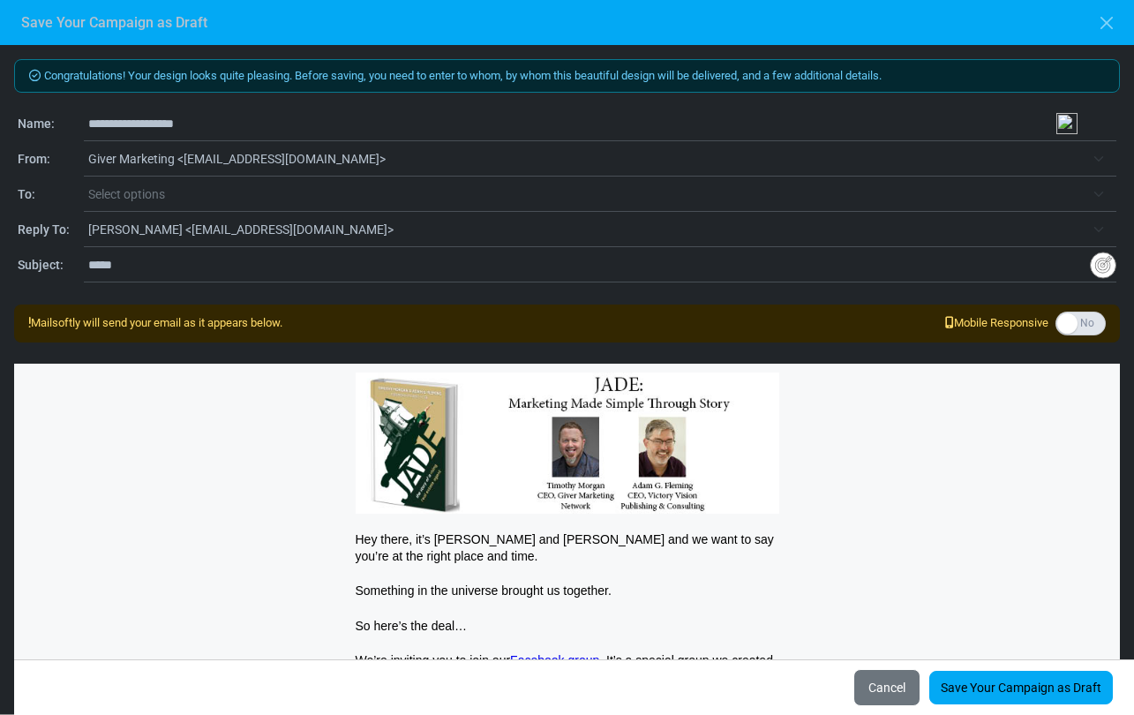
click at [158, 117] on input "**********" at bounding box center [602, 124] width 1028 height 34
type input "**********"
click at [163, 266] on input "*****" at bounding box center [589, 265] width 1002 height 34
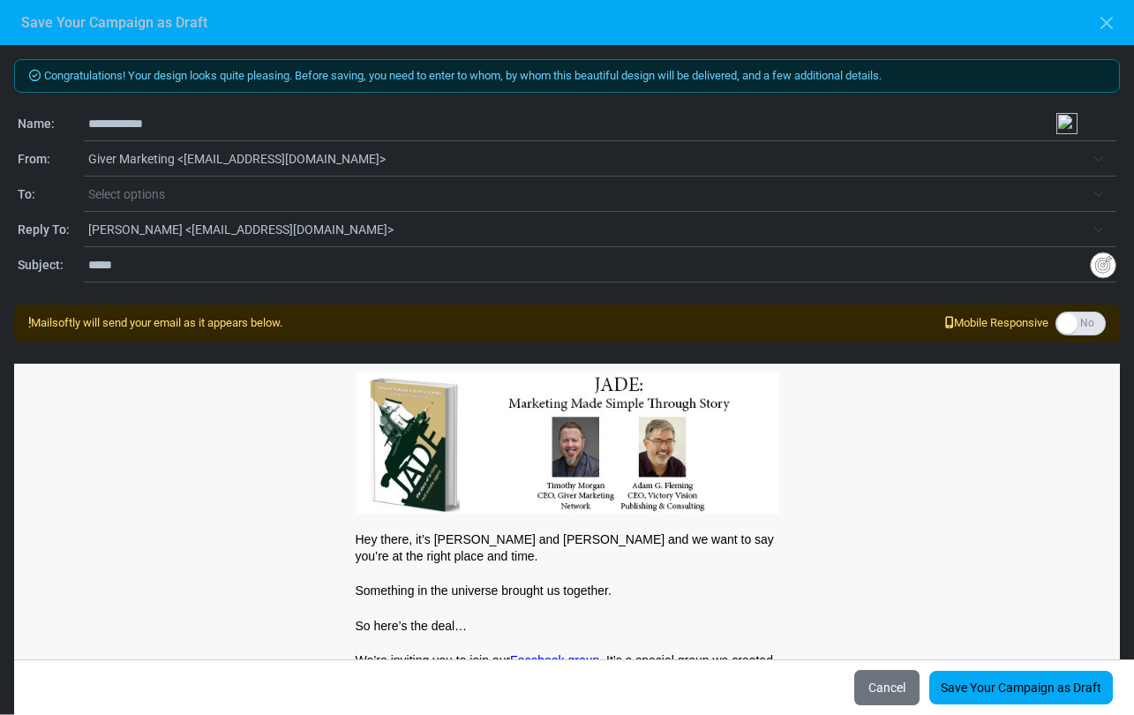
click at [163, 266] on input "*****" at bounding box center [589, 265] width 1002 height 34
type input "**********"
click at [1013, 681] on link "Save Your Campaign as Draft" at bounding box center [1021, 688] width 184 height 34
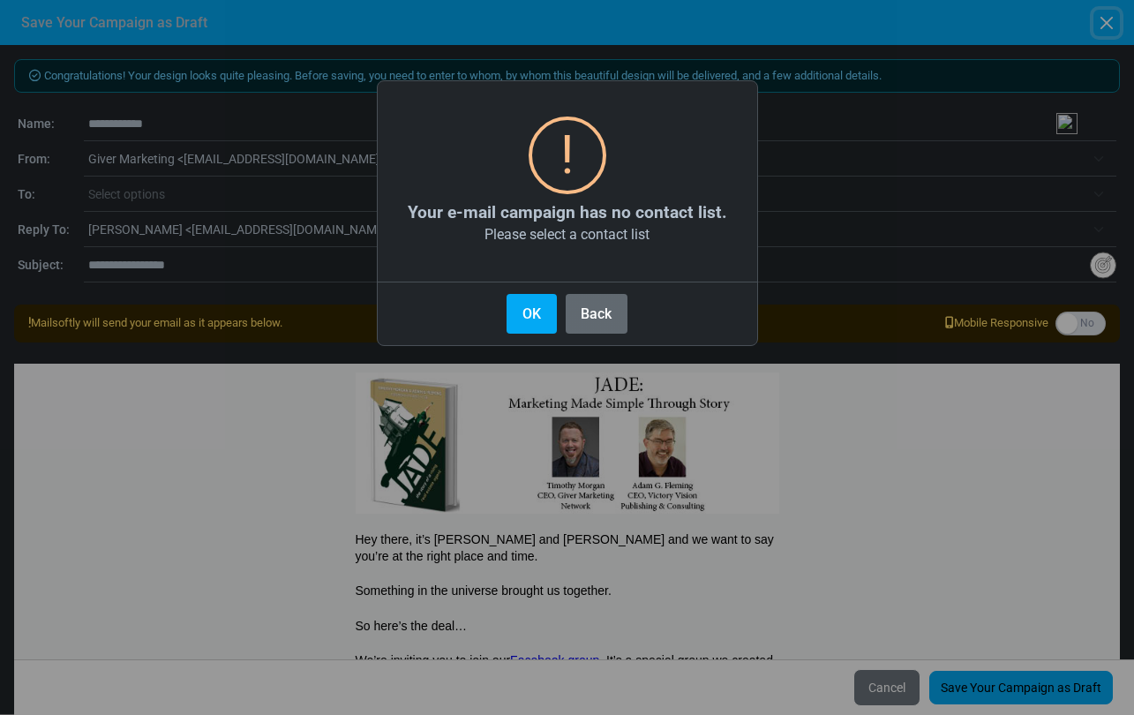
click at [573, 311] on button "Back" at bounding box center [597, 314] width 62 height 40
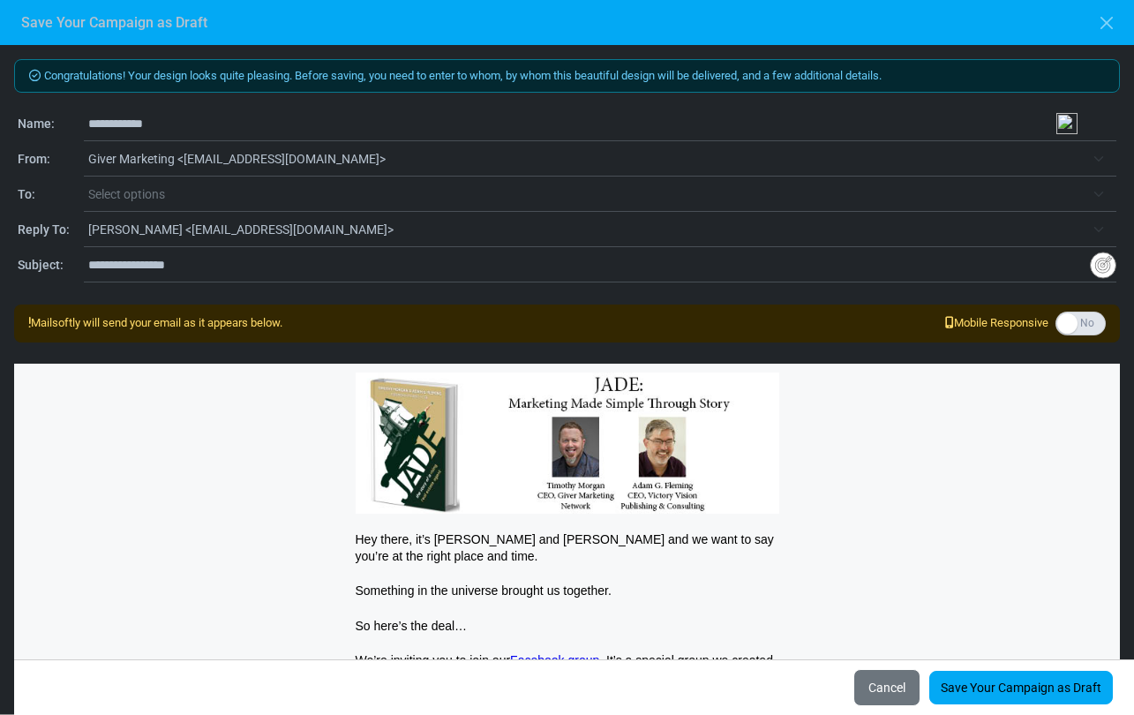
click at [136, 192] on span "Select options" at bounding box center [126, 194] width 77 height 14
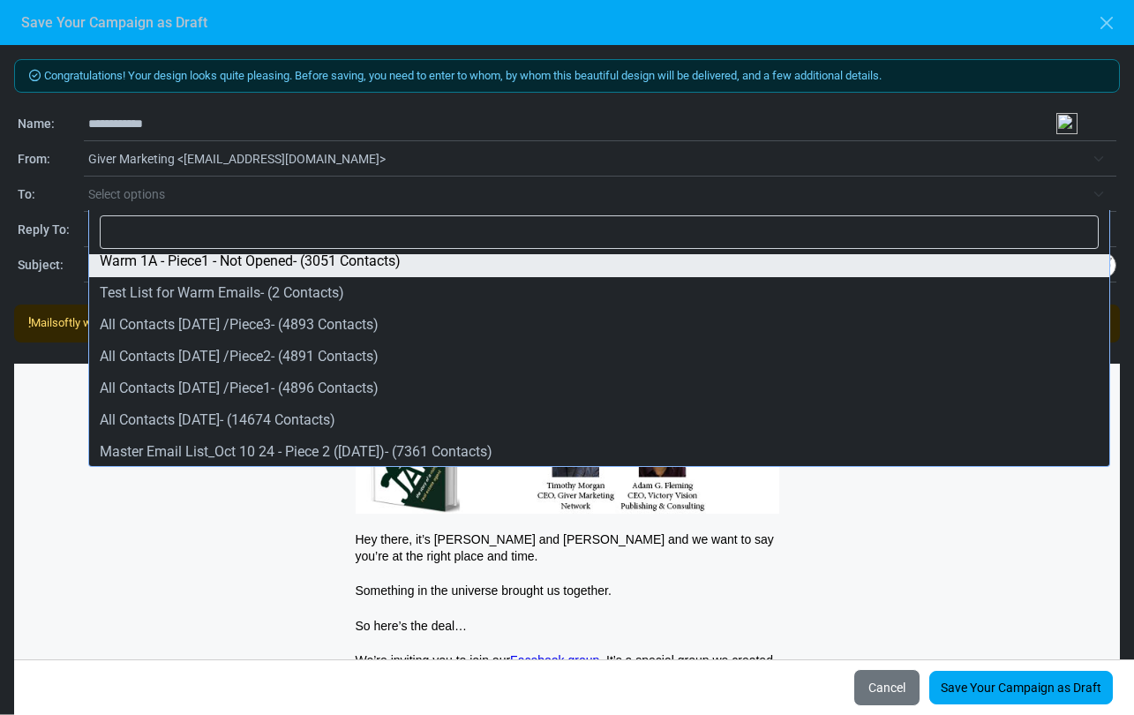
scroll to position [455, 0]
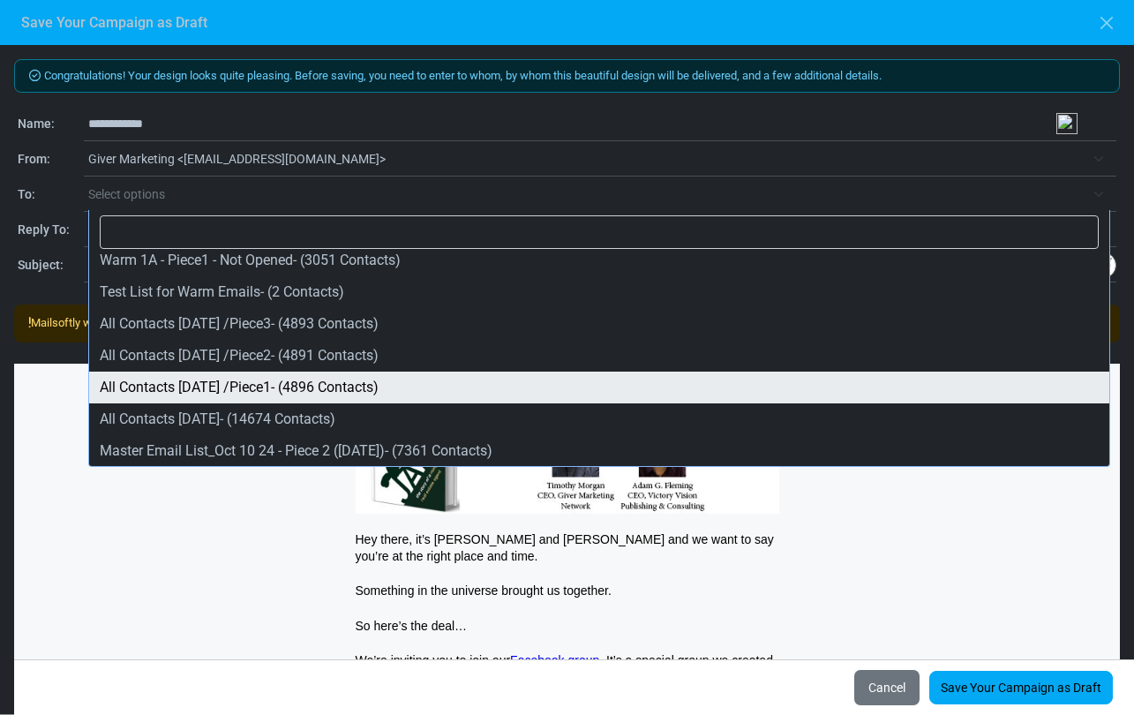
select select "****"
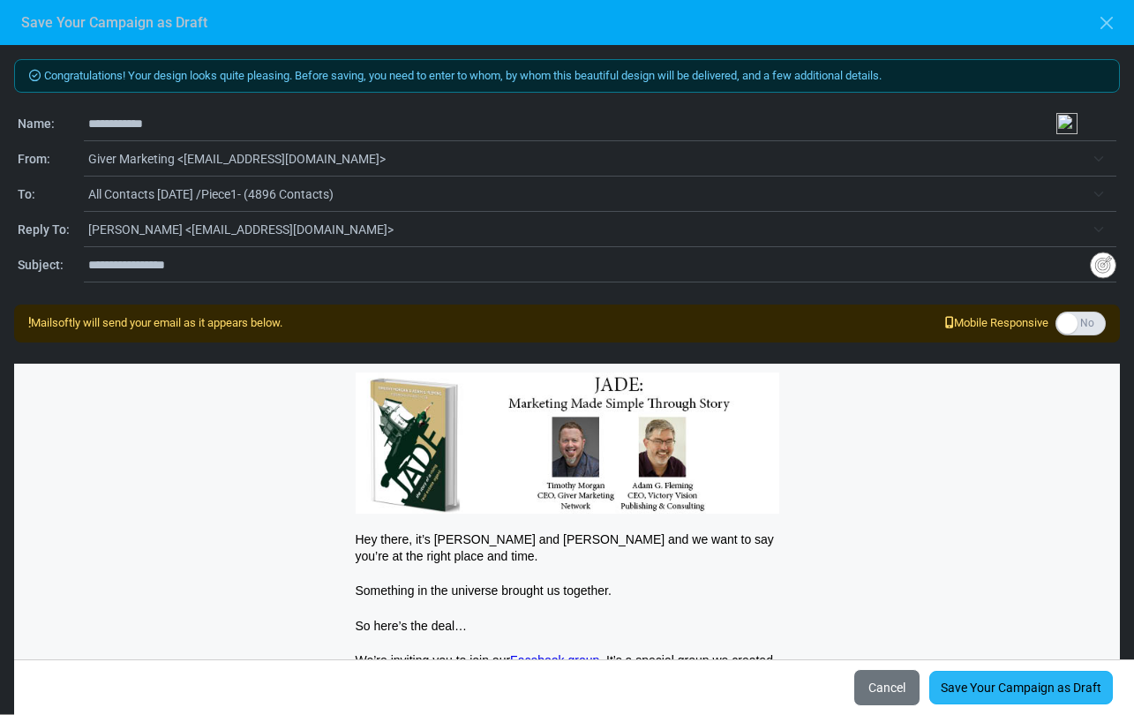
click at [985, 689] on link "Save Your Campaign as Draft" at bounding box center [1021, 688] width 184 height 34
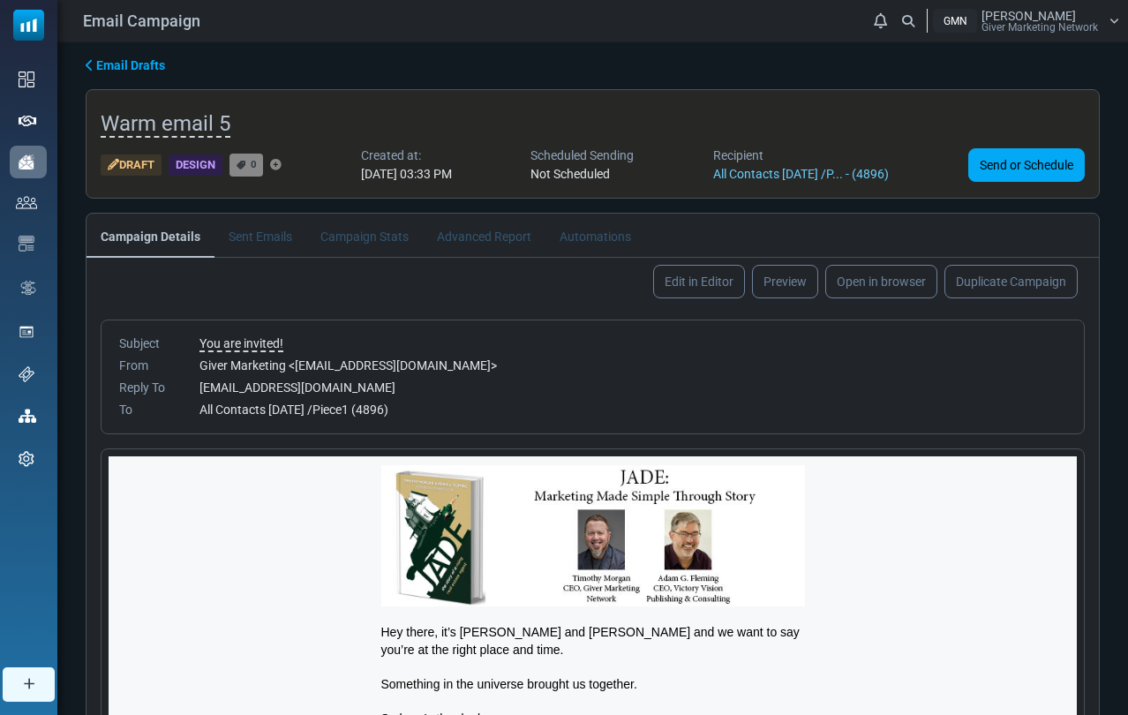
click at [140, 68] on span "Email Drafts" at bounding box center [130, 65] width 69 height 14
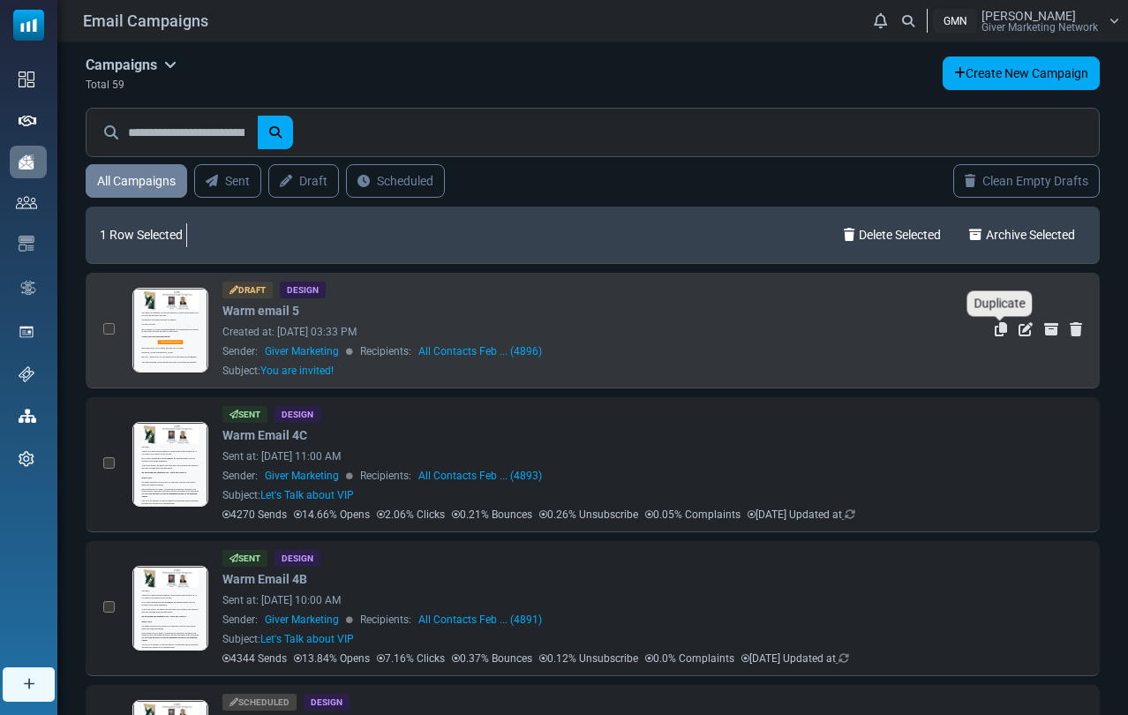
click at [997, 335] on icon "Duplicate" at bounding box center [1001, 329] width 12 height 14
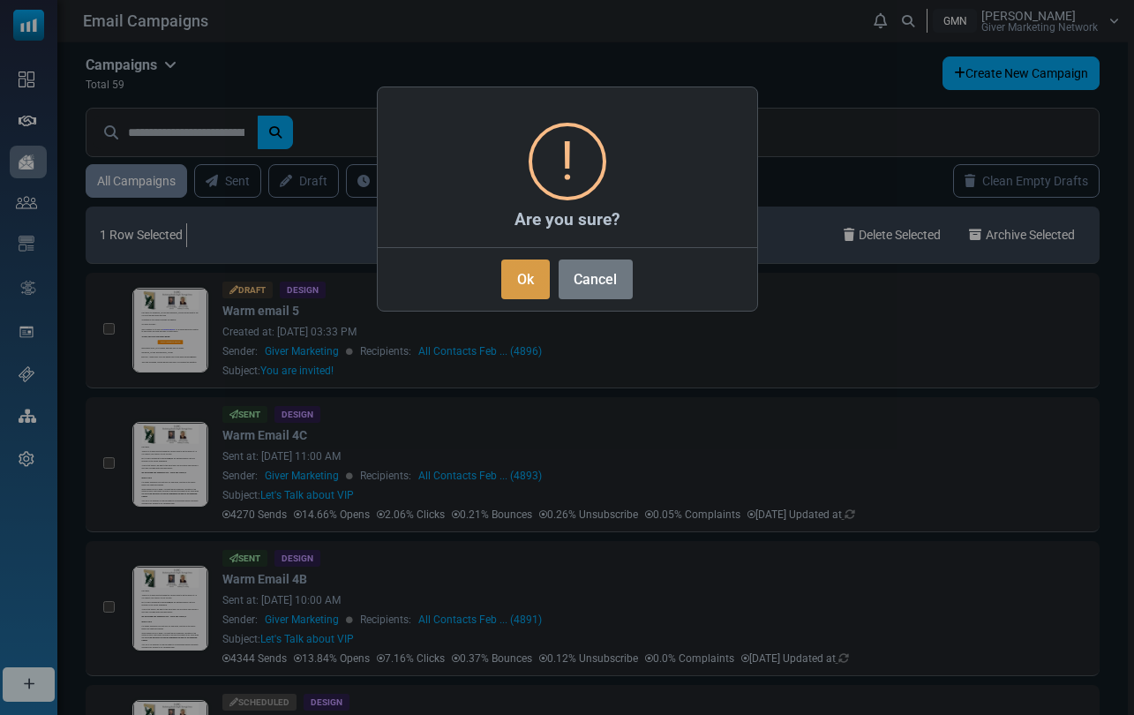
click at [516, 282] on button "Ok" at bounding box center [525, 280] width 48 height 40
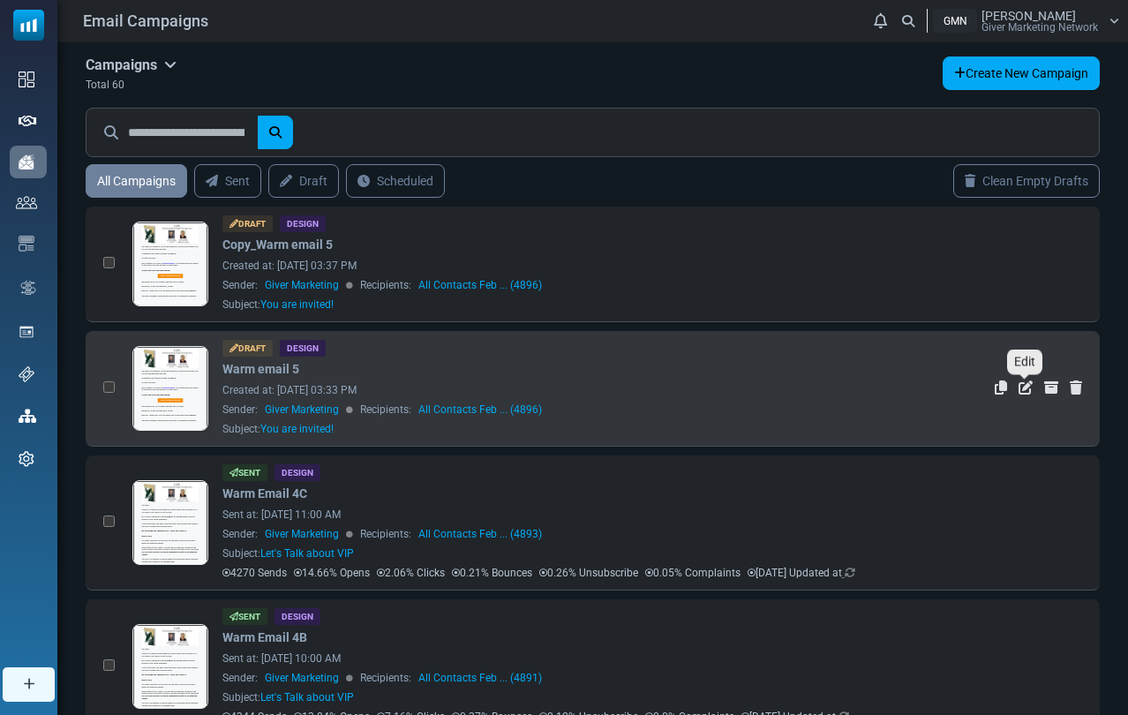
click at [1029, 388] on icon "Edit" at bounding box center [1026, 387] width 14 height 14
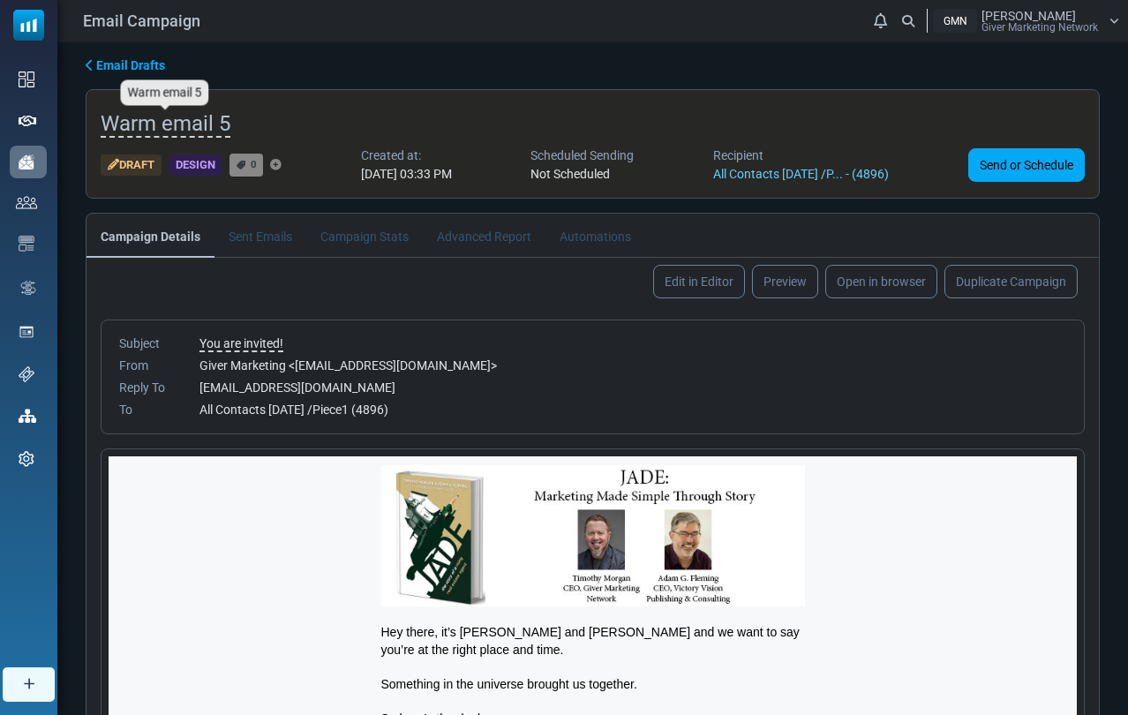
click at [206, 125] on span "Warm email 5" at bounding box center [166, 124] width 130 height 26
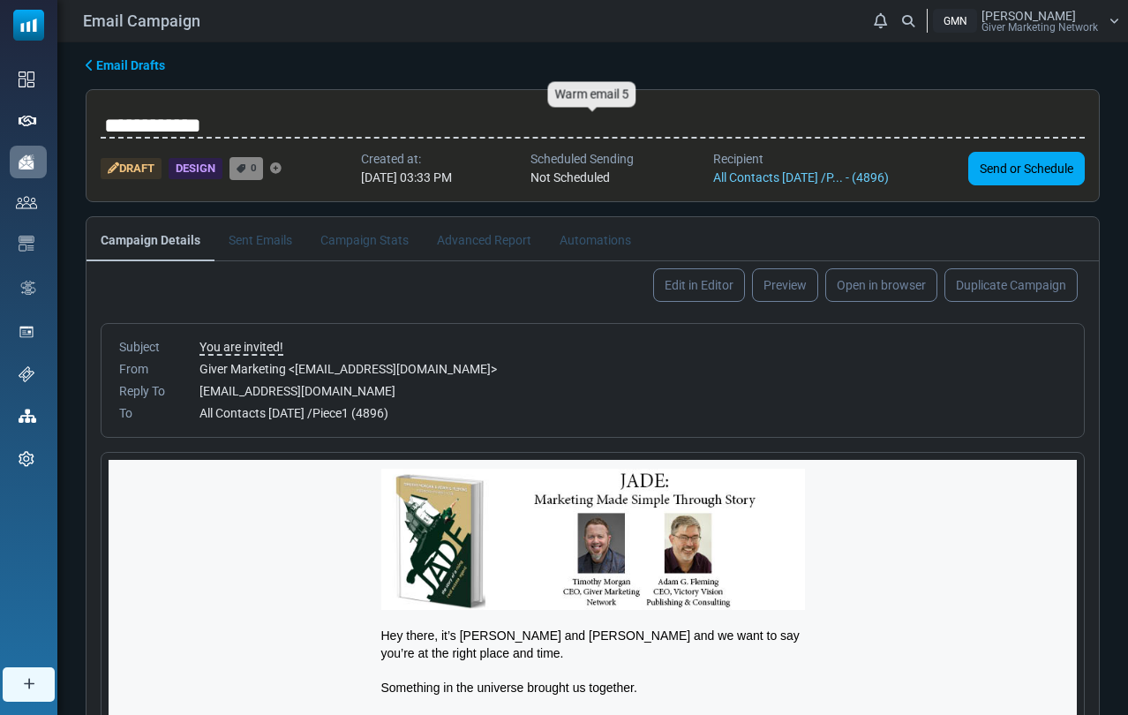
click at [248, 126] on input "**********" at bounding box center [593, 125] width 984 height 35
type input "**********"
click at [124, 66] on body "Email Campaign Notifications GMN Timothy Morgan Giver Marketing Network Profile…" at bounding box center [564, 471] width 1128 height 942
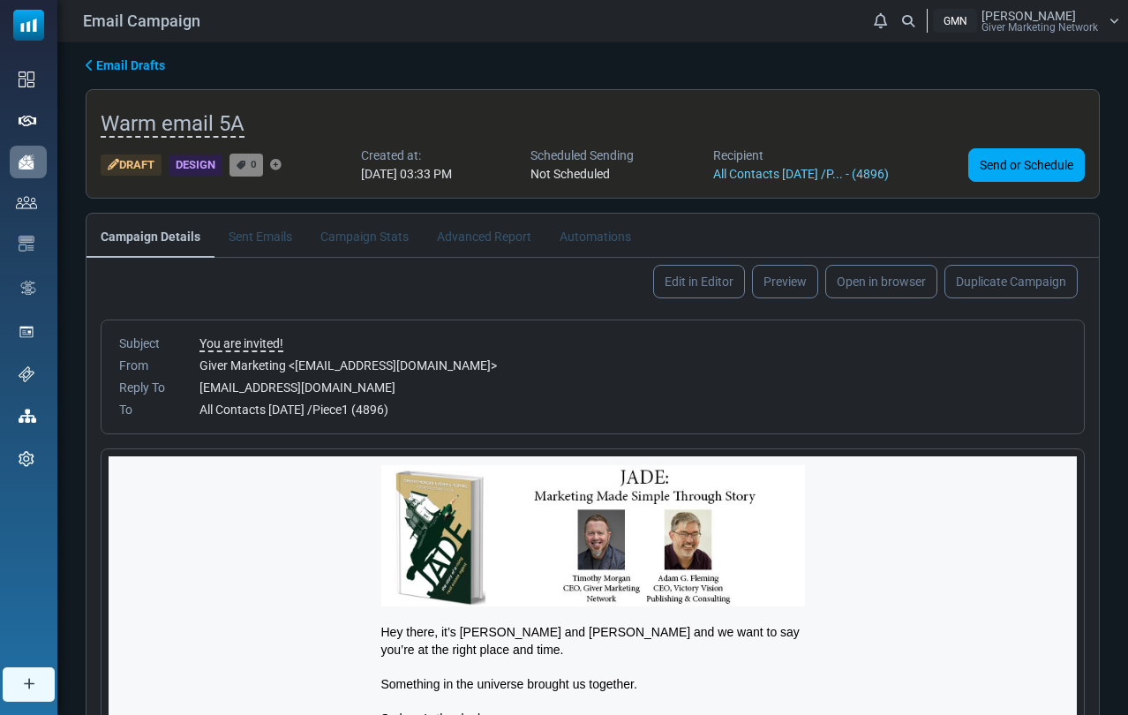
click at [114, 66] on span "Email Drafts" at bounding box center [130, 65] width 69 height 14
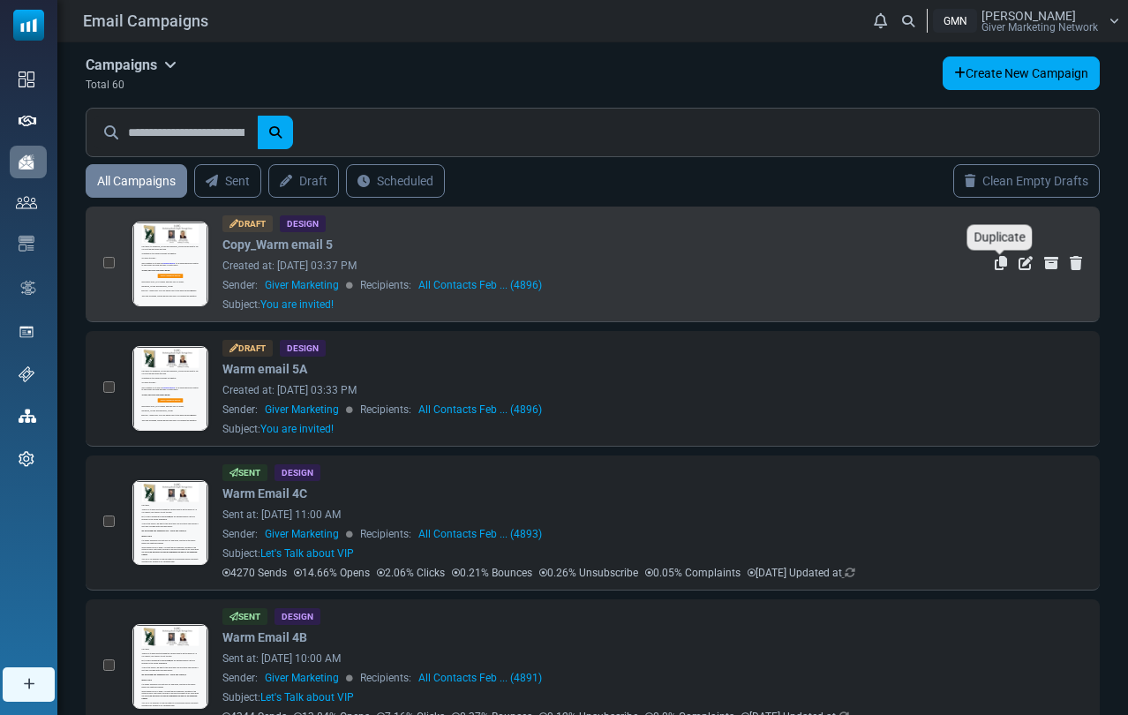
click at [996, 267] on icon "Duplicate" at bounding box center [1001, 263] width 12 height 14
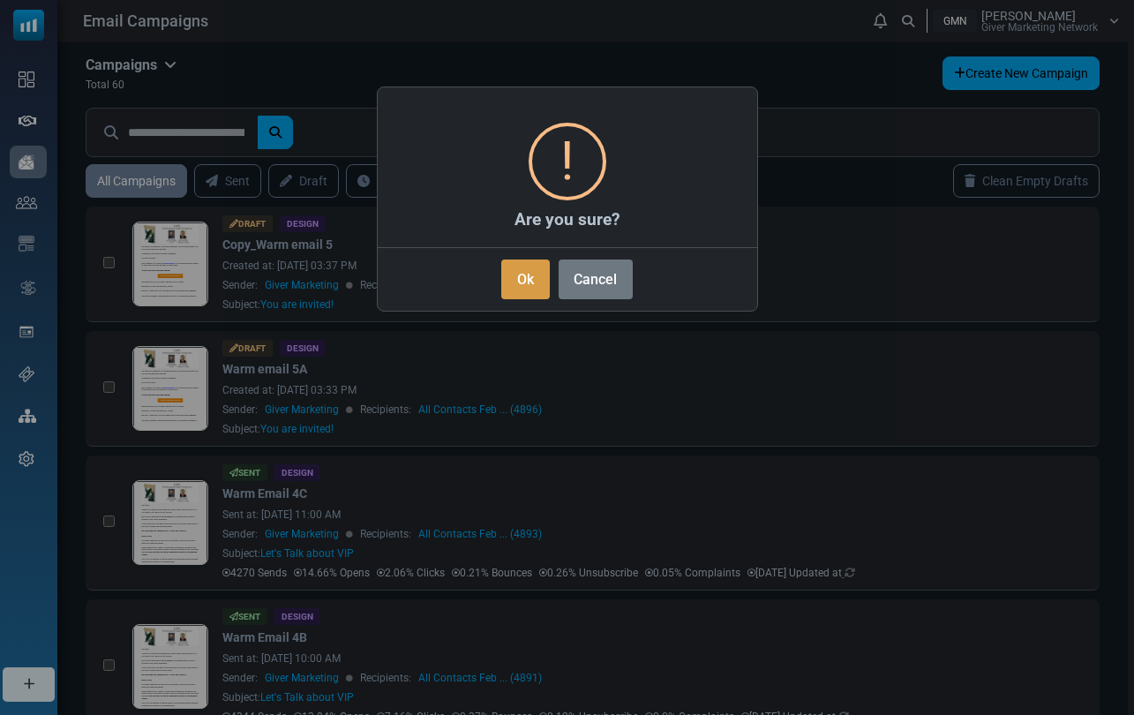
click at [535, 274] on button "Ok" at bounding box center [525, 280] width 48 height 40
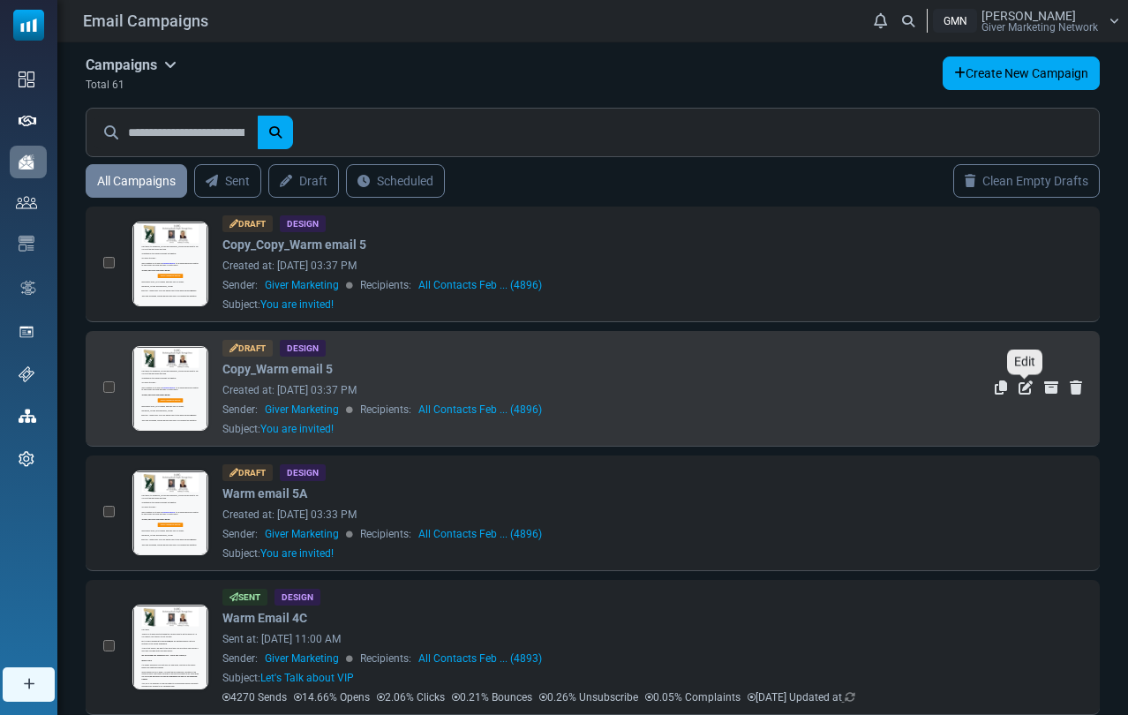
click at [1024, 385] on icon "Edit" at bounding box center [1026, 387] width 14 height 14
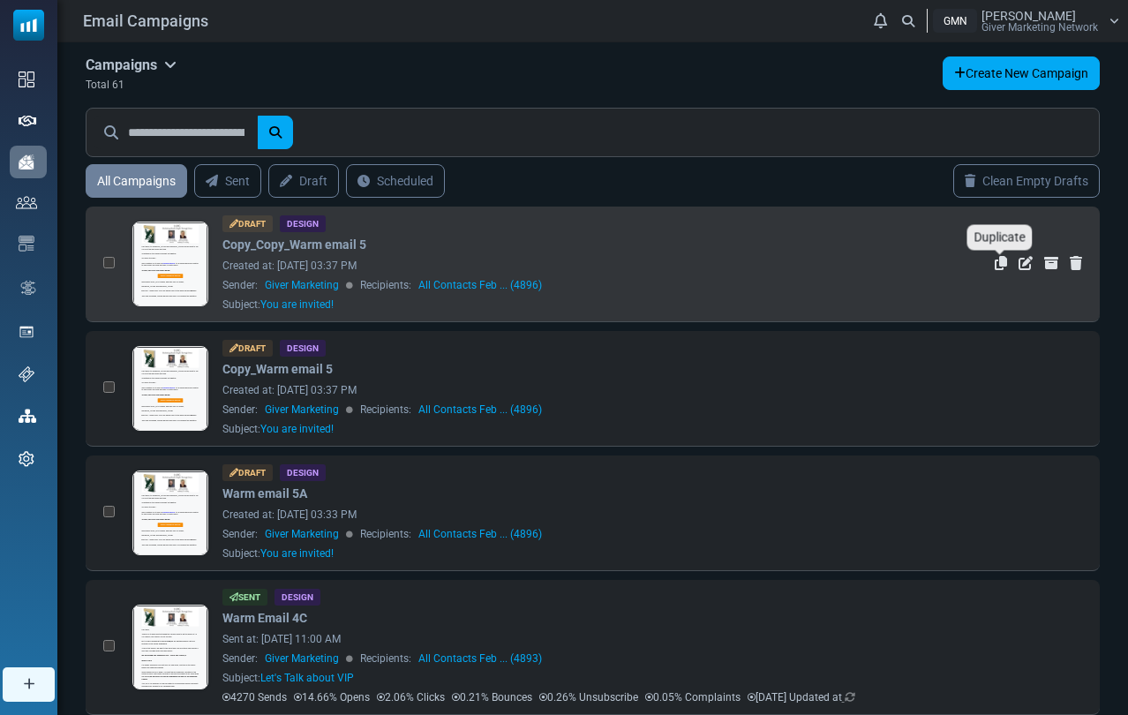
click at [1001, 261] on icon "Duplicate" at bounding box center [1001, 263] width 12 height 14
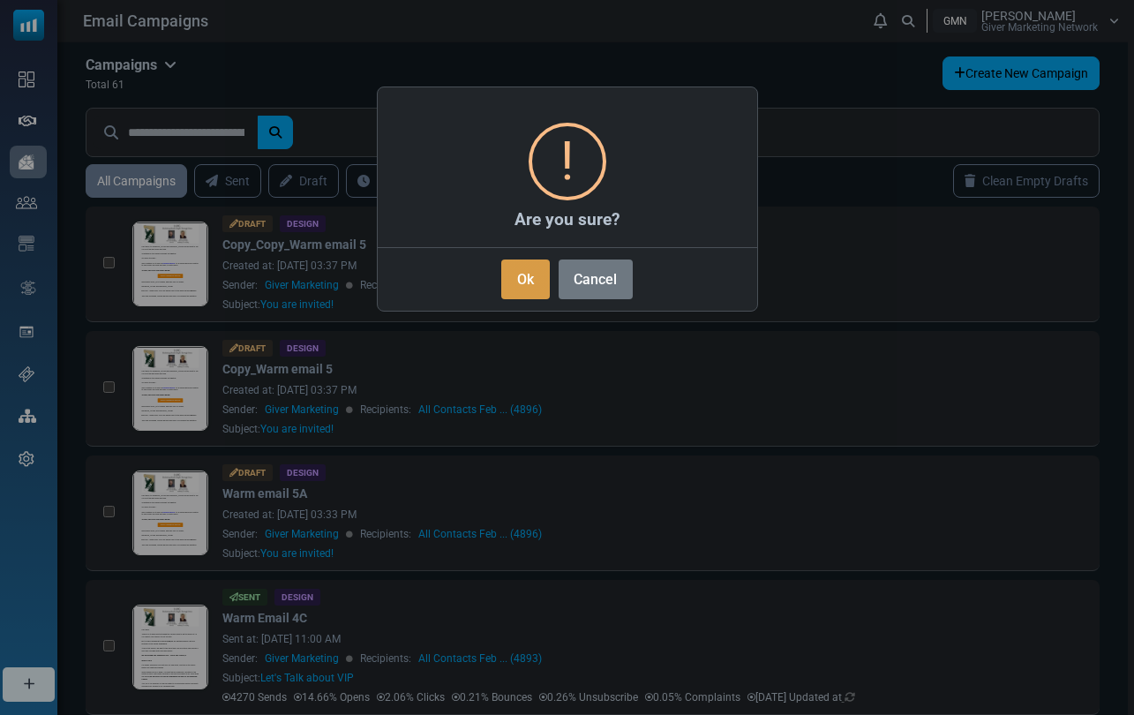
click at [541, 284] on button "Ok" at bounding box center [525, 280] width 48 height 40
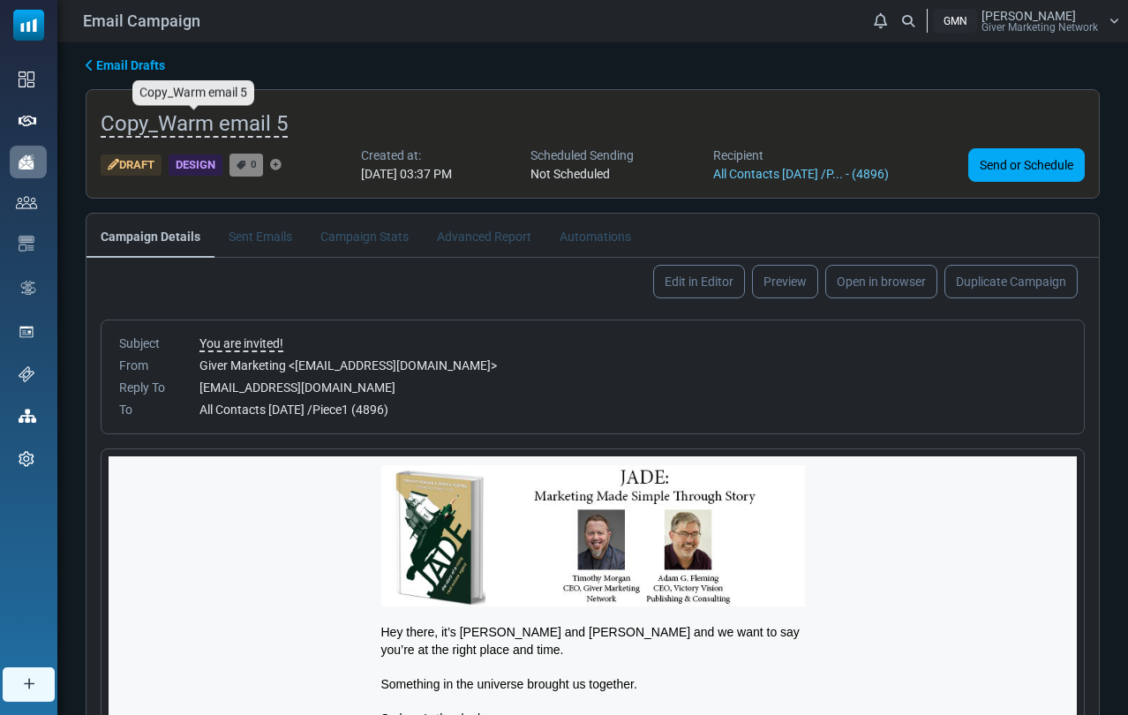
click at [174, 117] on span "Copy_Warm email 5" at bounding box center [194, 124] width 187 height 26
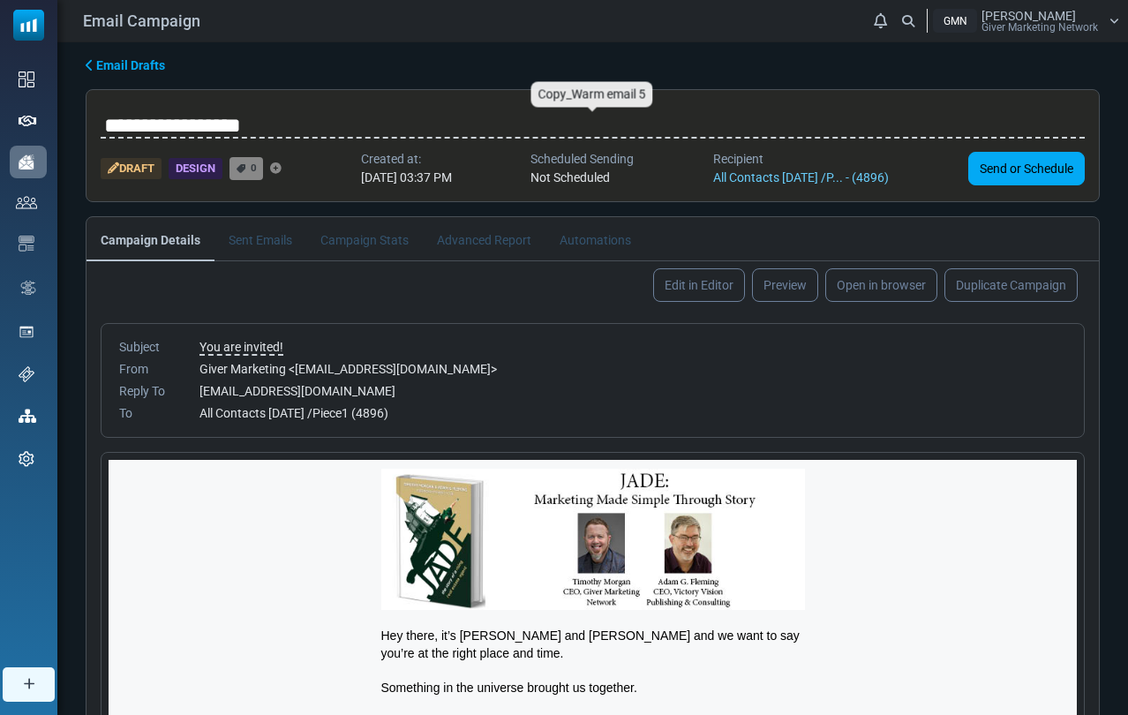
click at [168, 121] on input "**********" at bounding box center [593, 125] width 984 height 35
click at [307, 124] on input "**********" at bounding box center [593, 125] width 984 height 35
type input "**********"
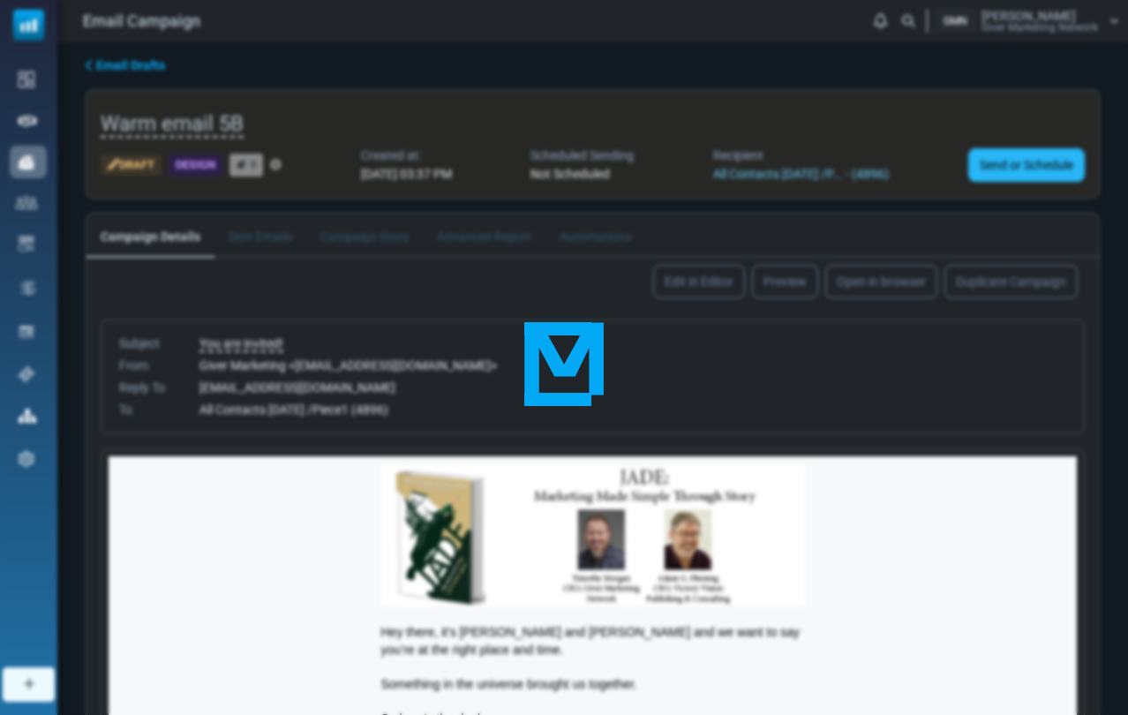
click at [993, 170] on link "Send or Schedule" at bounding box center [1026, 165] width 117 height 34
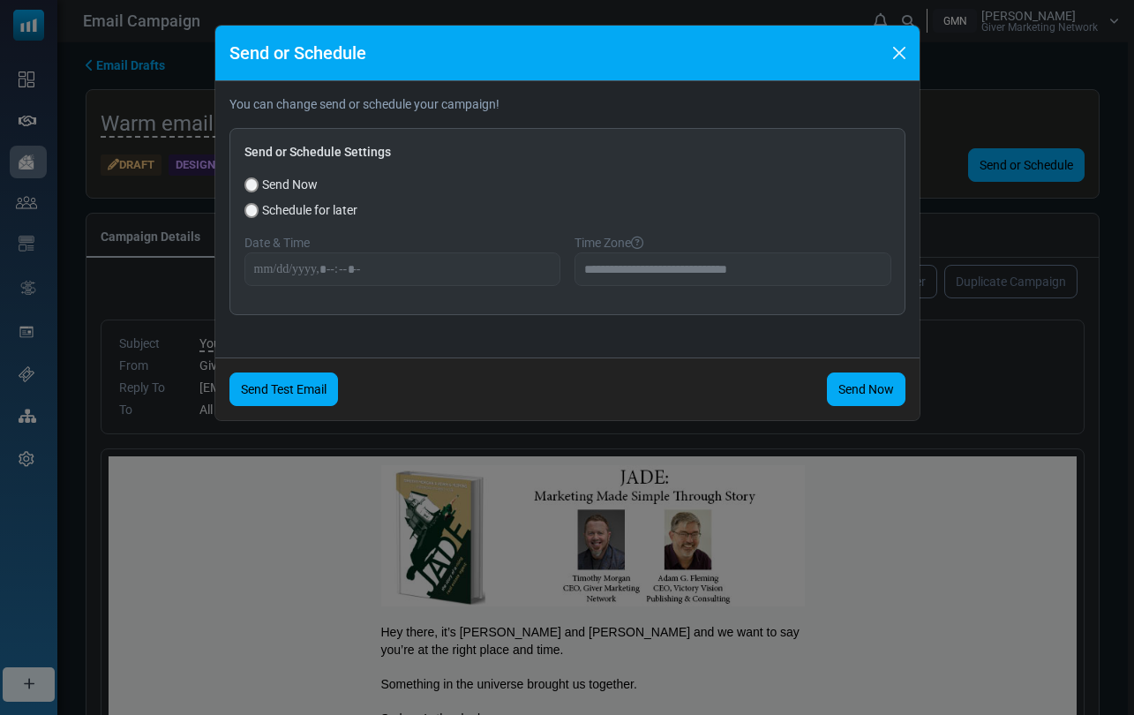
click at [296, 394] on link "Send Test Email" at bounding box center [284, 390] width 109 height 34
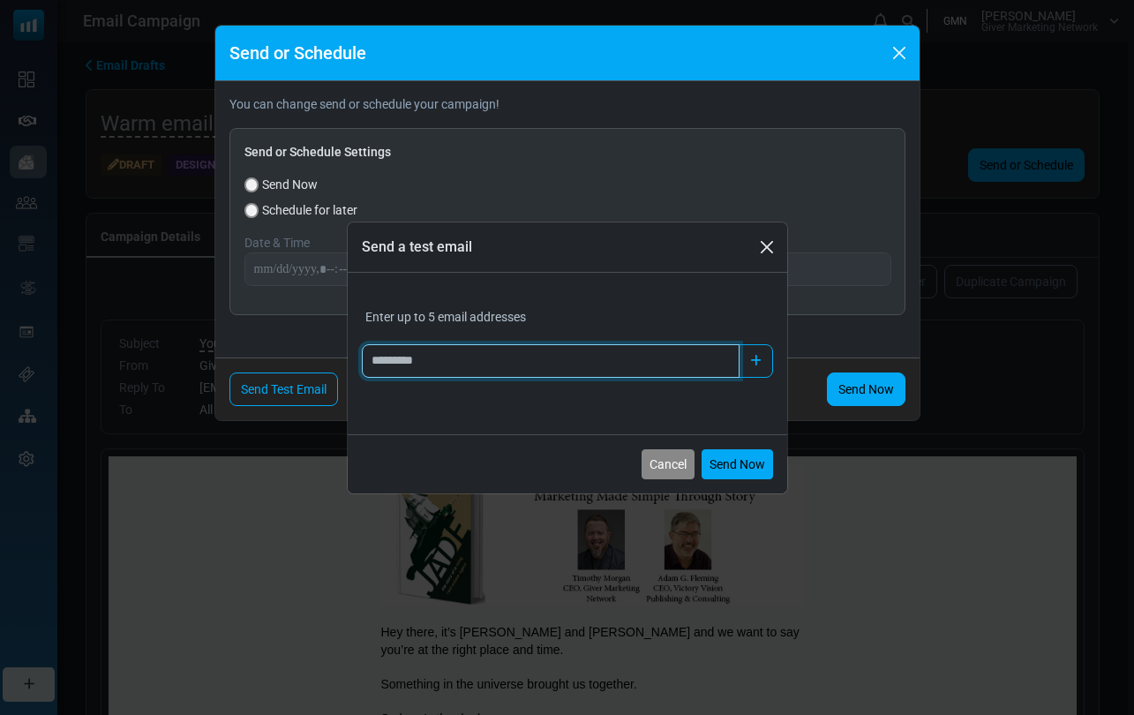
click at [389, 361] on input "Add email" at bounding box center [551, 361] width 378 height 34
click at [544, 361] on input "*******" at bounding box center [551, 361] width 378 height 34
paste input "**********"
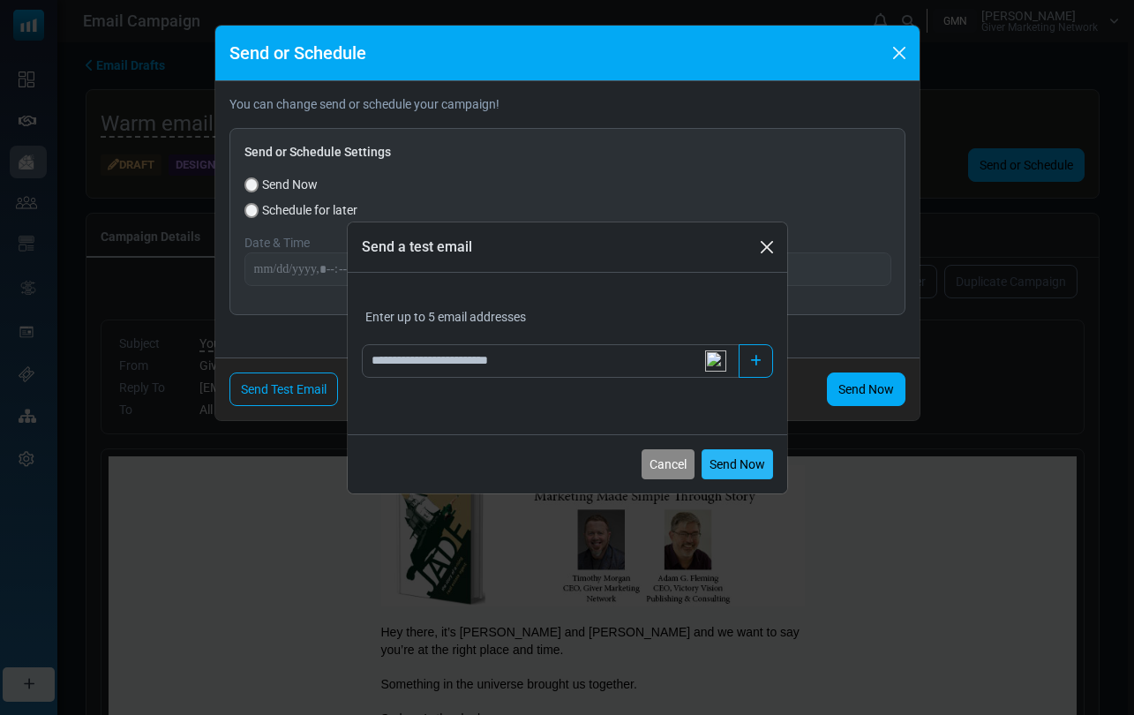
click at [727, 458] on button "Send Now" at bounding box center [737, 464] width 71 height 30
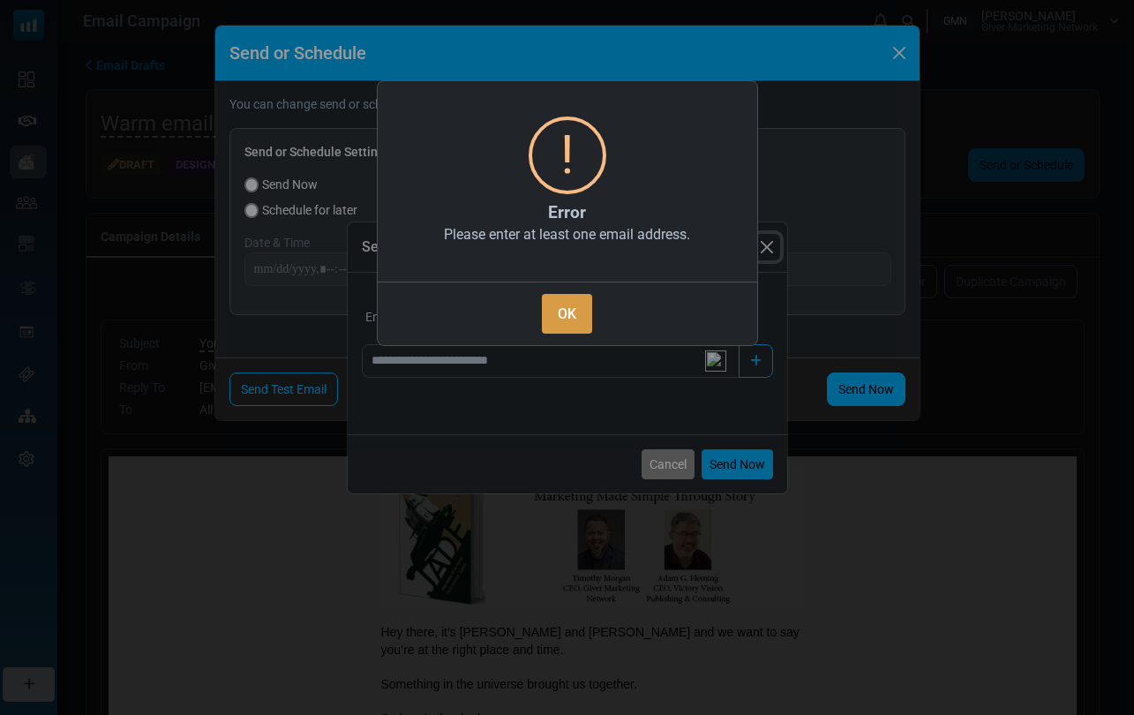
click at [564, 323] on button "OK" at bounding box center [566, 314] width 49 height 40
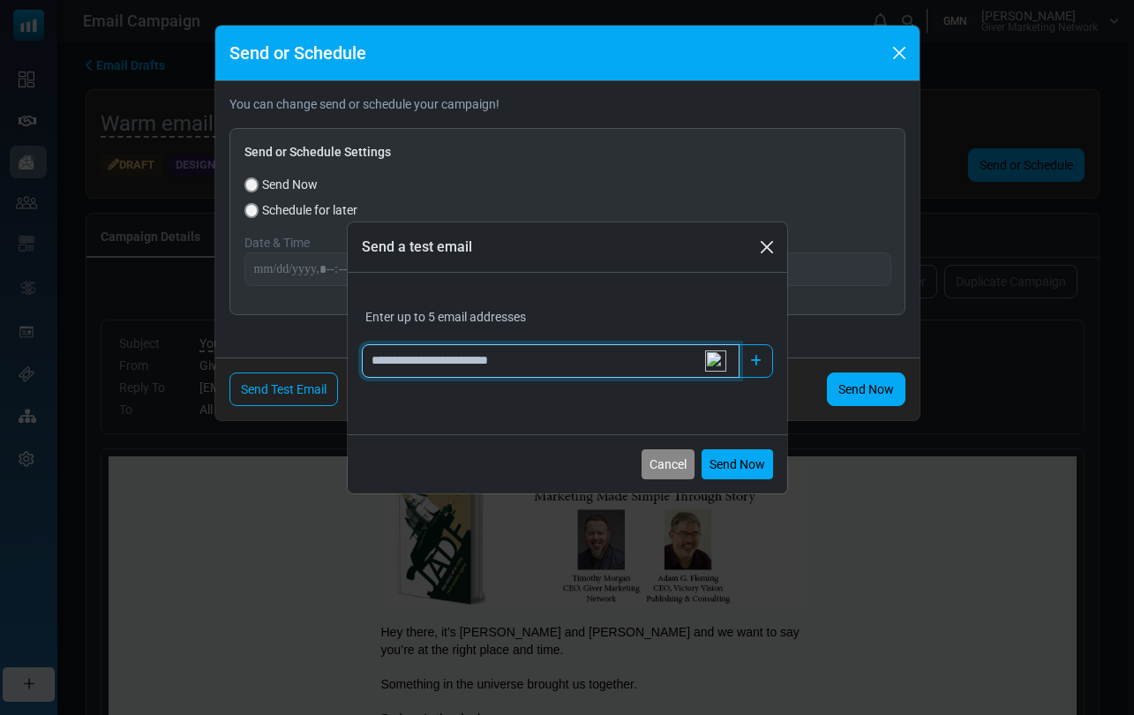
click at [569, 364] on input "**********" at bounding box center [551, 361] width 378 height 34
type input "**********"
click at [595, 363] on input "**********" at bounding box center [551, 361] width 378 height 34
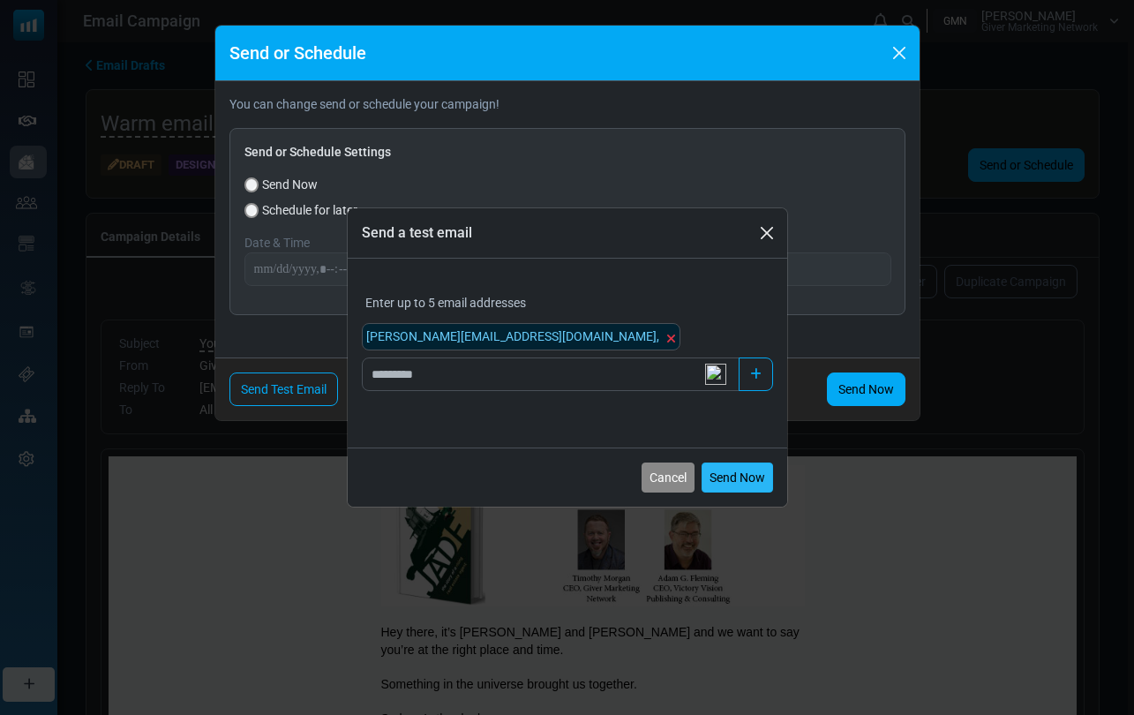
click at [731, 475] on button "Send Now" at bounding box center [737, 478] width 71 height 30
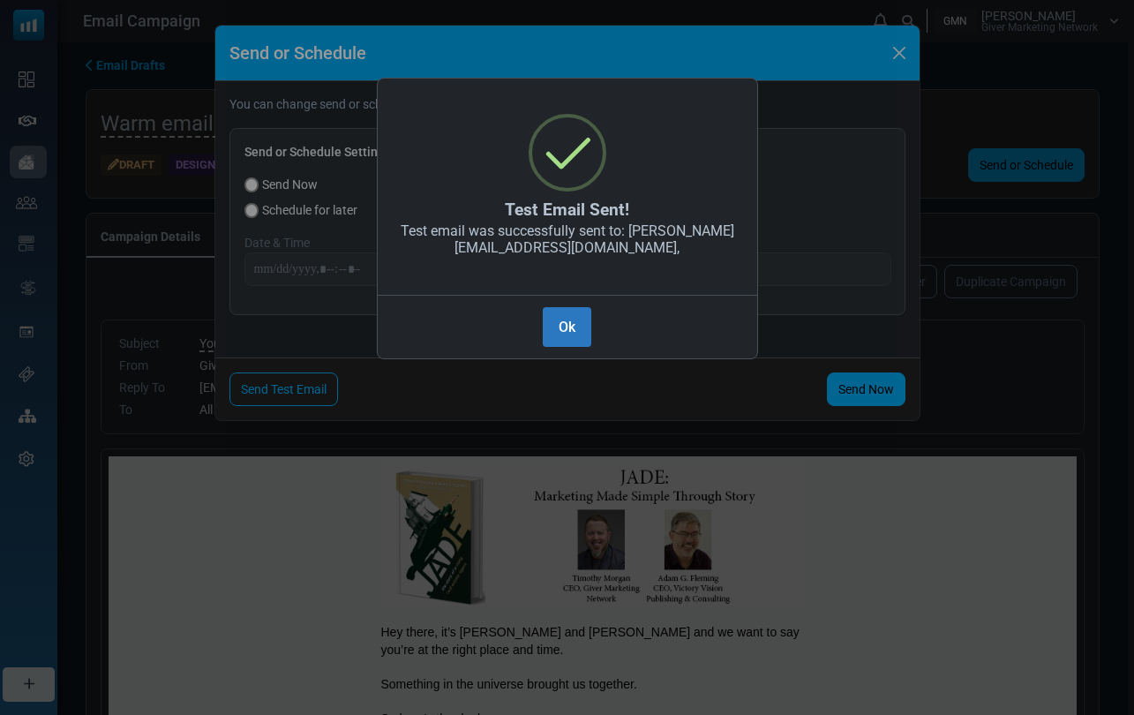
click at [560, 324] on button "Ok" at bounding box center [567, 327] width 48 height 40
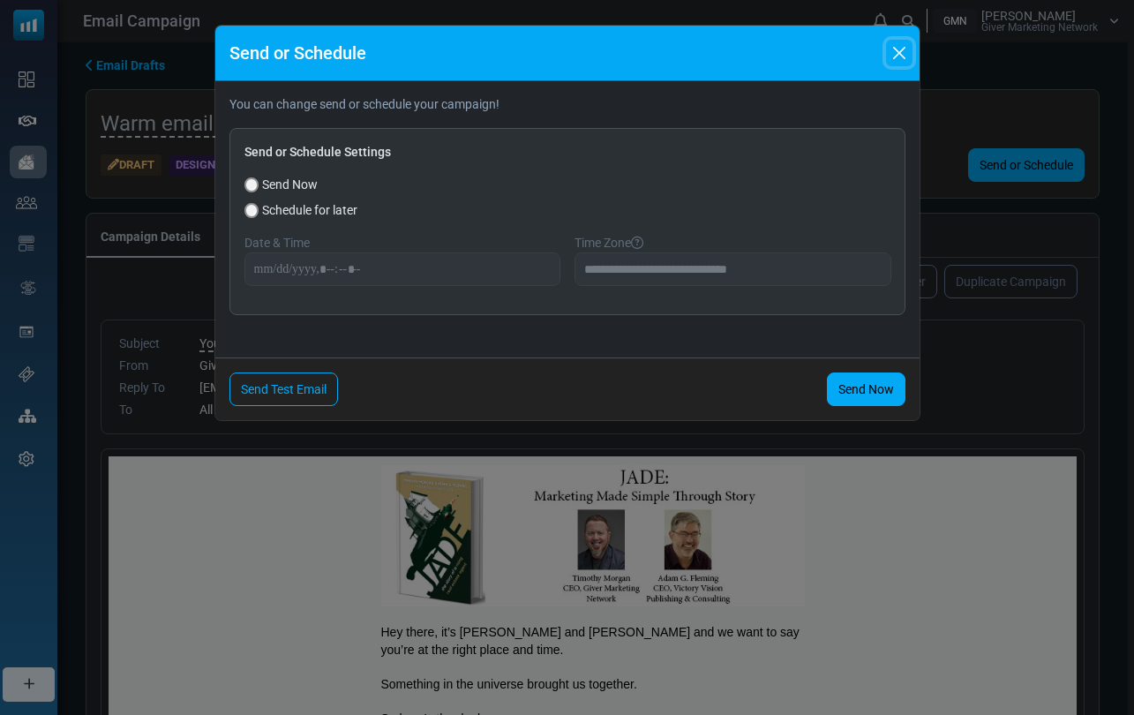
click at [902, 55] on button "Close" at bounding box center [899, 53] width 26 height 26
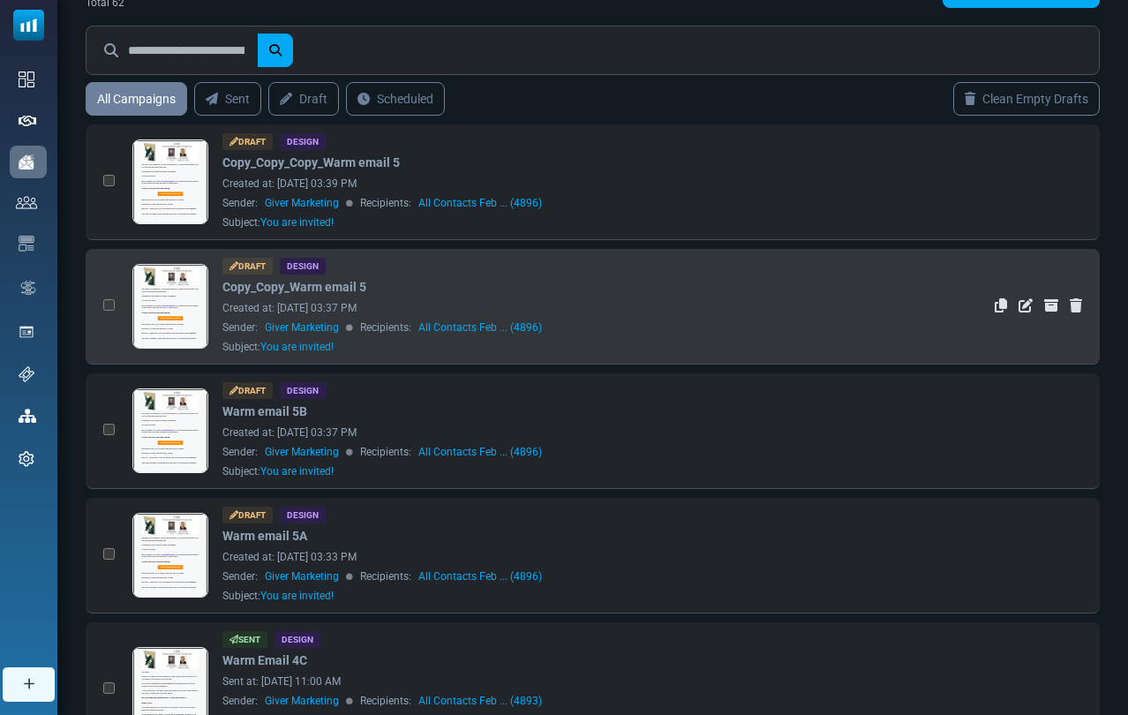
scroll to position [83, 0]
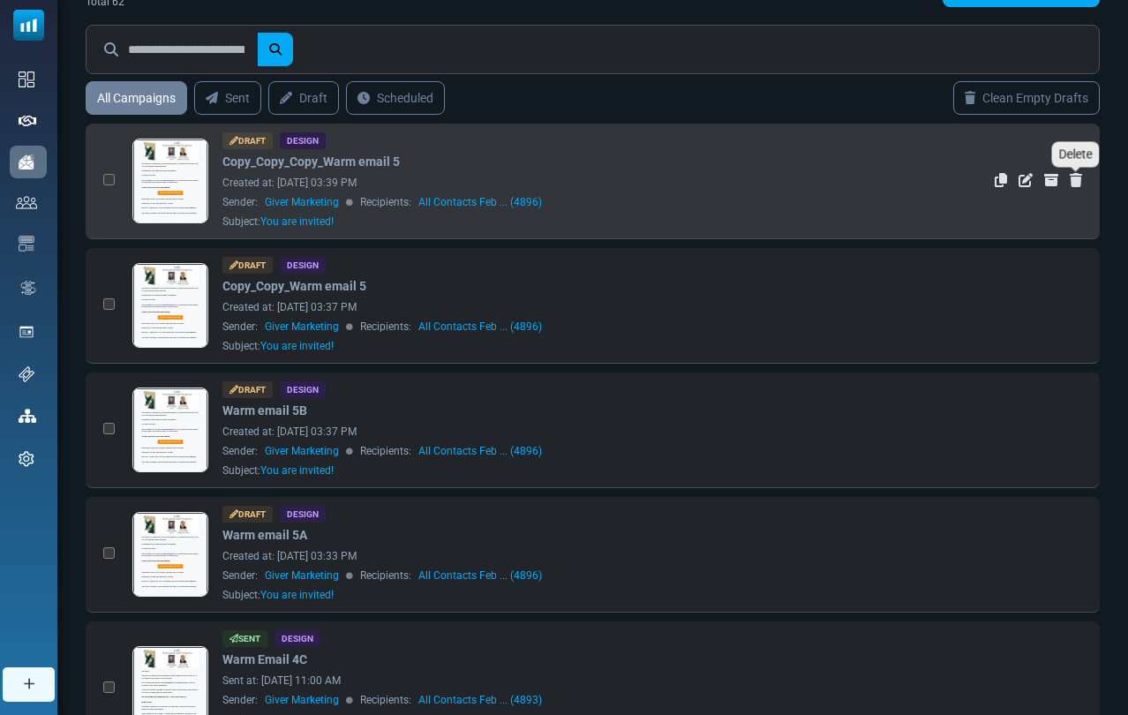
click at [1080, 182] on icon "Delete" at bounding box center [1076, 180] width 12 height 14
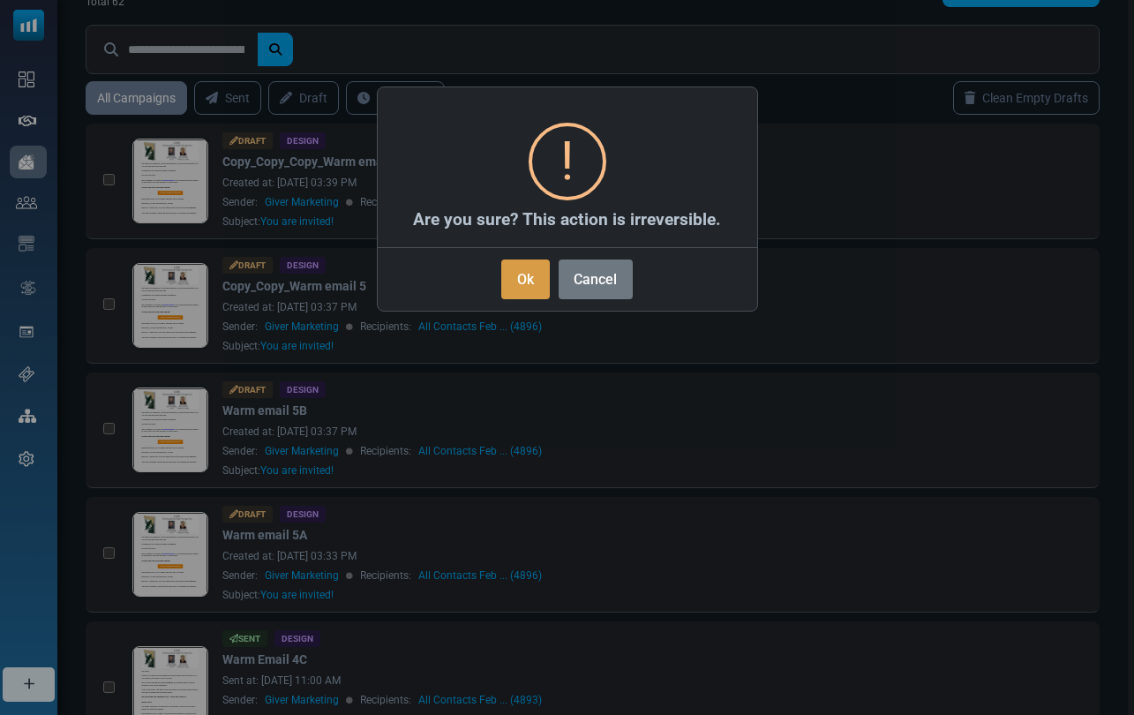
click at [534, 279] on button "Ok" at bounding box center [525, 280] width 48 height 40
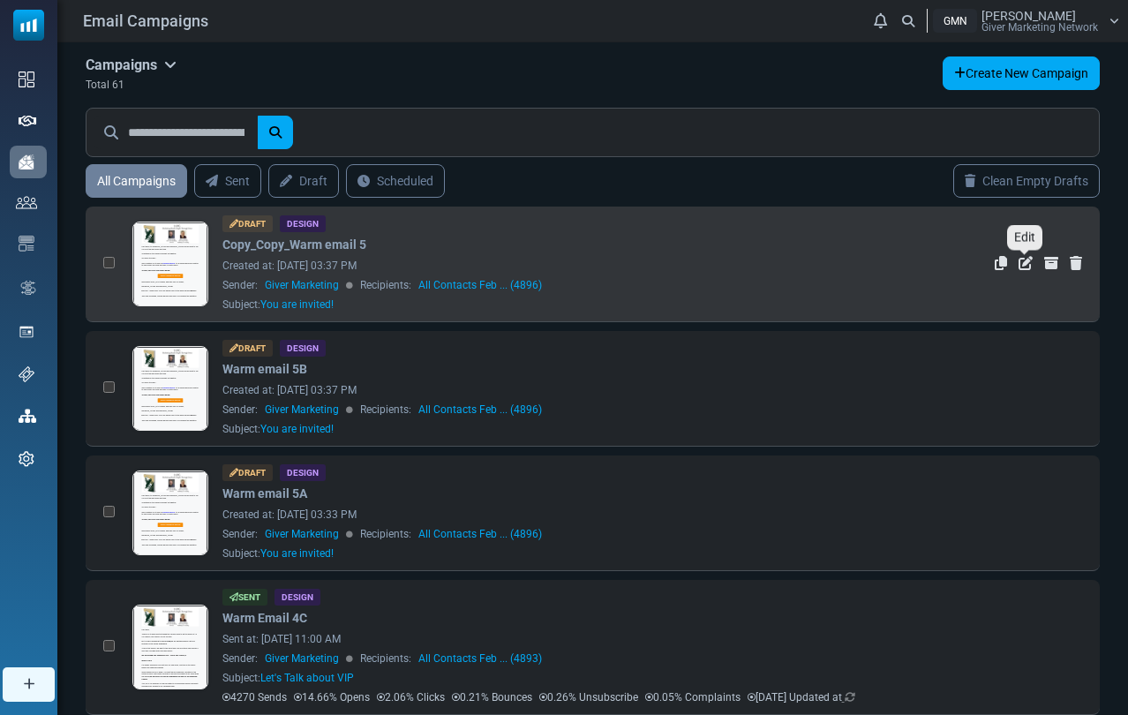
click at [1025, 260] on icon "Edit" at bounding box center [1026, 263] width 14 height 14
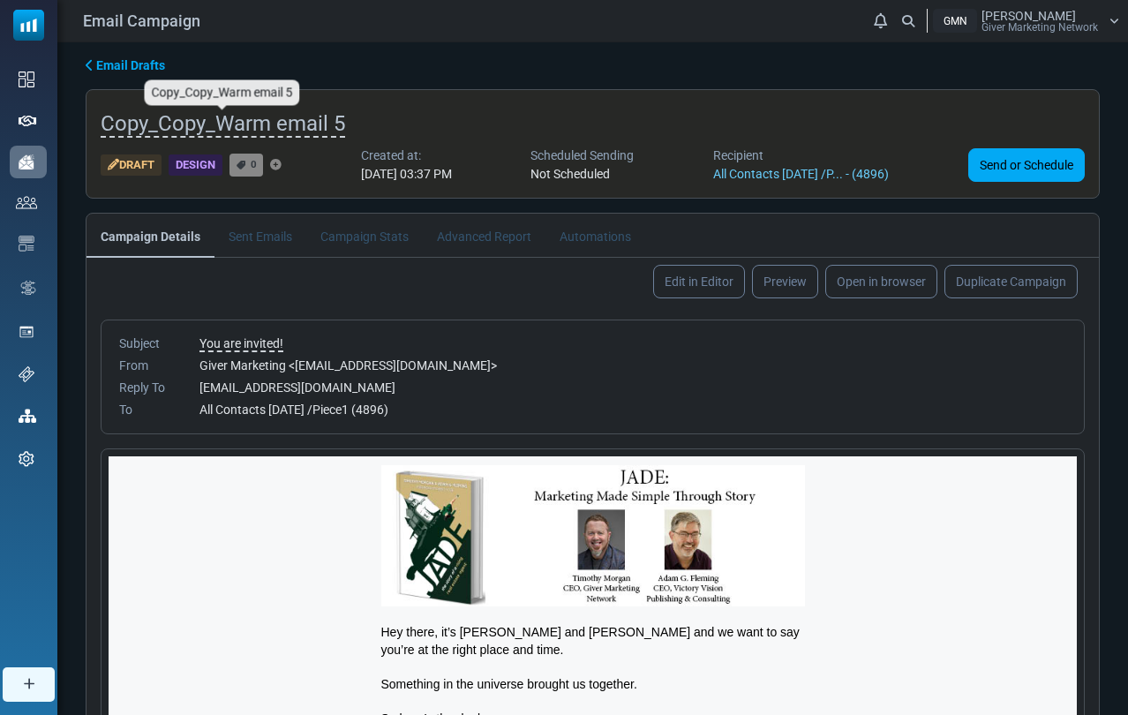
click at [240, 119] on span "Copy_Copy_Warm email 5" at bounding box center [223, 124] width 245 height 26
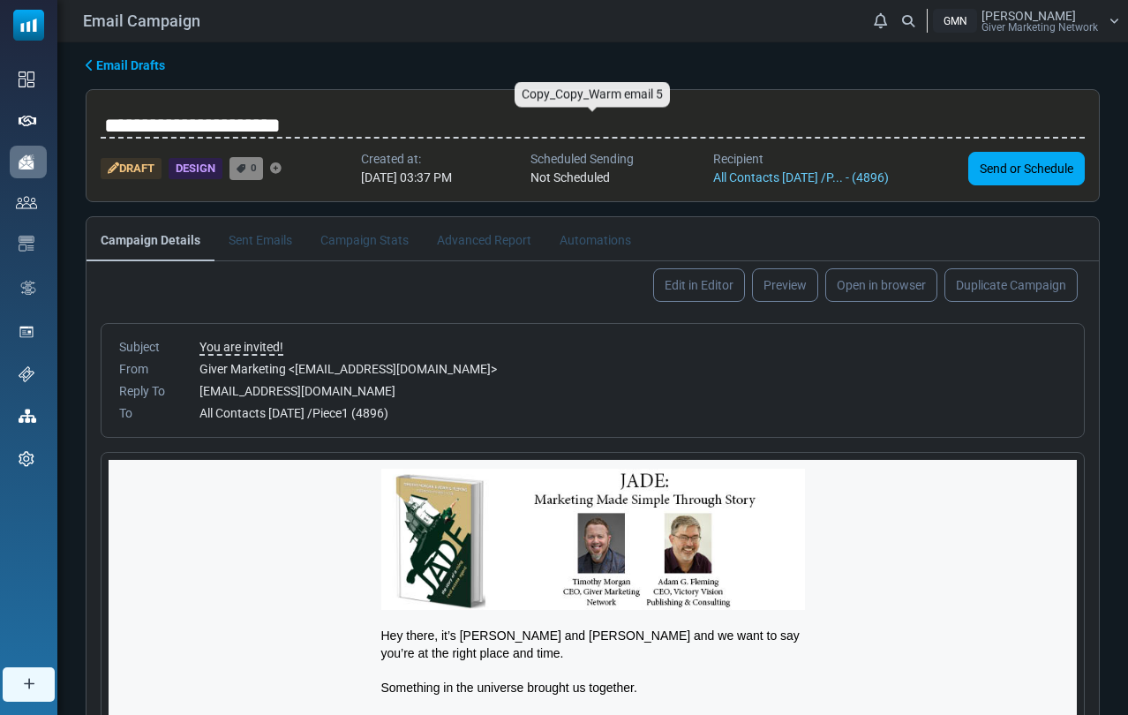
click at [214, 130] on input "**********" at bounding box center [593, 125] width 984 height 35
drag, startPoint x: 223, startPoint y: 130, endPoint x: 60, endPoint y: 129, distance: 163.3
click at [60, 129] on div "**********" at bounding box center [592, 476] width 1071 height 868
click at [263, 135] on input "**********" at bounding box center [593, 125] width 984 height 35
type input "**********"
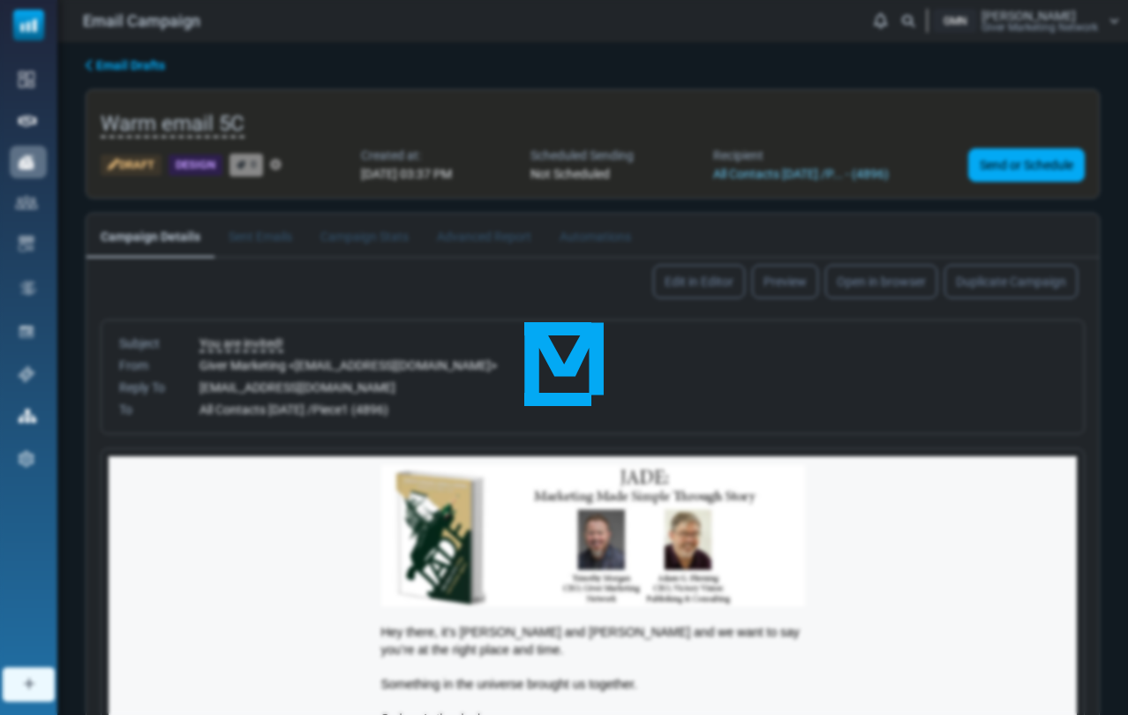
click at [525, 303] on body "Email Campaign Notifications GMN Timothy Morgan Giver Marketing Network Profile…" at bounding box center [564, 469] width 1128 height 938
click at [836, 171] on link "All Contacts [DATE] /P... - (4896)" at bounding box center [801, 174] width 176 height 14
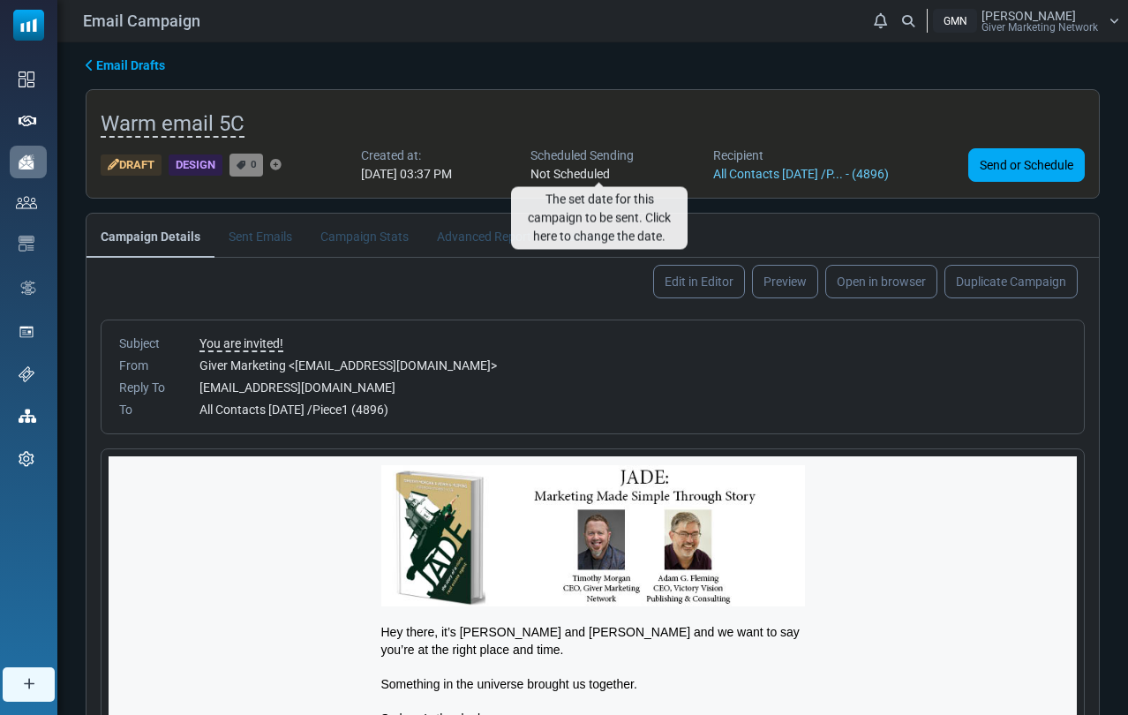
click at [658, 124] on h5 "Warm email 5C" at bounding box center [593, 124] width 984 height 32
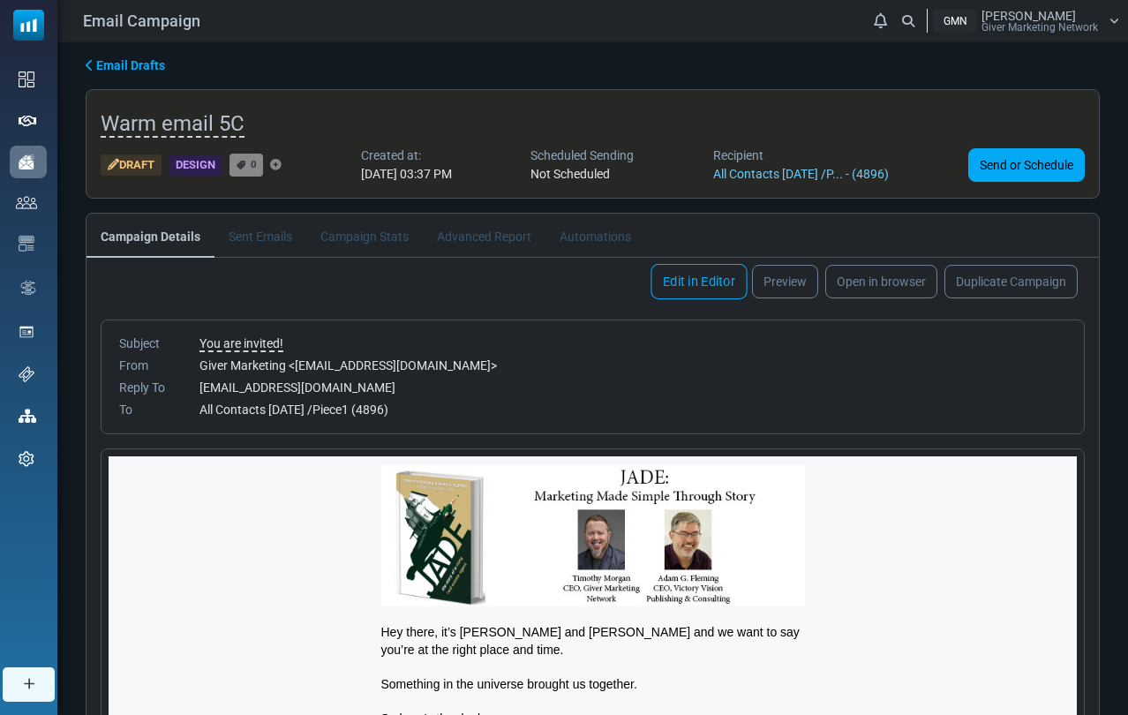
click at [703, 284] on link "Edit in Editor" at bounding box center [699, 281] width 96 height 35
click at [255, 165] on span "0" at bounding box center [254, 164] width 6 height 12
click at [282, 165] on icon "Add Tag" at bounding box center [275, 165] width 11 height 1
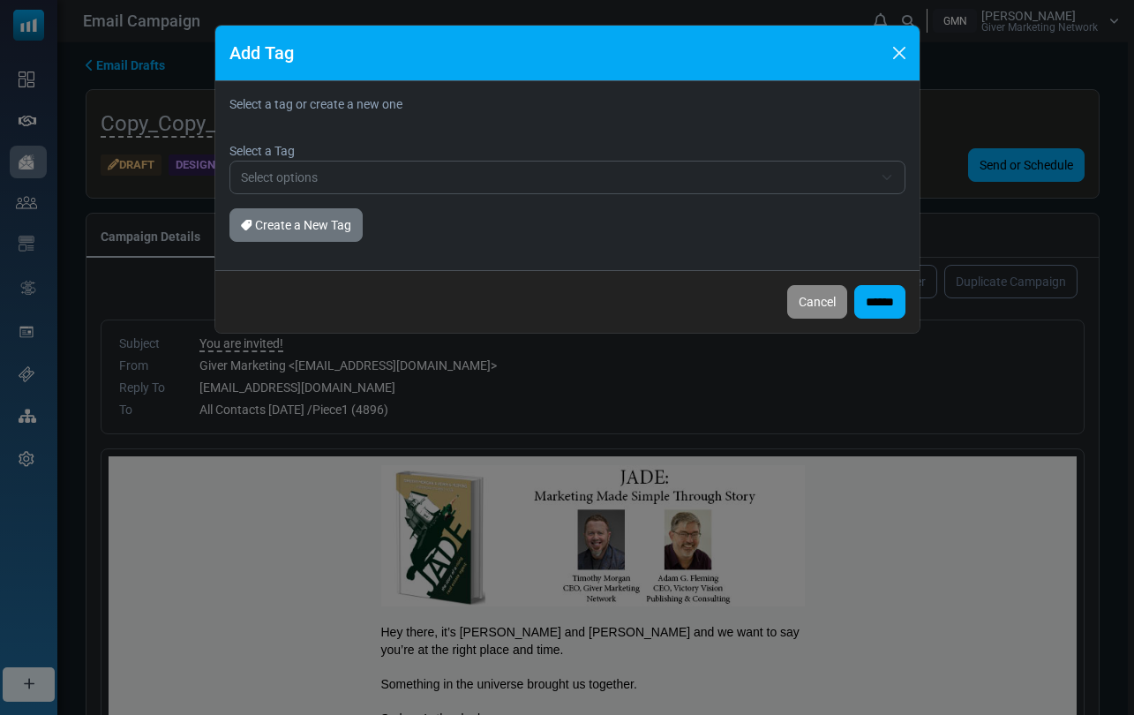
click at [310, 175] on span "Select options" at bounding box center [279, 177] width 77 height 14
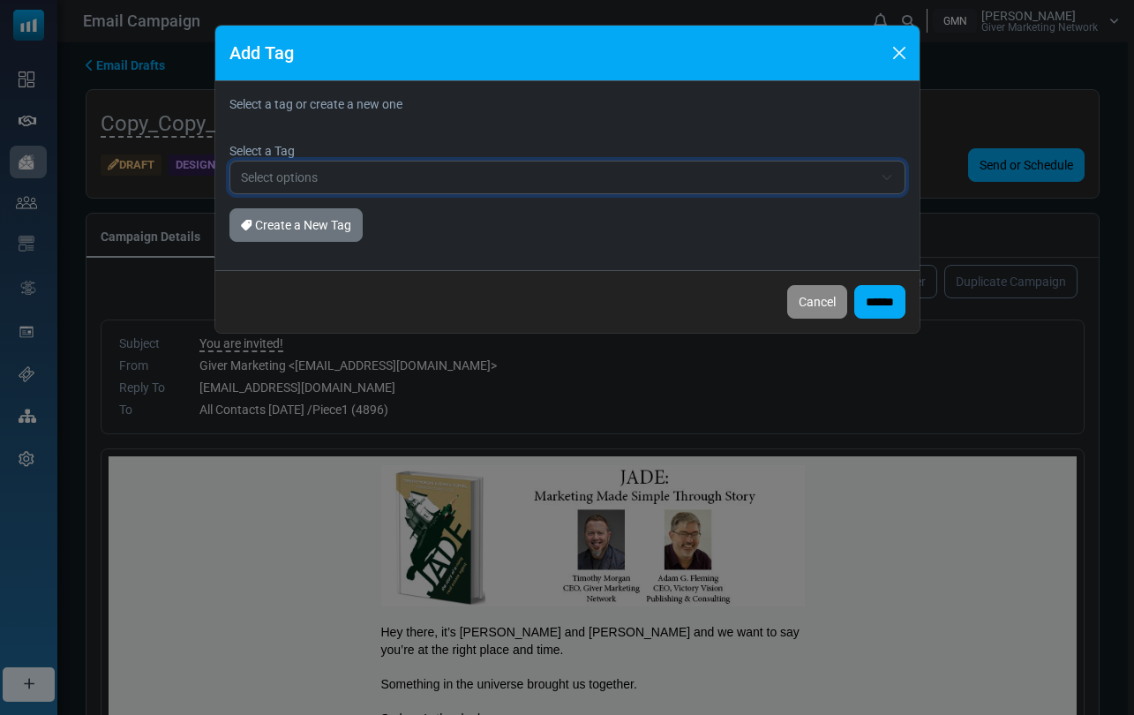
click at [310, 175] on span "Select options" at bounding box center [279, 177] width 77 height 14
click at [808, 299] on button "Cancel" at bounding box center [817, 302] width 60 height 34
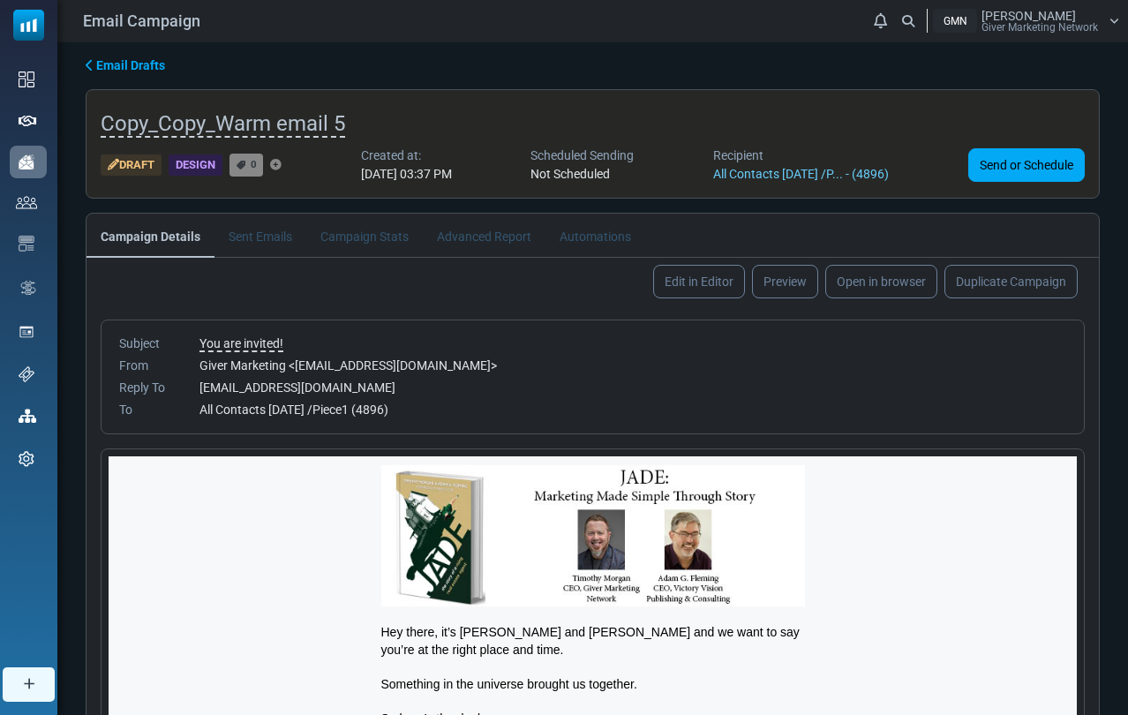
click at [732, 153] on div "Recipient" at bounding box center [801, 156] width 176 height 19
click at [378, 380] on div "info@givermarketing.com" at bounding box center [632, 388] width 867 height 19
click at [889, 173] on link "All Contacts [DATE] /P... - (4896)" at bounding box center [801, 174] width 176 height 14
click at [115, 70] on span "Email Drafts" at bounding box center [130, 65] width 69 height 14
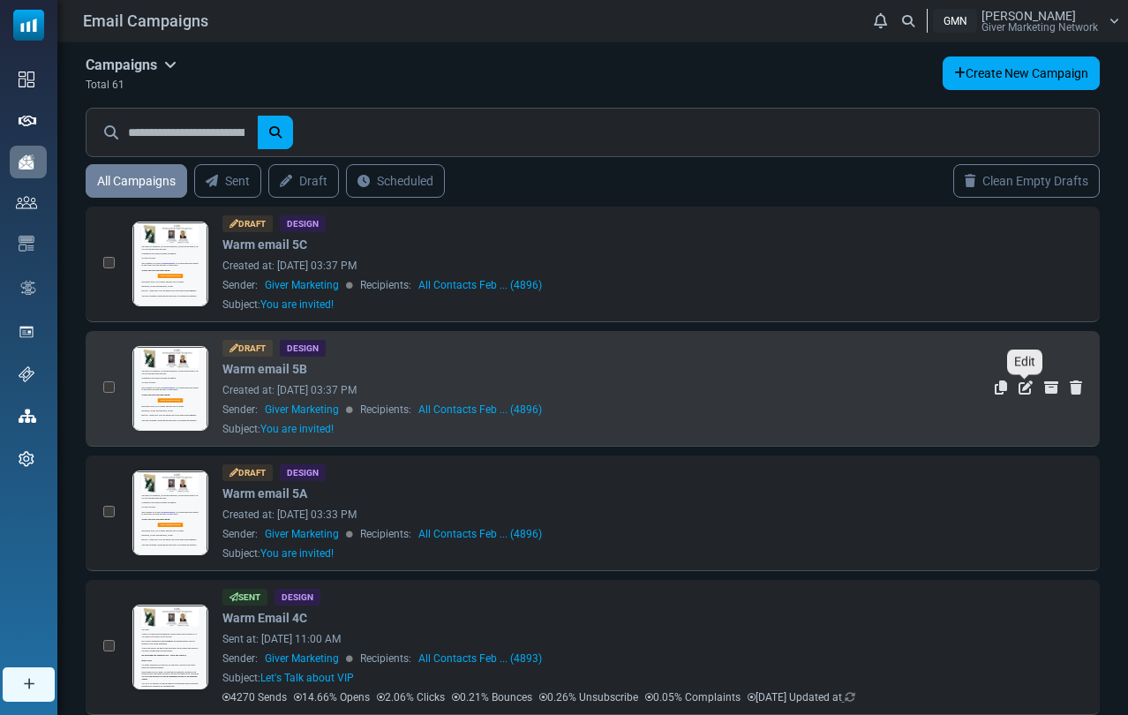
click at [1024, 393] on icon "Edit" at bounding box center [1026, 387] width 14 height 14
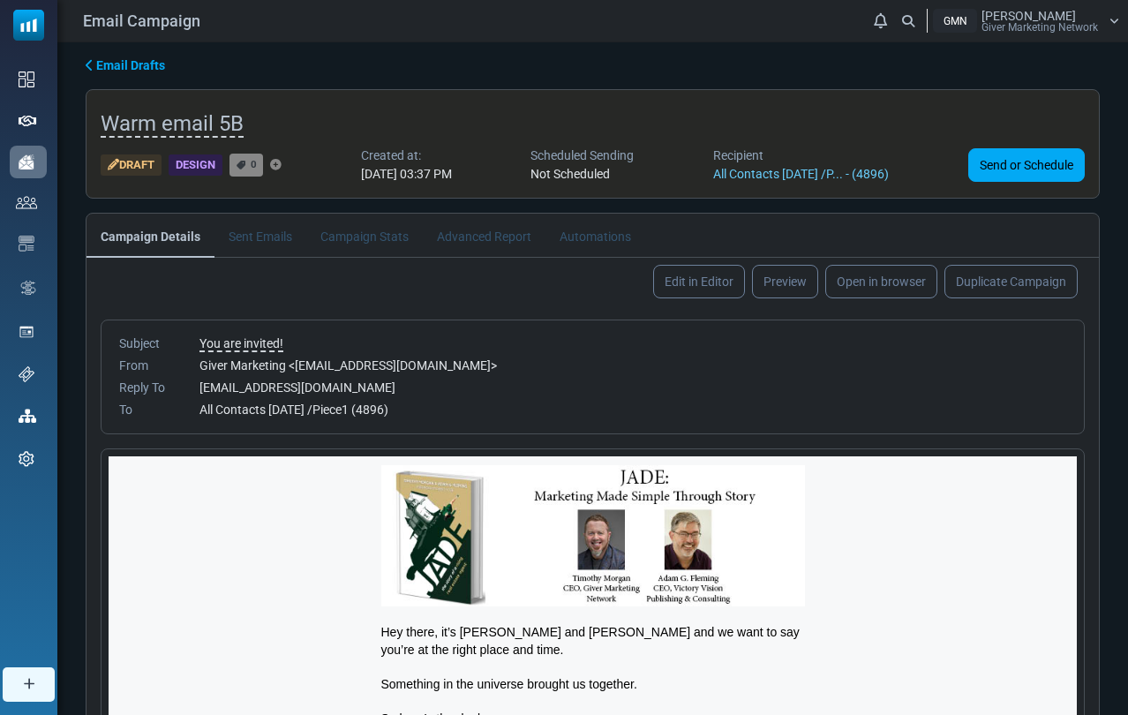
click at [910, 132] on h5 "Warm email 5B" at bounding box center [593, 124] width 984 height 32
click at [190, 117] on span "Warm email 5B" at bounding box center [172, 124] width 143 height 26
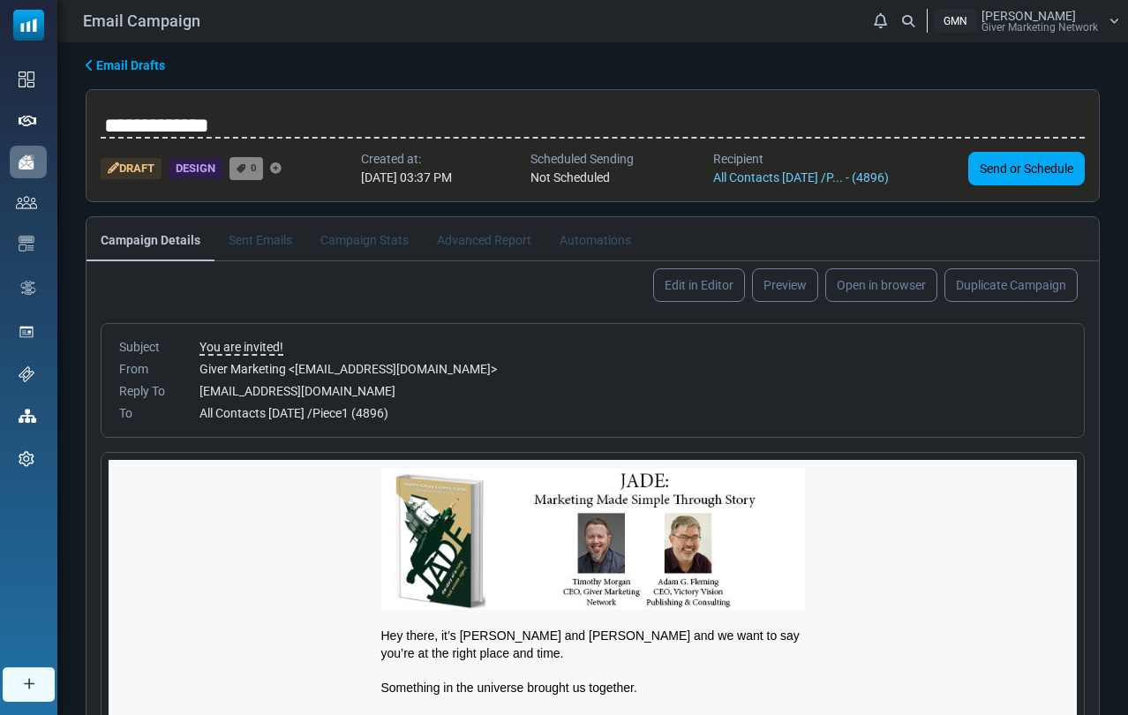
click at [195, 162] on div "Design" at bounding box center [196, 169] width 54 height 22
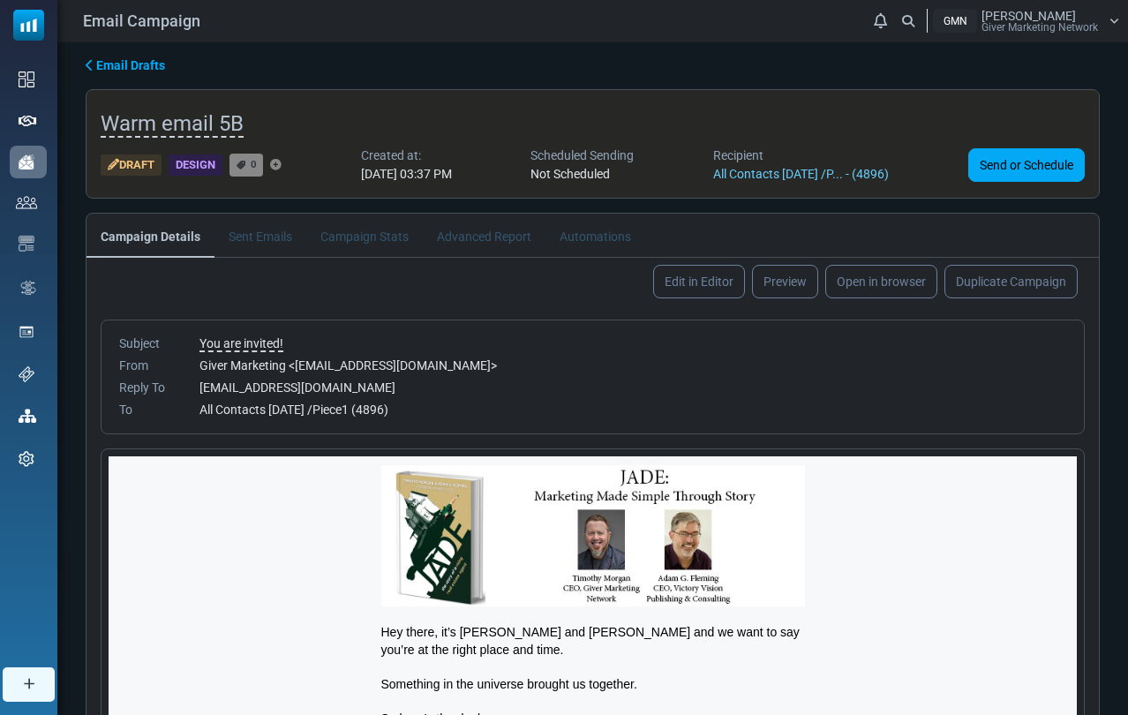
click at [134, 165] on div "Draft" at bounding box center [131, 165] width 61 height 22
click at [260, 231] on li "Sent Emails" at bounding box center [260, 235] width 92 height 43
click at [252, 240] on li "Sent Emails" at bounding box center [260, 235] width 92 height 43
click at [747, 152] on div "Recipient" at bounding box center [801, 156] width 176 height 19
click at [688, 127] on h5 "Warm email 5B" at bounding box center [593, 124] width 984 height 32
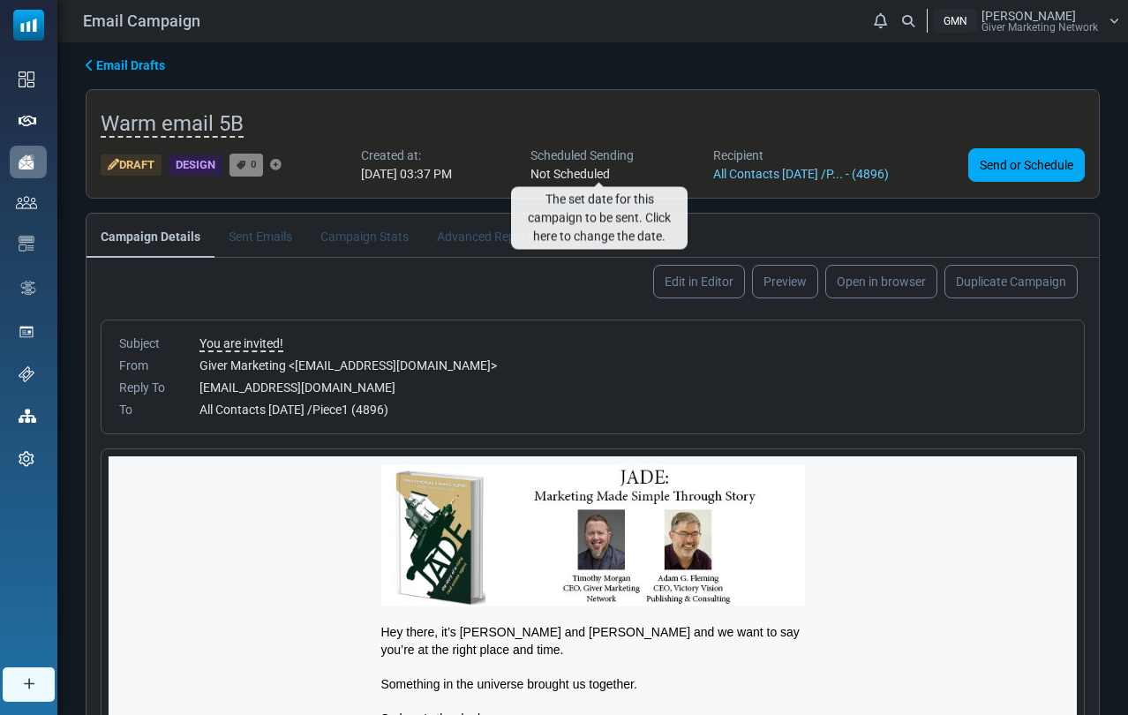
click at [605, 169] on span "Not Scheduled" at bounding box center [570, 174] width 79 height 14
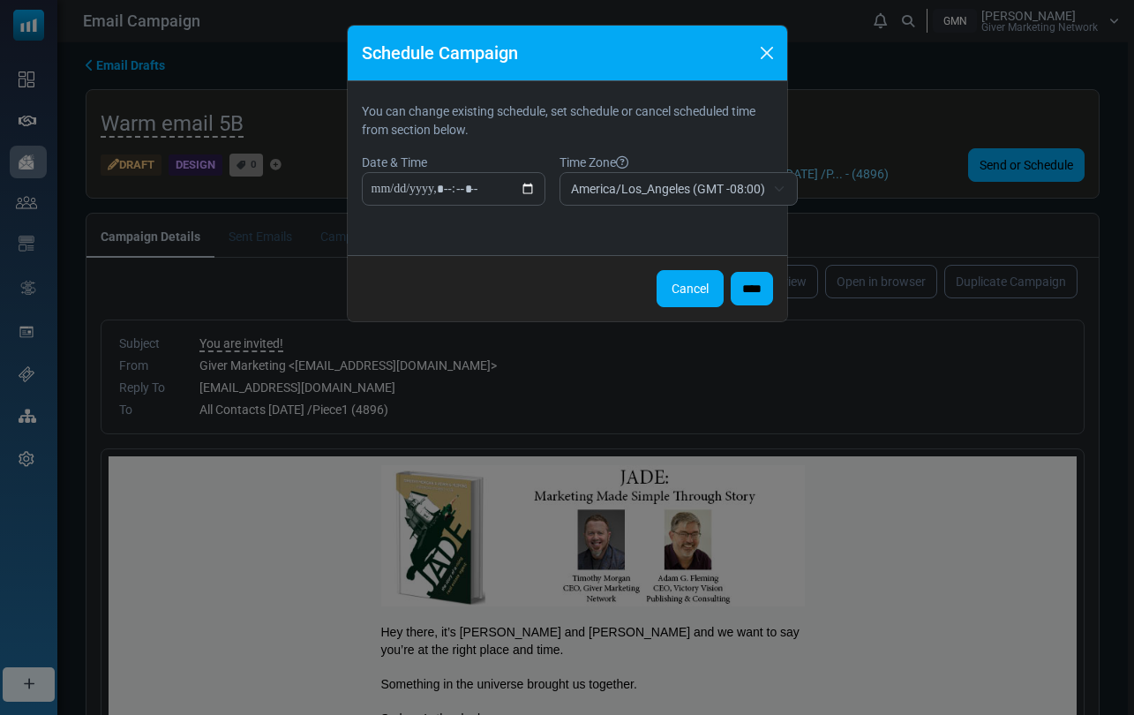
click at [695, 292] on button "Cancel" at bounding box center [690, 288] width 67 height 37
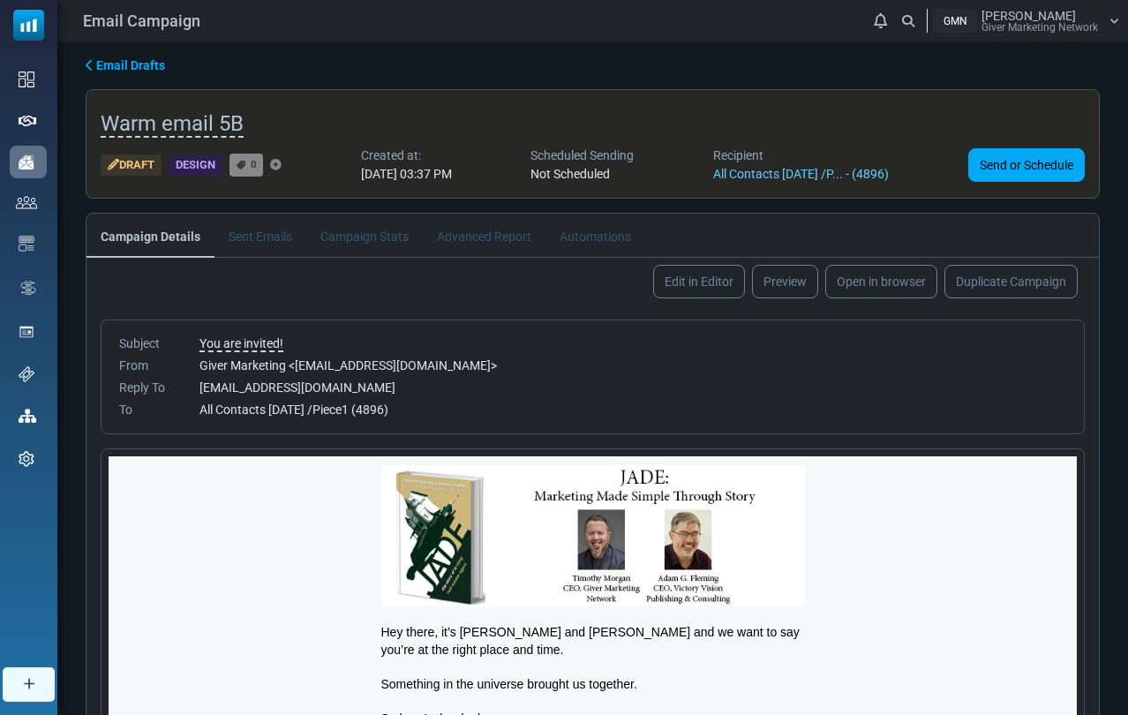
click at [736, 153] on div "Recipient" at bounding box center [801, 156] width 176 height 19
click at [999, 150] on link "Send or Schedule" at bounding box center [1026, 165] width 117 height 34
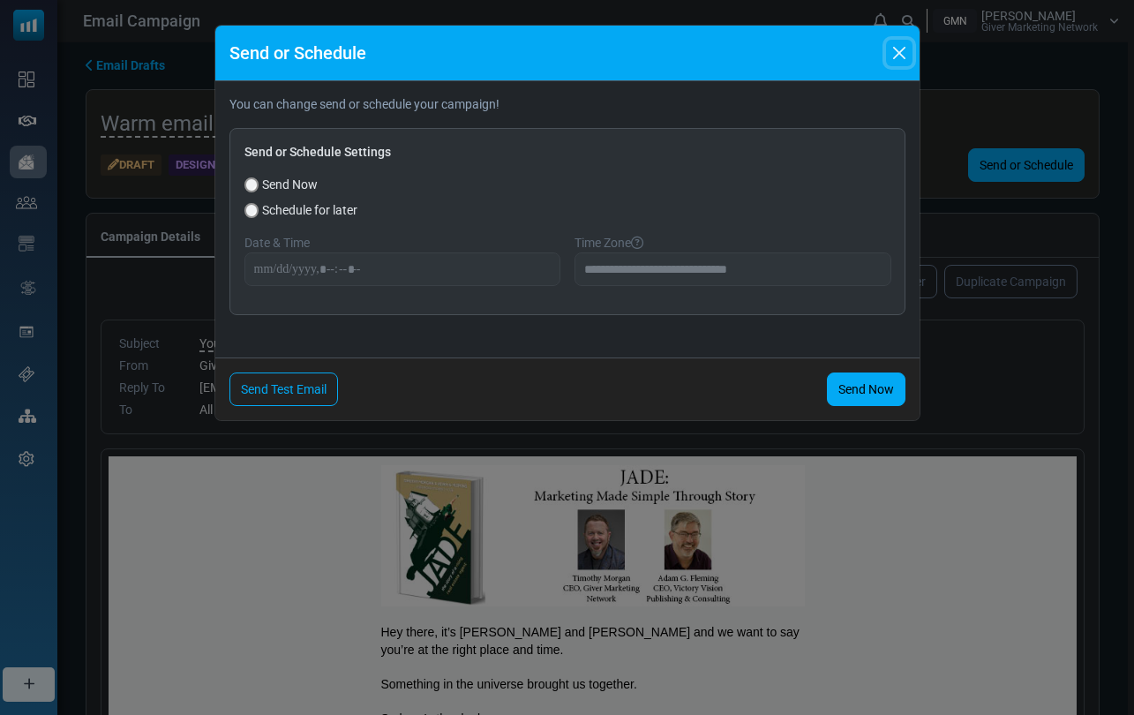
click at [896, 54] on button "Close" at bounding box center [899, 53] width 26 height 26
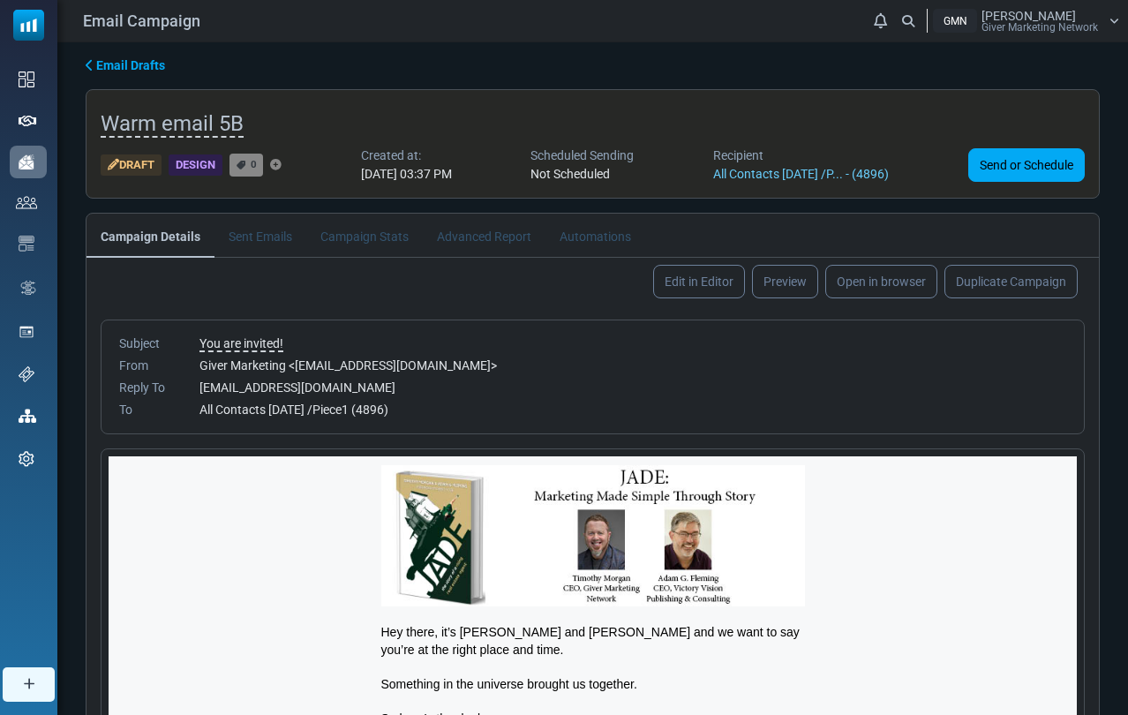
click at [139, 162] on div "Draft" at bounding box center [131, 165] width 61 height 22
click at [606, 237] on li "Automations" at bounding box center [596, 235] width 100 height 43
click at [479, 237] on li "Advanced Report" at bounding box center [484, 235] width 123 height 43
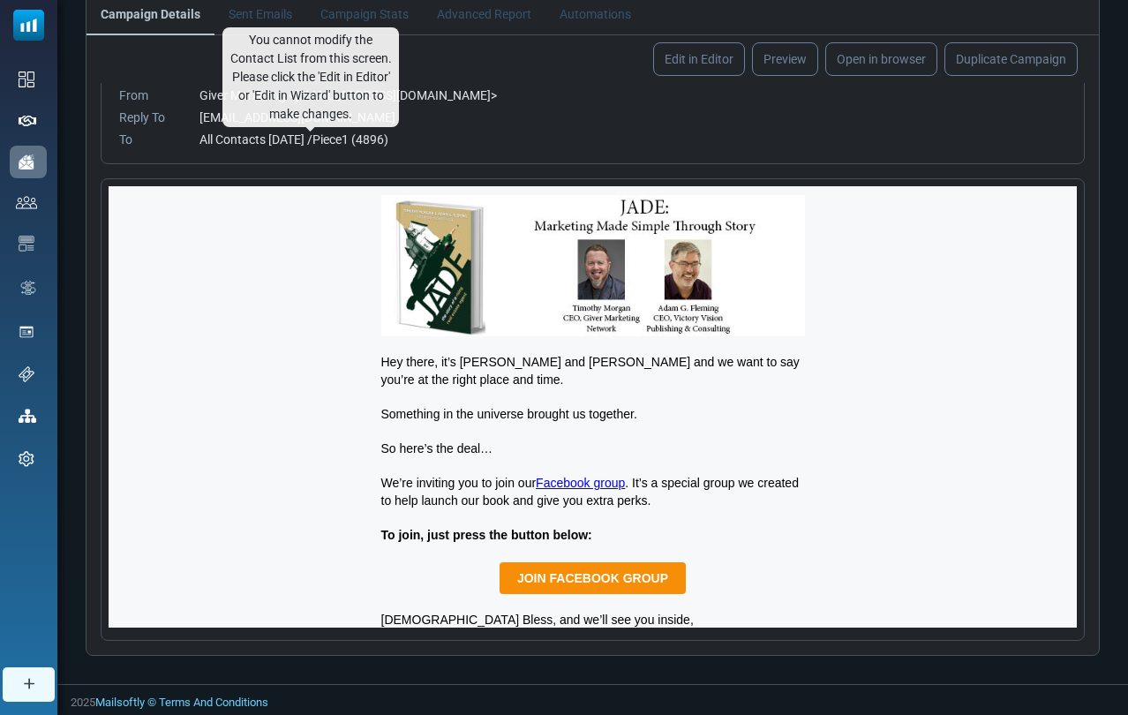
click at [373, 134] on span "All Contacts Feb 17 2025 /Piece1 (4896)" at bounding box center [293, 139] width 189 height 14
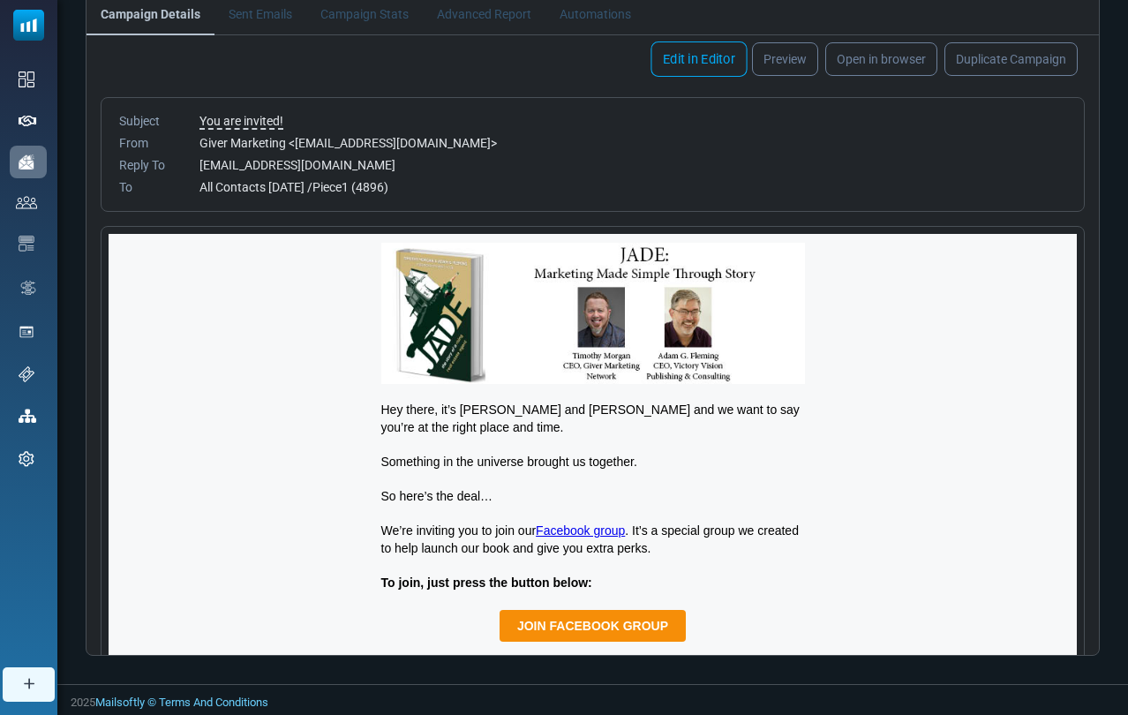
click at [708, 56] on link "Edit in Editor" at bounding box center [699, 58] width 96 height 35
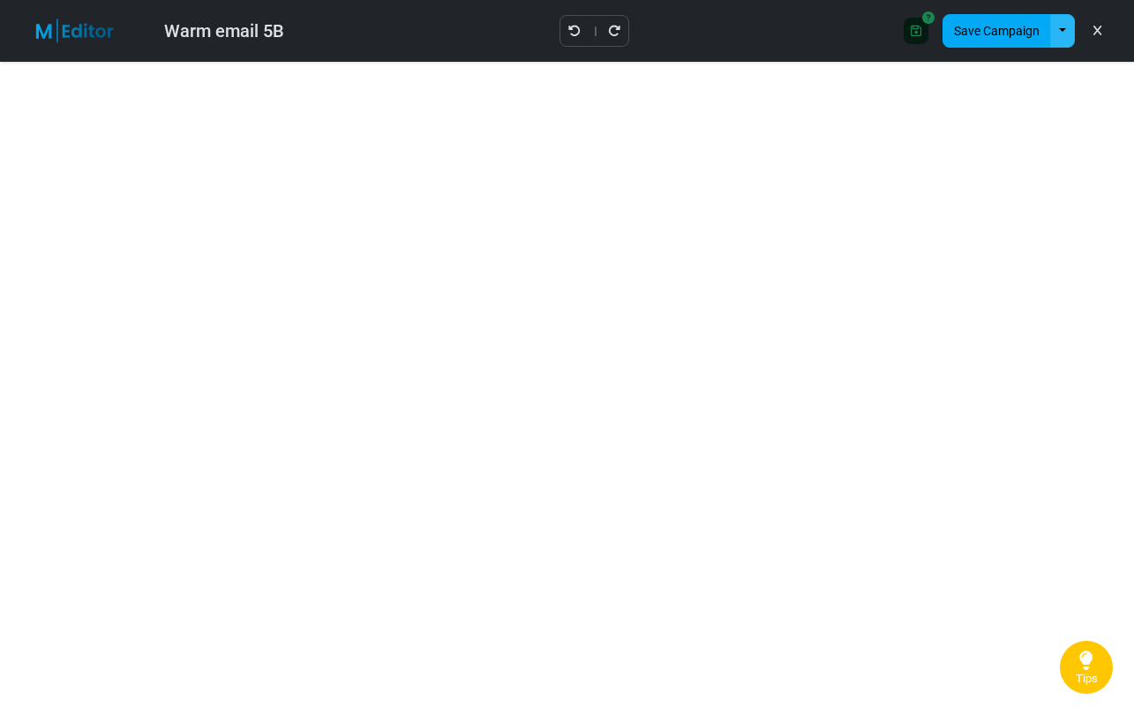
click at [1065, 30] on button "button" at bounding box center [1062, 31] width 25 height 34
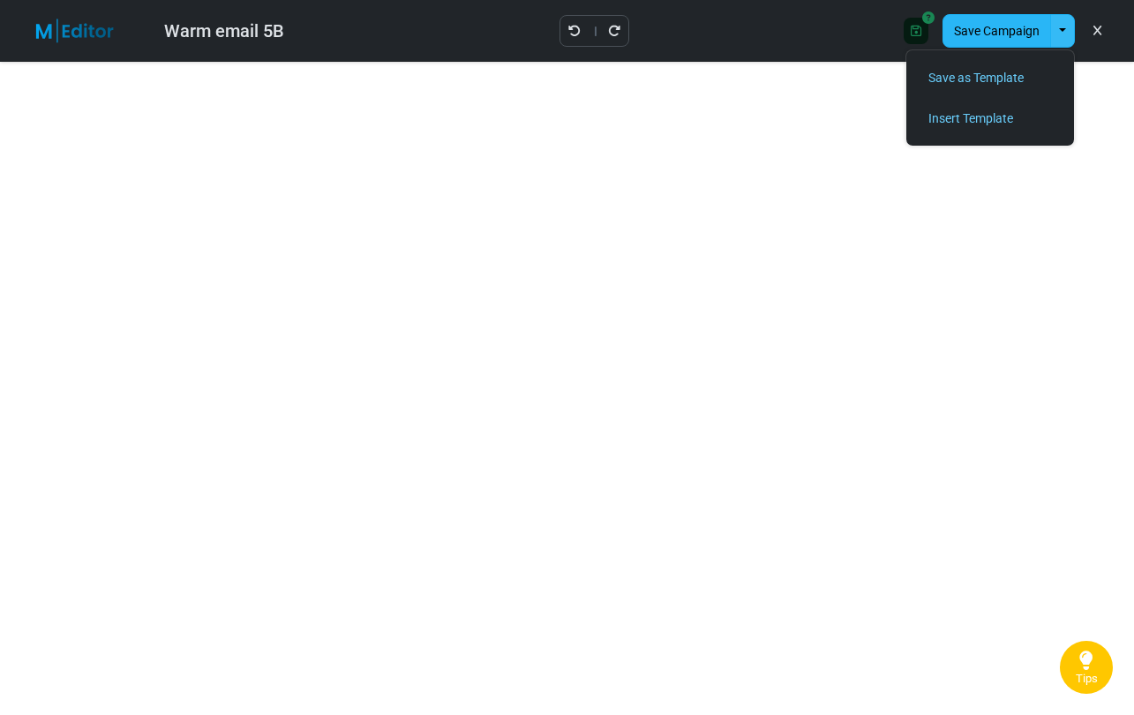
click at [1000, 31] on button "Save Campaign" at bounding box center [997, 31] width 109 height 34
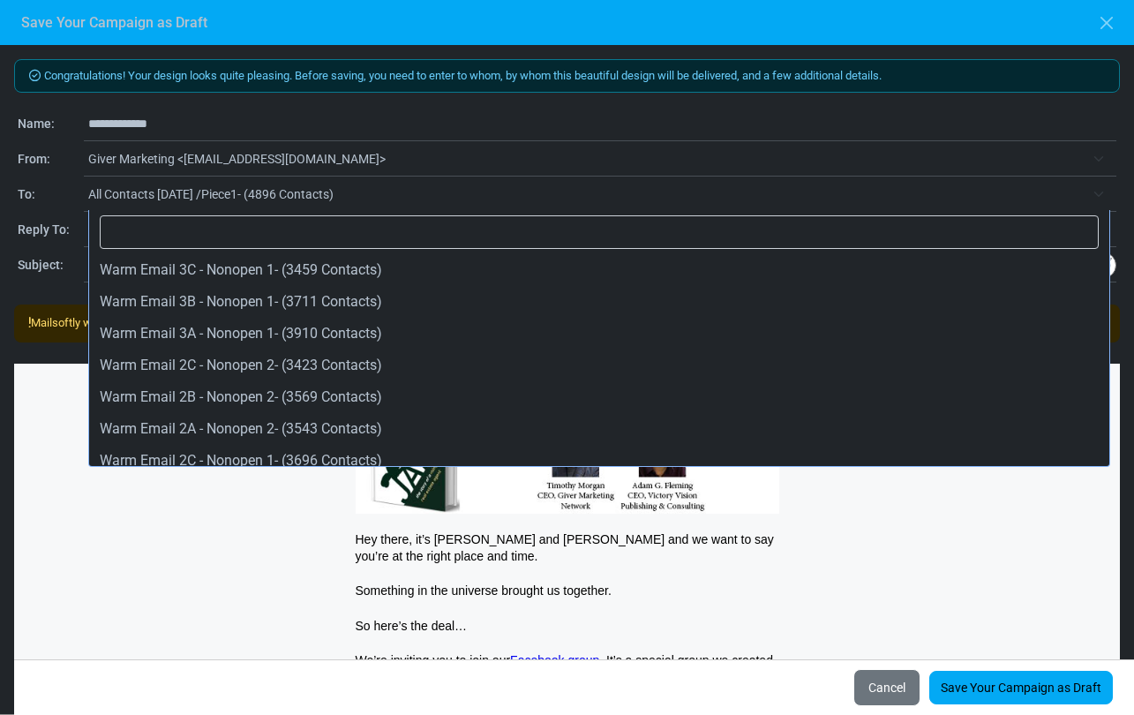
click at [282, 192] on span "All Contacts [DATE] /Piece1- (4896 Contacts)" at bounding box center [586, 194] width 997 height 21
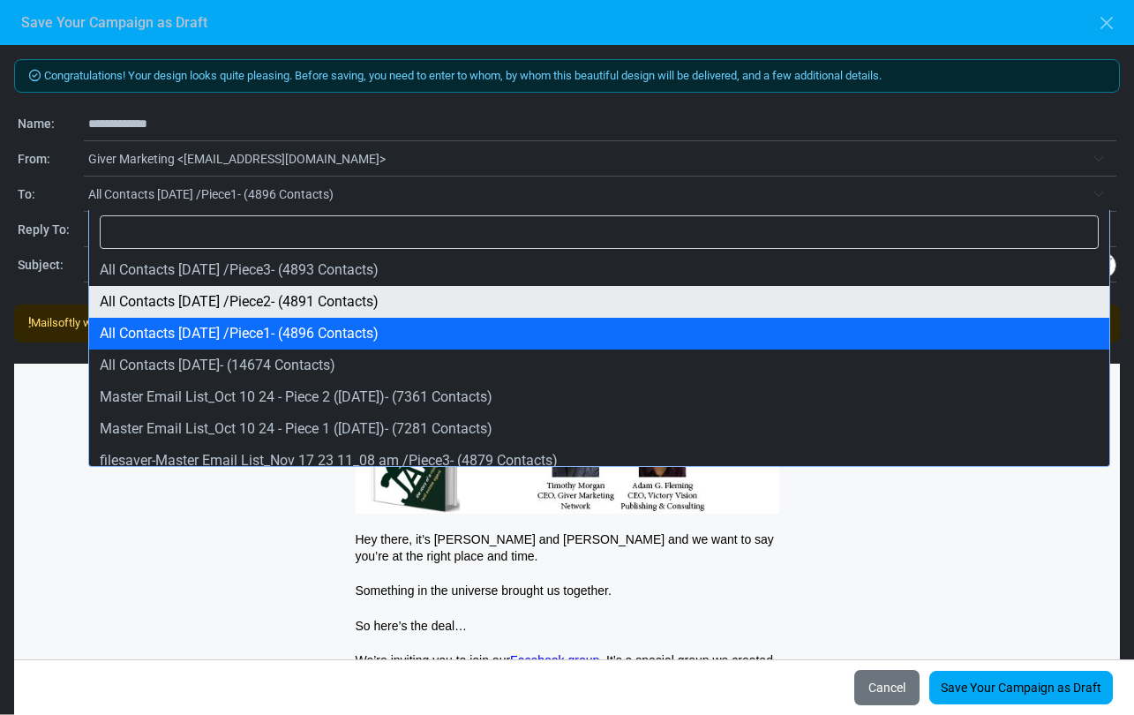
select select "****"
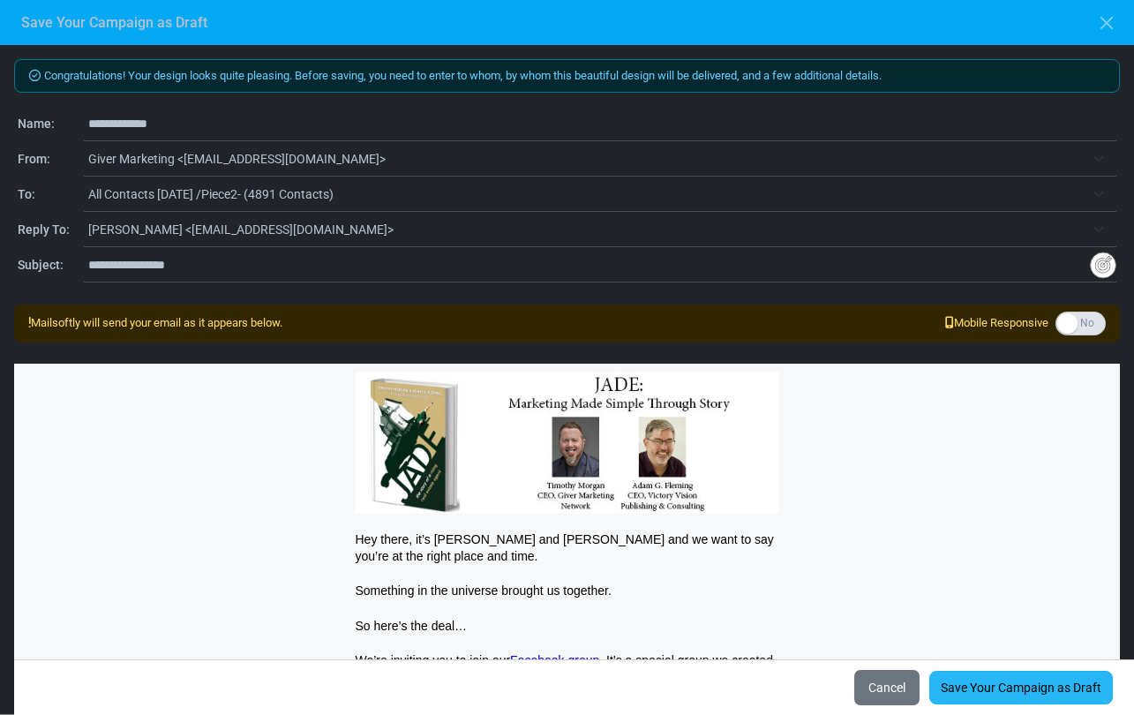
click at [972, 689] on link "Save Your Campaign as Draft" at bounding box center [1021, 688] width 184 height 34
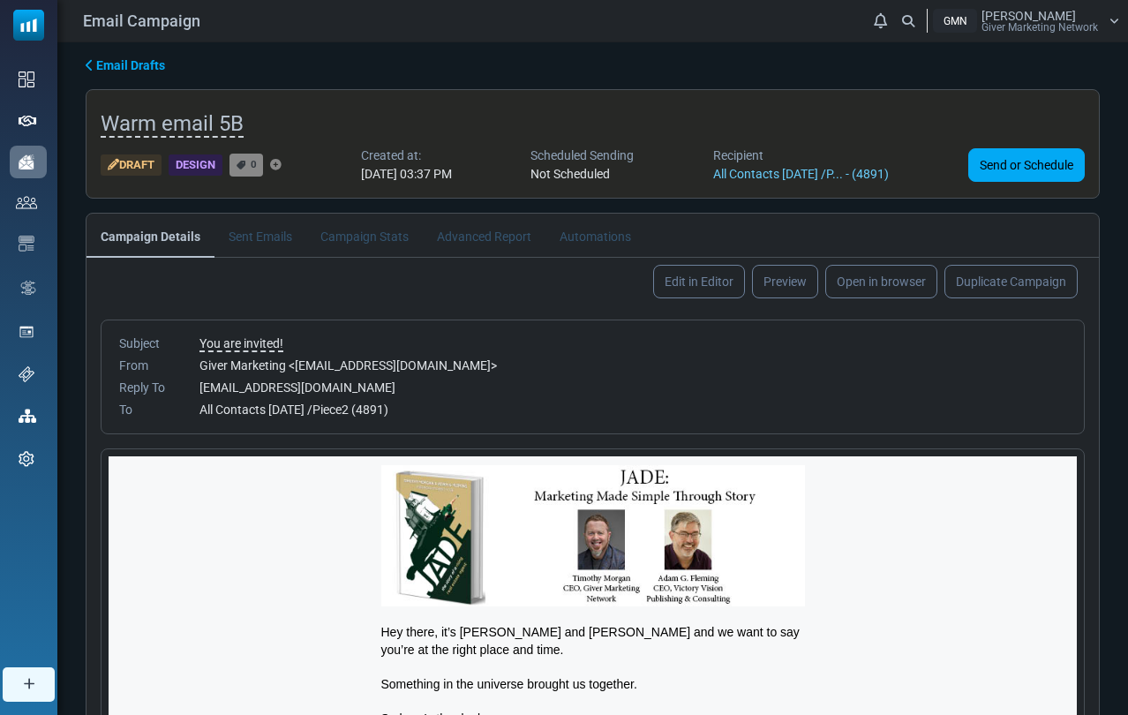
click at [143, 66] on span "Email Drafts" at bounding box center [130, 65] width 69 height 14
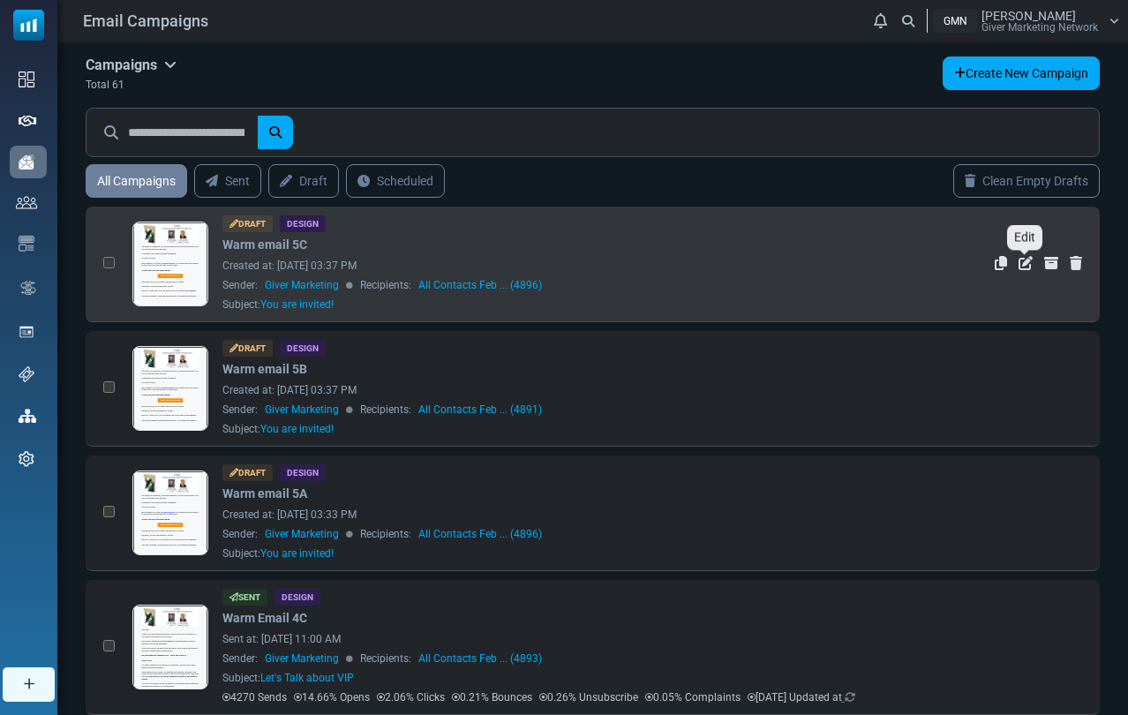
click at [1021, 264] on icon "Edit" at bounding box center [1026, 263] width 14 height 14
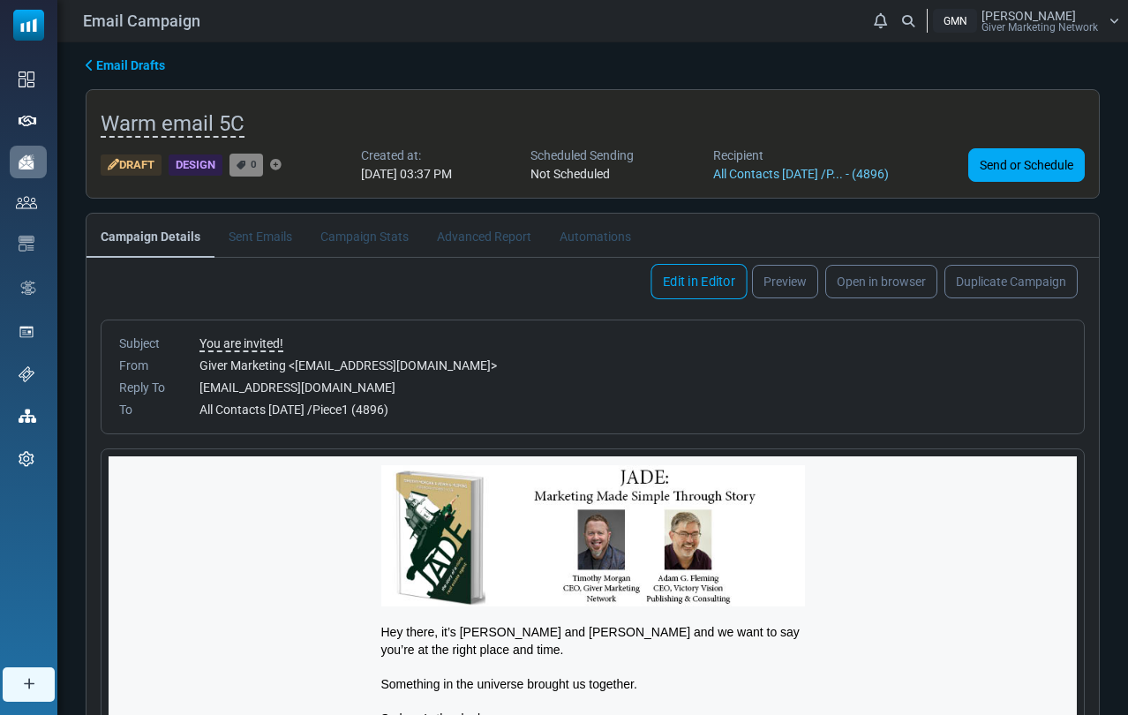
click at [701, 279] on link "Edit in Editor" at bounding box center [699, 281] width 96 height 35
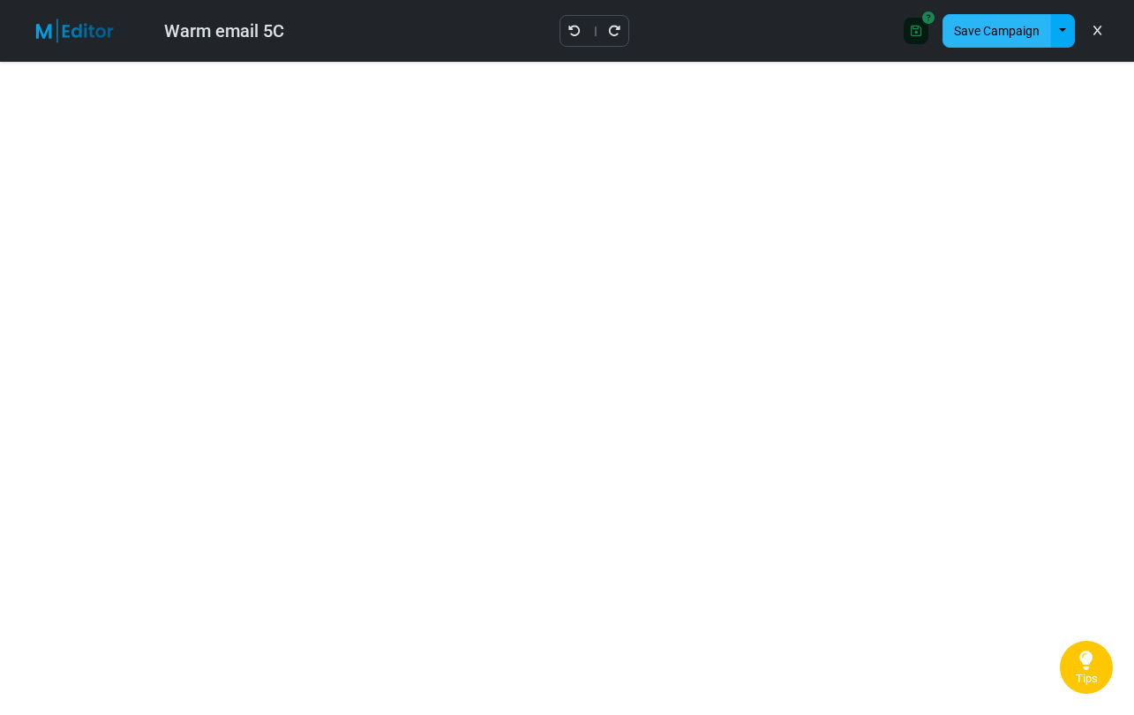
click at [979, 33] on button "Save Campaign" at bounding box center [997, 31] width 109 height 34
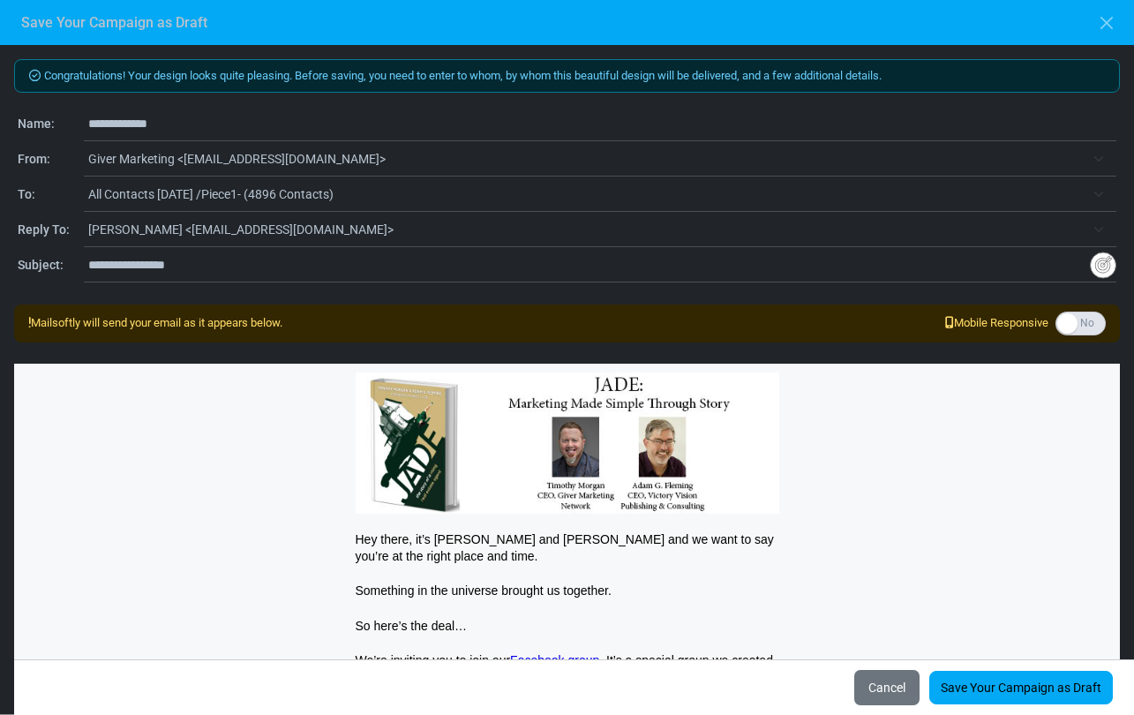
click at [259, 191] on span "All Contacts [DATE] /Piece1- (4896 Contacts)" at bounding box center [586, 194] width 997 height 21
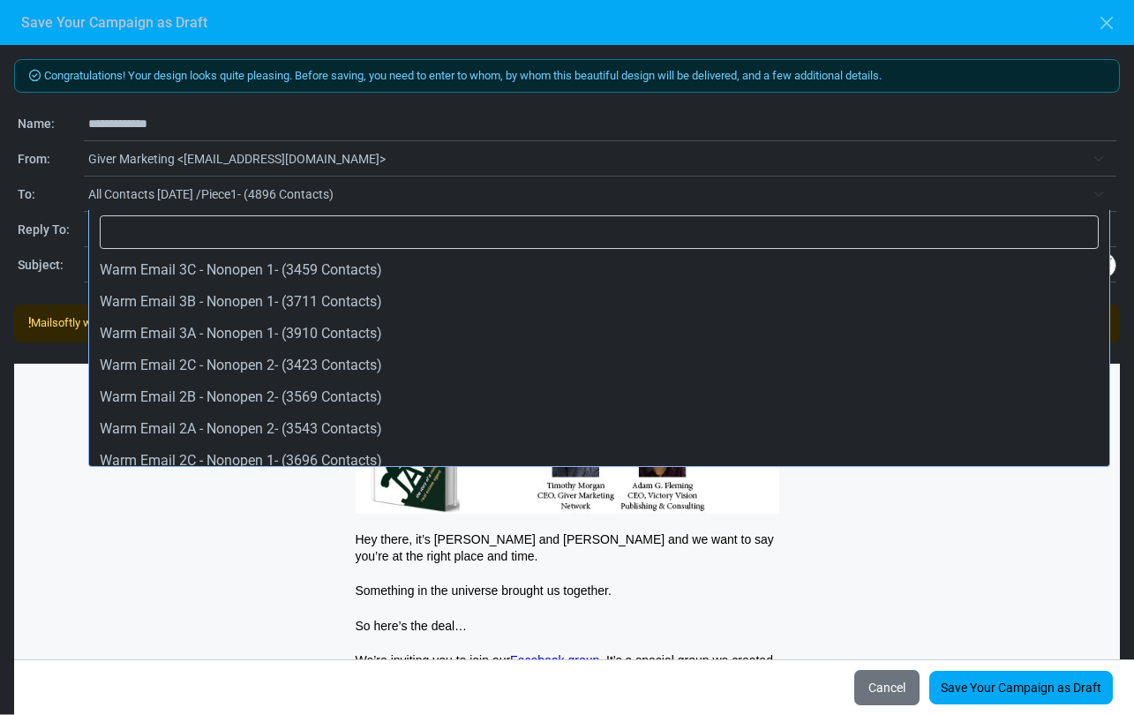
scroll to position [508, 0]
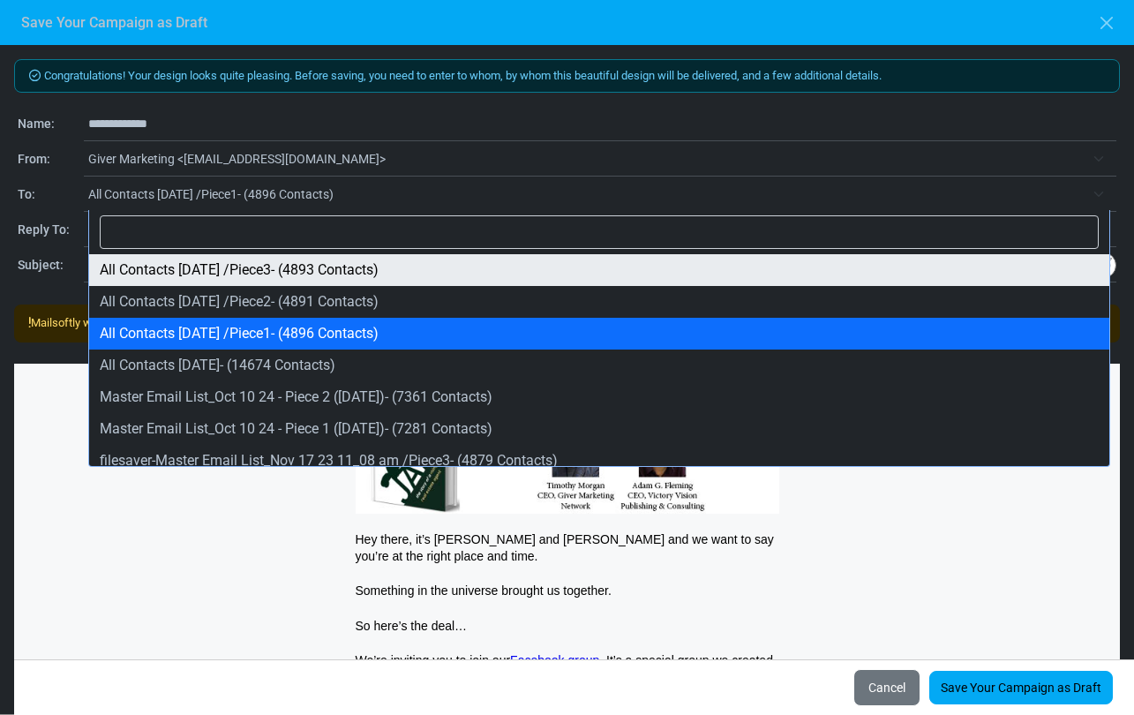
select select "****"
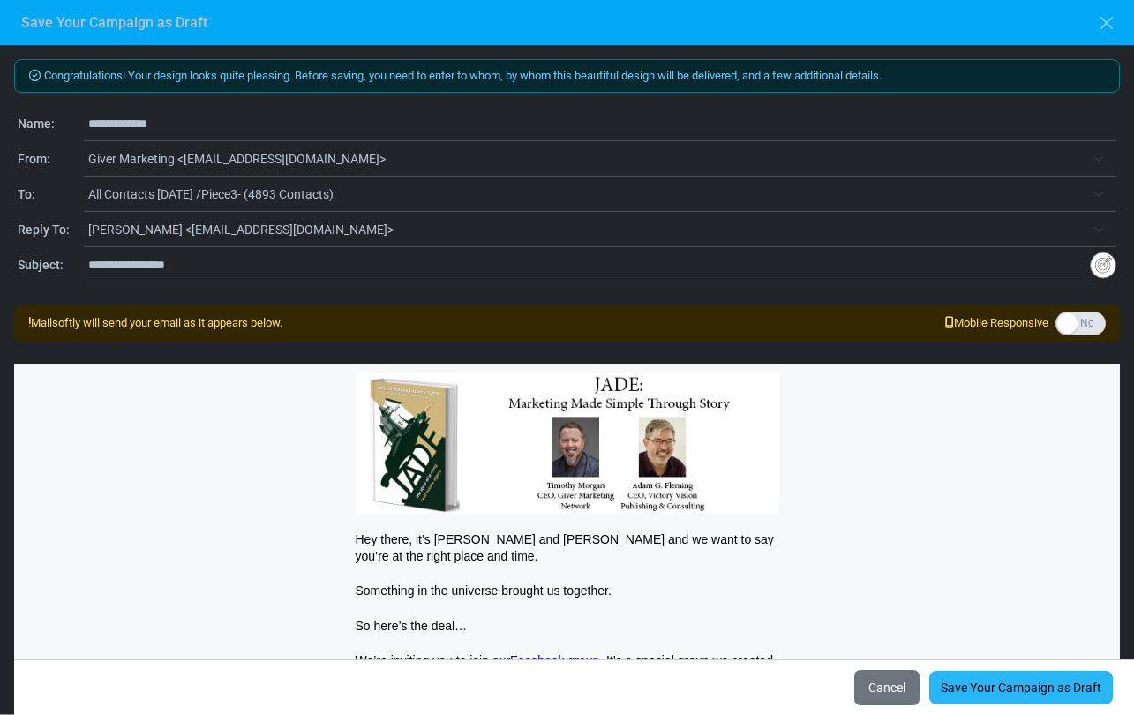
click at [982, 694] on link "Save Your Campaign as Draft" at bounding box center [1021, 688] width 184 height 34
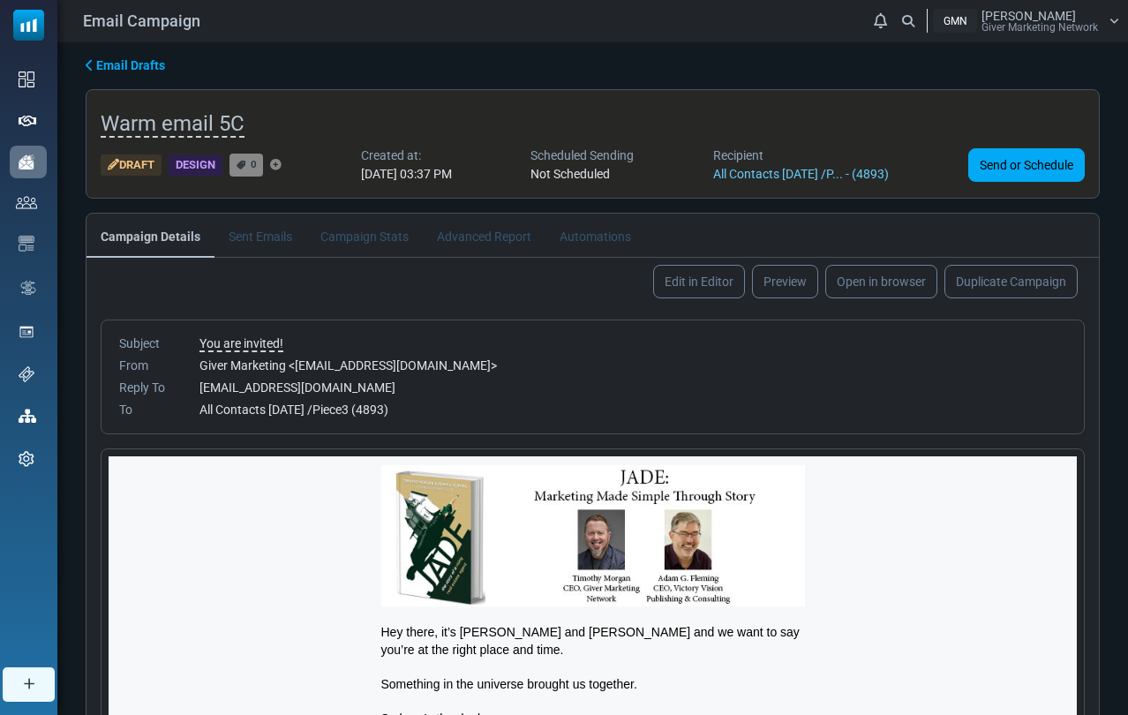
scroll to position [48, 0]
